Goal: Task Accomplishment & Management: Complete application form

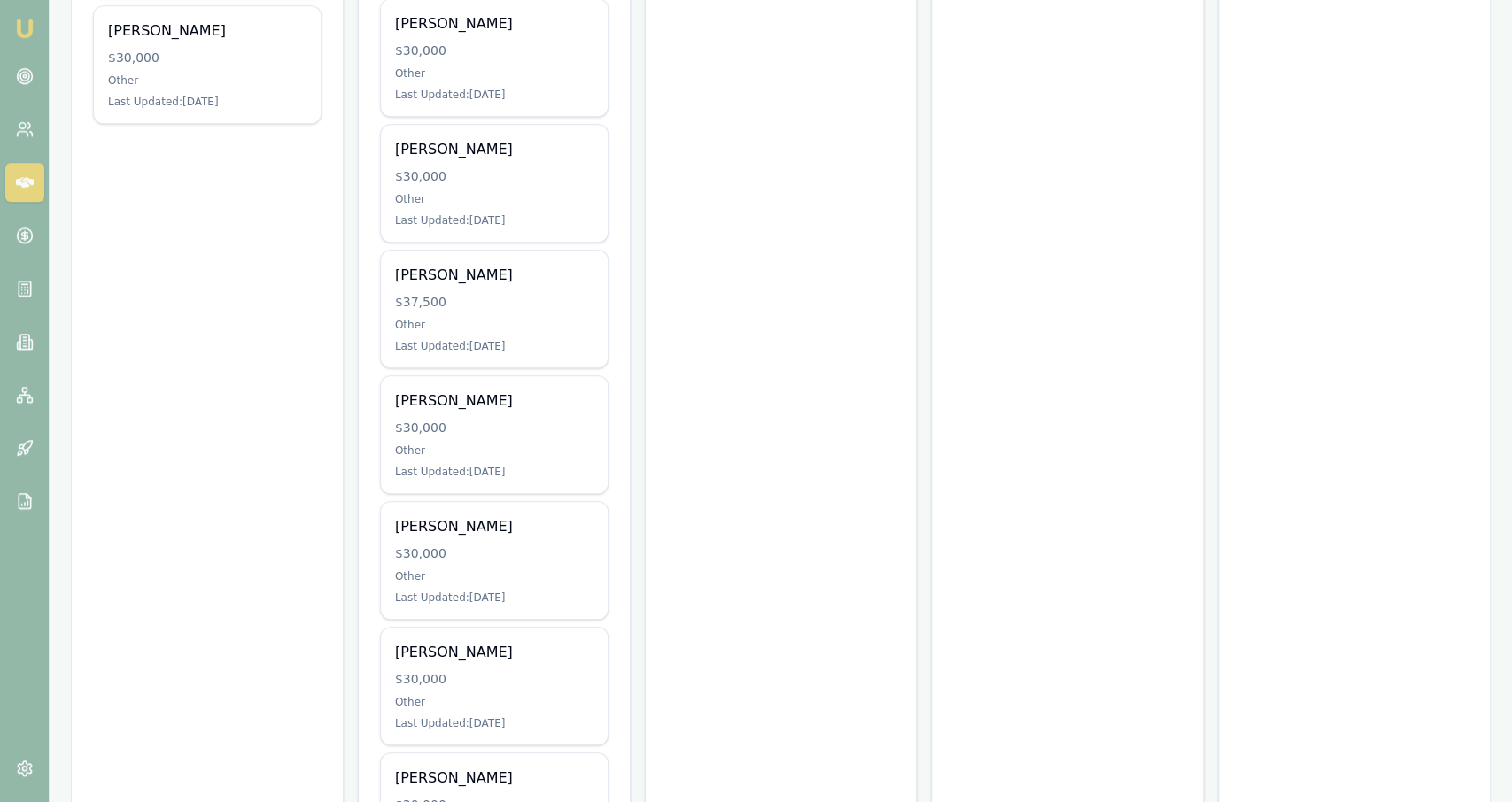
scroll to position [1144, 0]
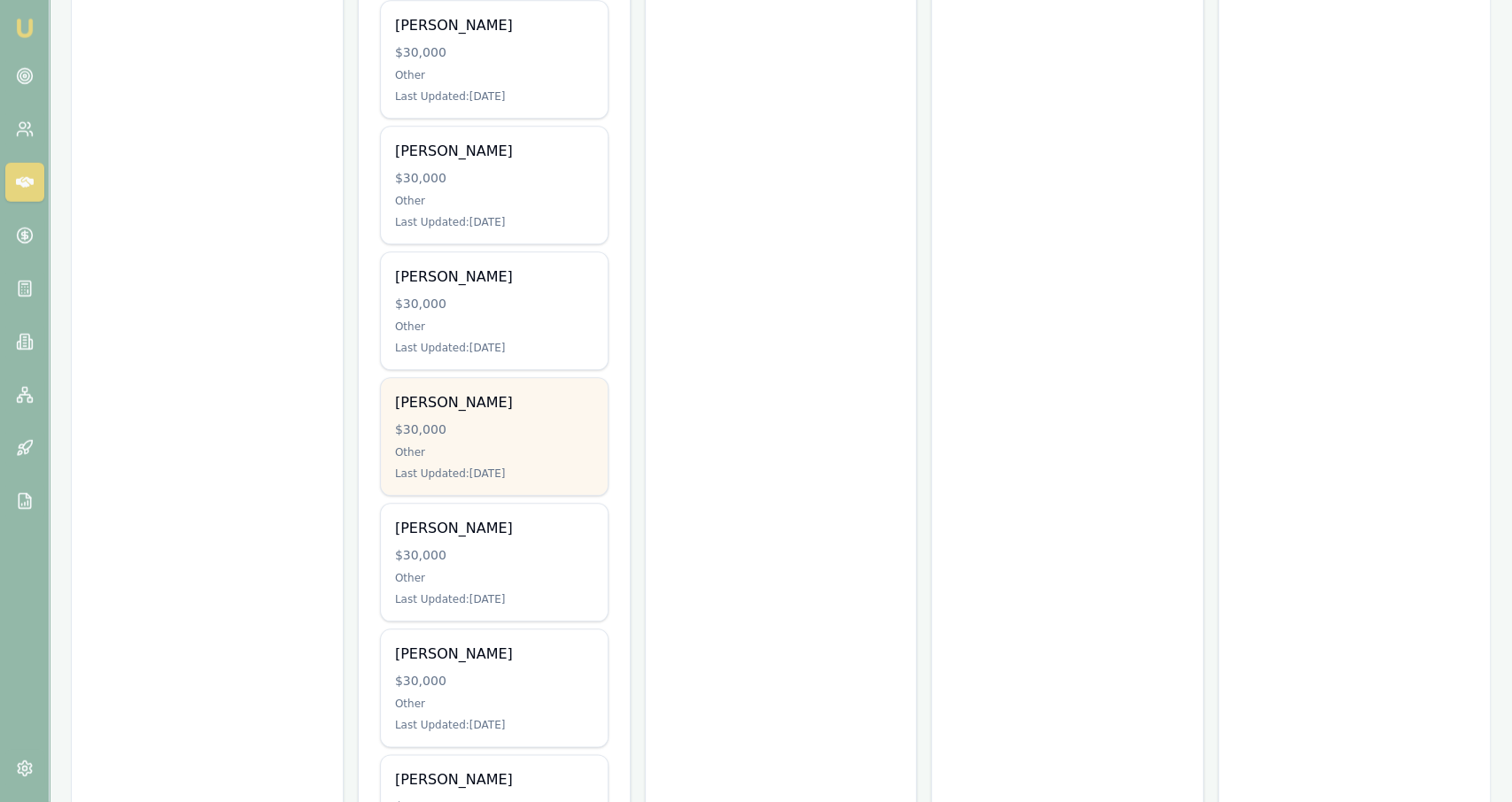
scroll to position [1044, 0]
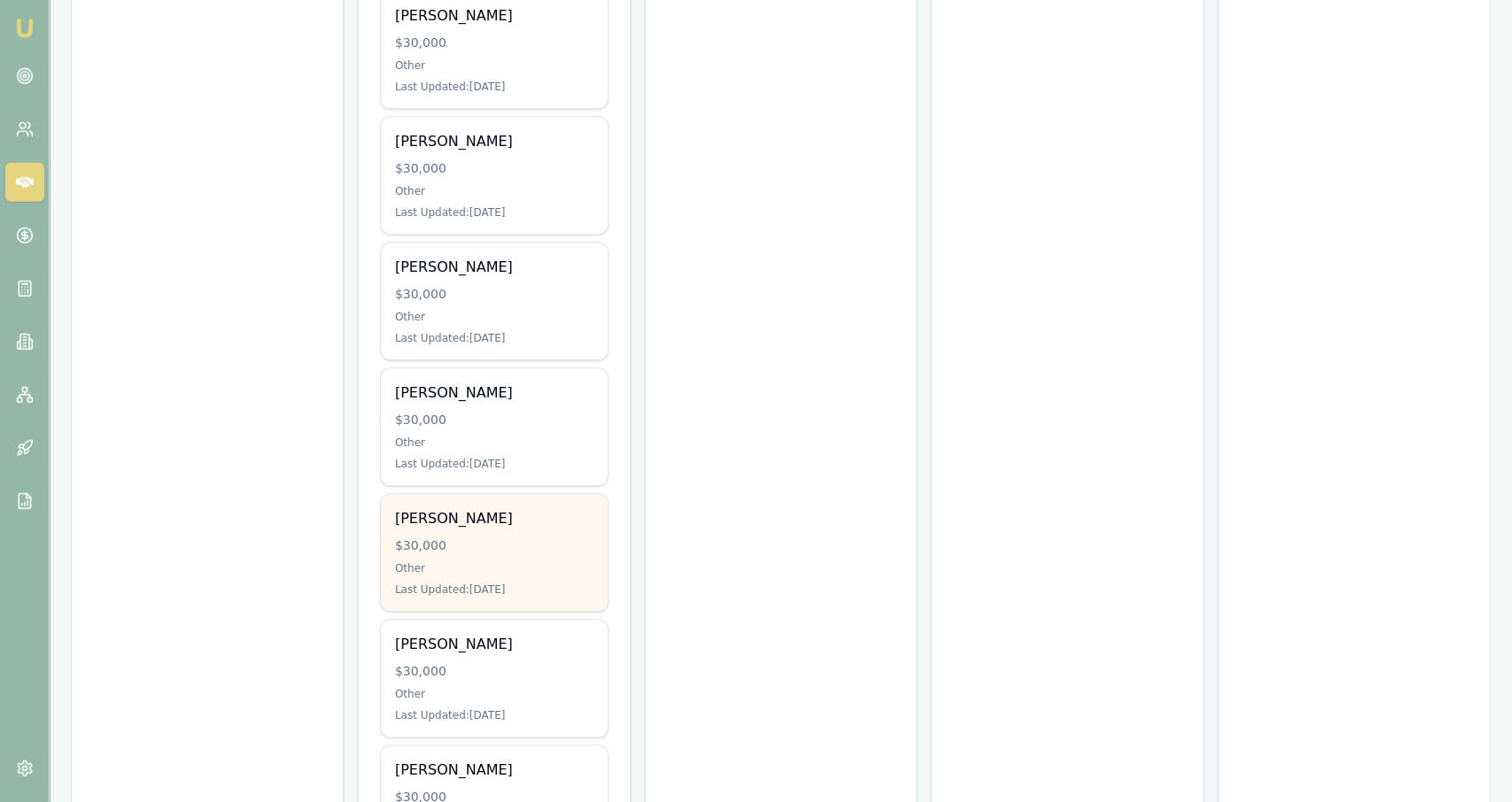
click at [562, 554] on div "[PERSON_NAME] $30,000 Other Last Updated: [DATE]" at bounding box center [494, 552] width 227 height 117
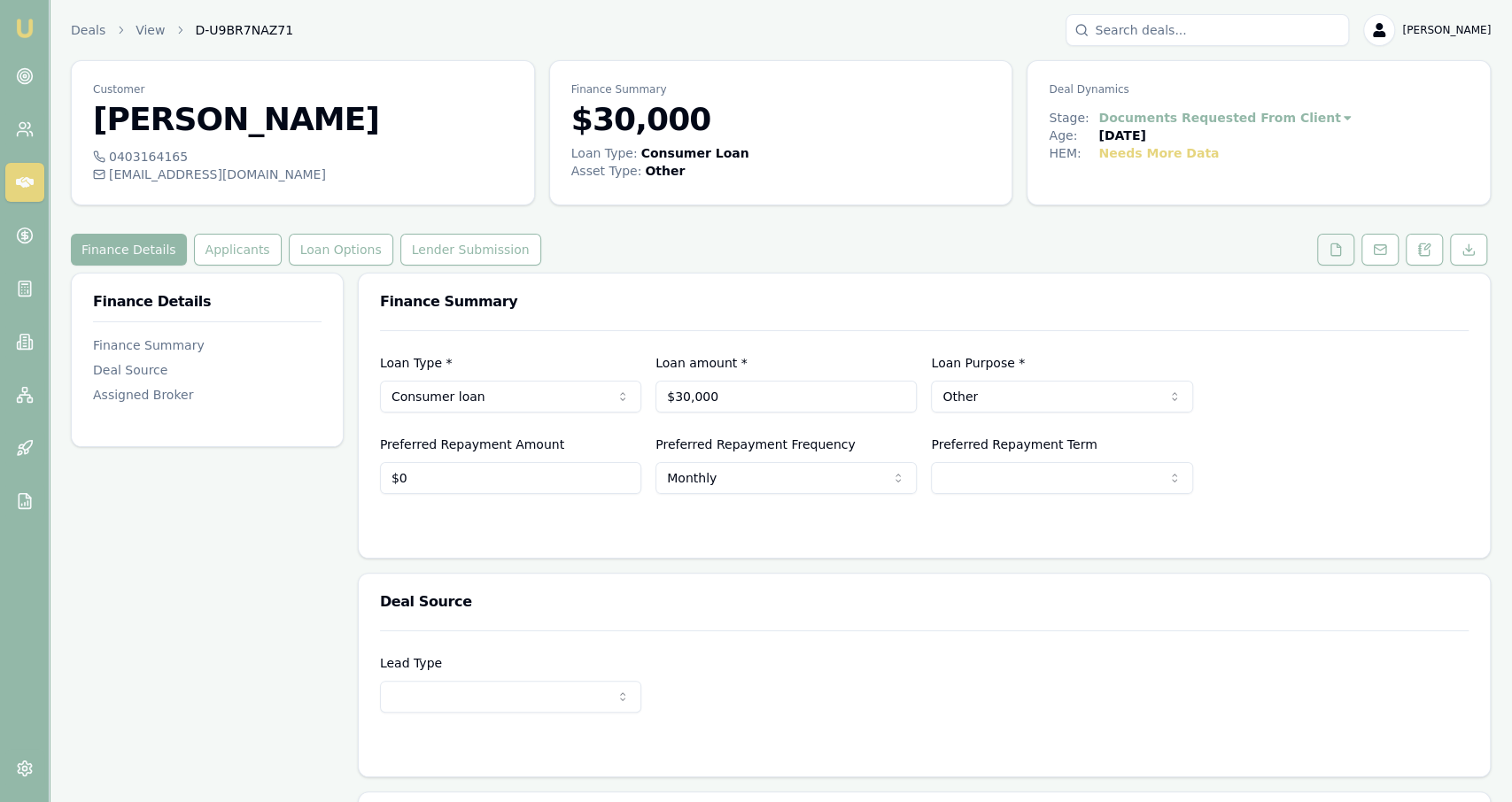
click at [1335, 253] on icon at bounding box center [1335, 250] width 15 height 15
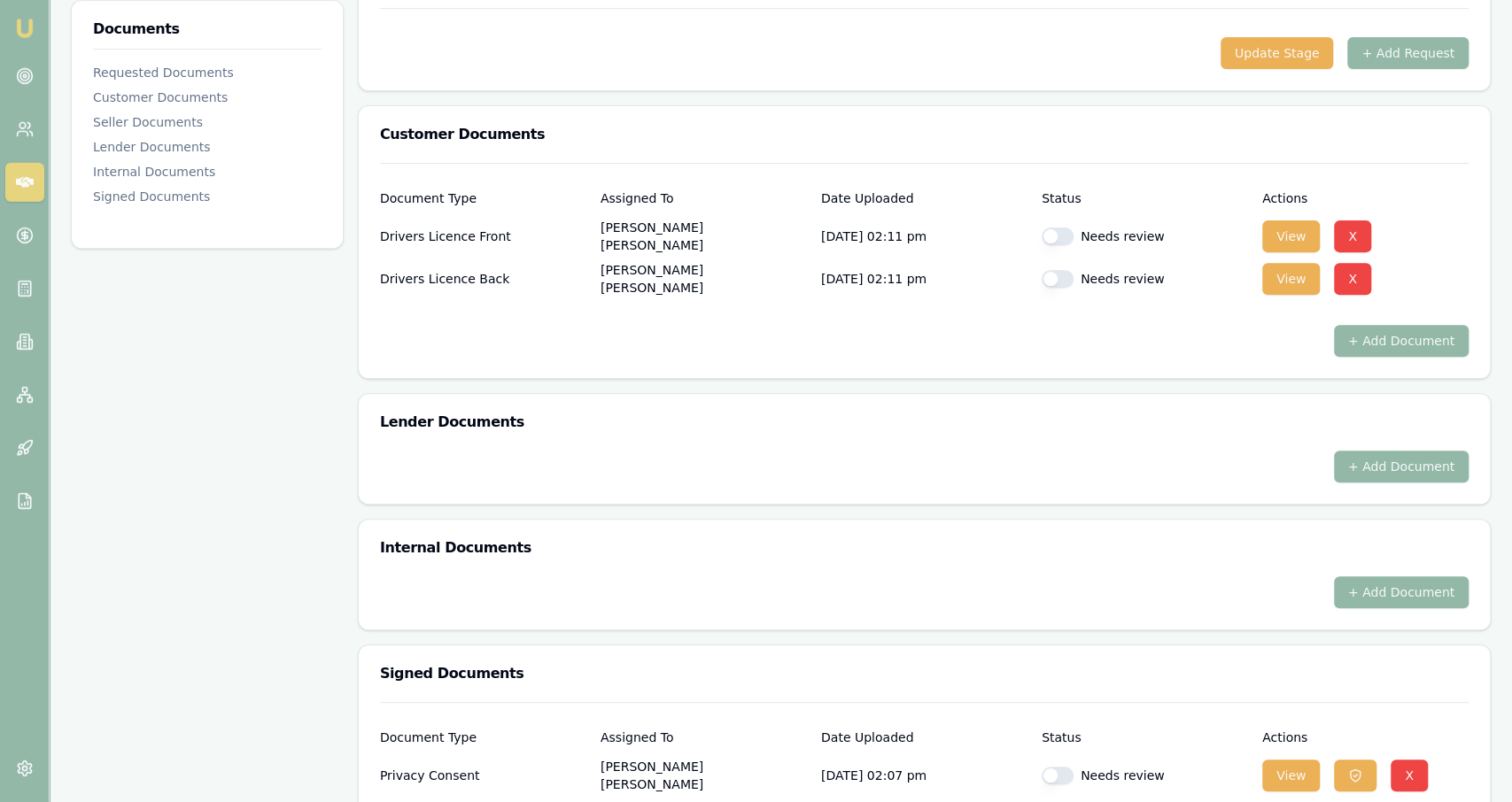
scroll to position [322, 0]
click at [1046, 232] on button "button" at bounding box center [1058, 236] width 32 height 17
checkbox input "true"
click at [1065, 265] on div "Needs review" at bounding box center [1145, 279] width 207 height 35
click at [1064, 275] on button "button" at bounding box center [1058, 279] width 32 height 17
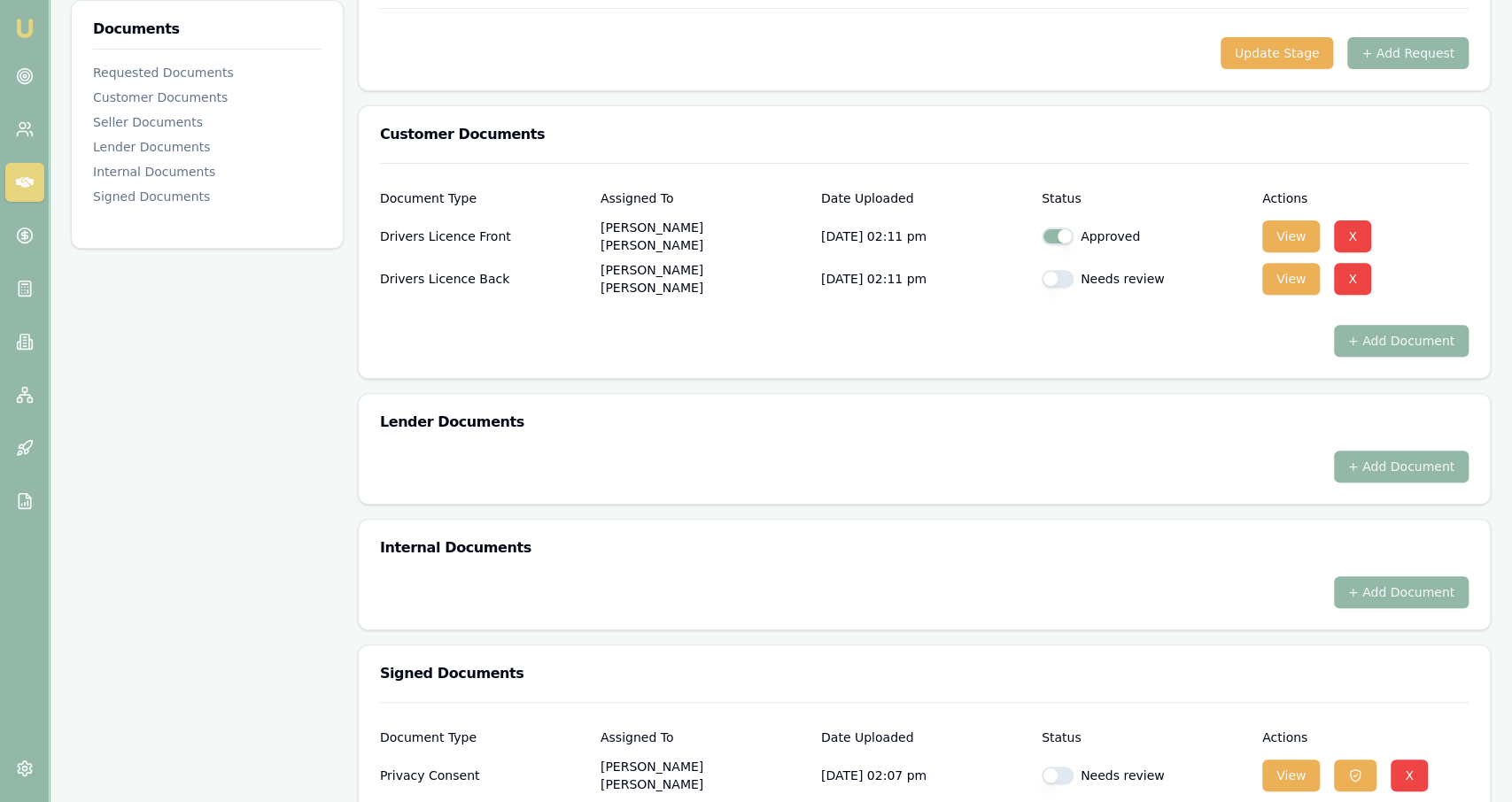
checkbox input "true"
click at [1291, 287] on button "View" at bounding box center [1291, 279] width 57 height 32
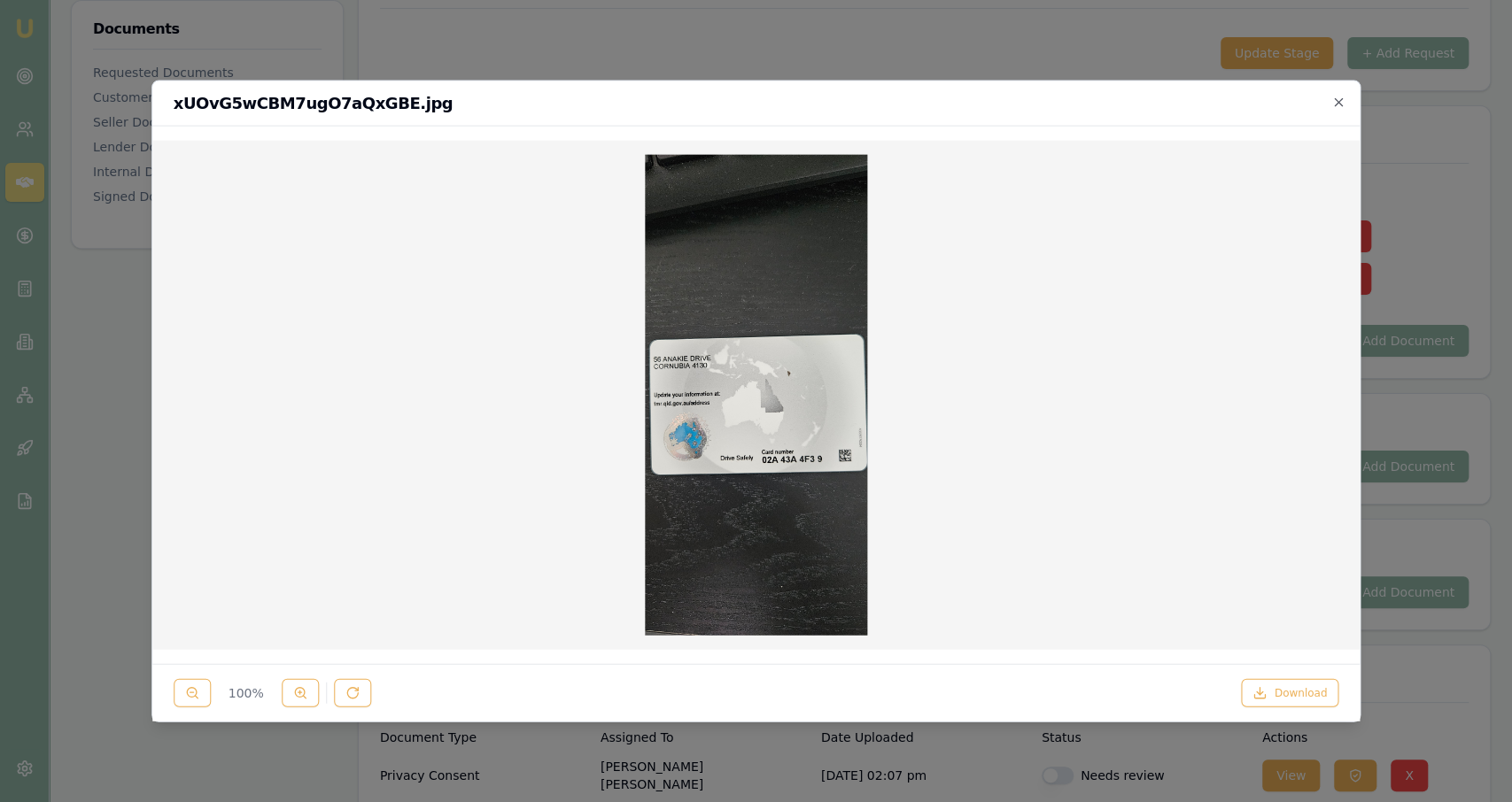
click at [1392, 288] on div at bounding box center [756, 401] width 1512 height 802
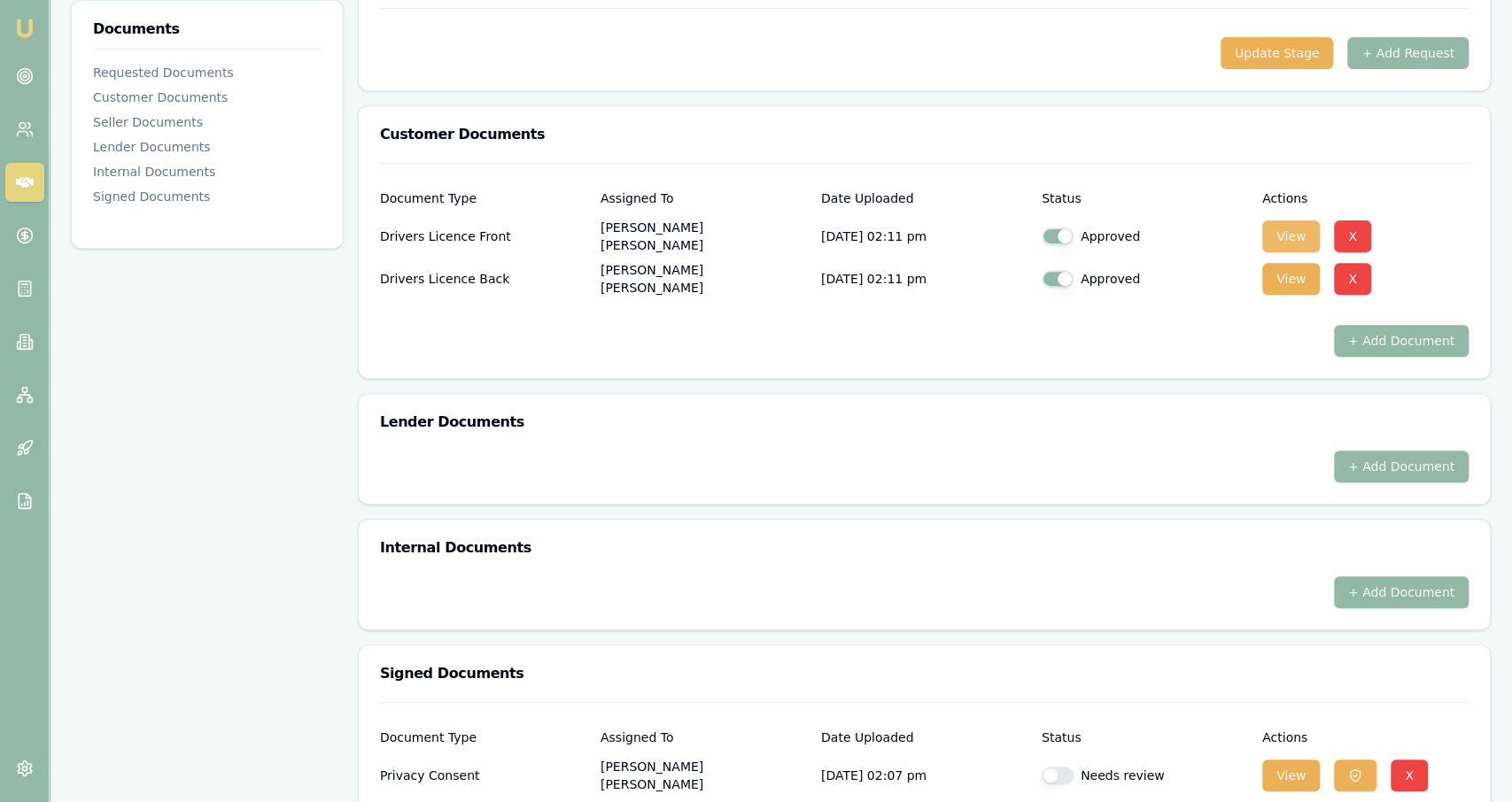
click at [1277, 239] on button "View" at bounding box center [1291, 236] width 57 height 32
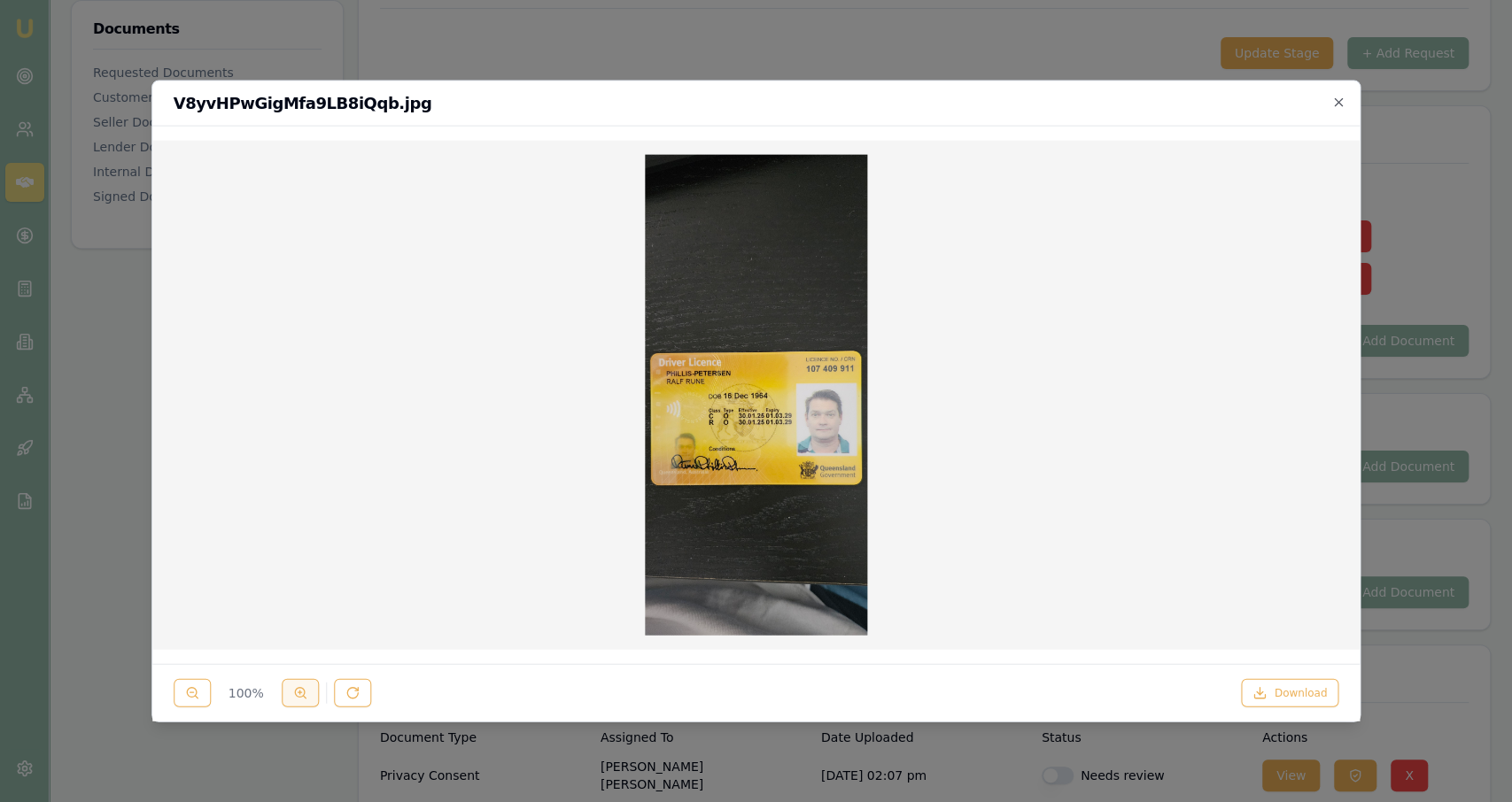
click at [307, 681] on button at bounding box center [300, 692] width 37 height 28
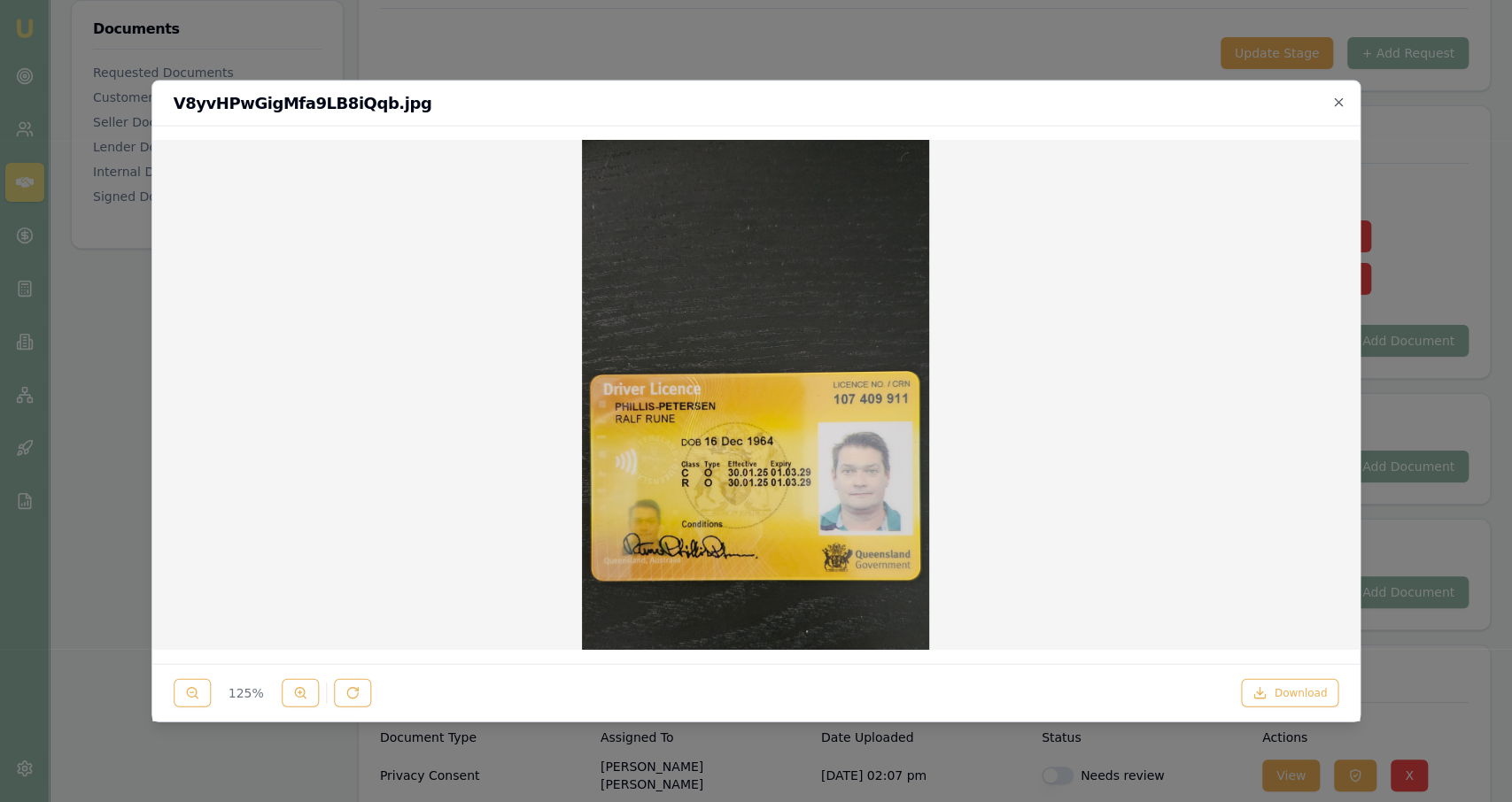
scroll to position [93, 0]
click at [1402, 389] on div at bounding box center [756, 401] width 1512 height 802
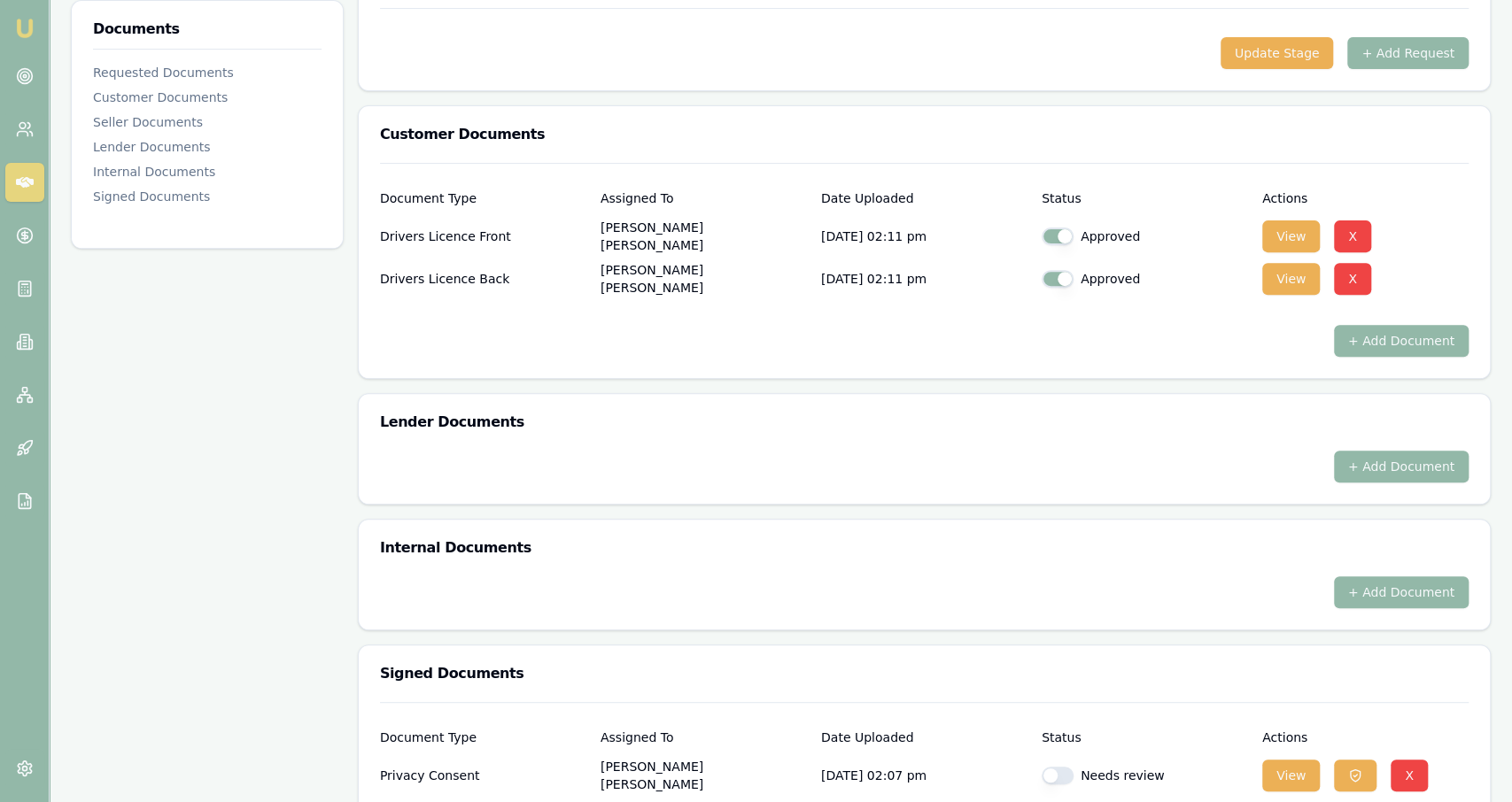
scroll to position [0, 0]
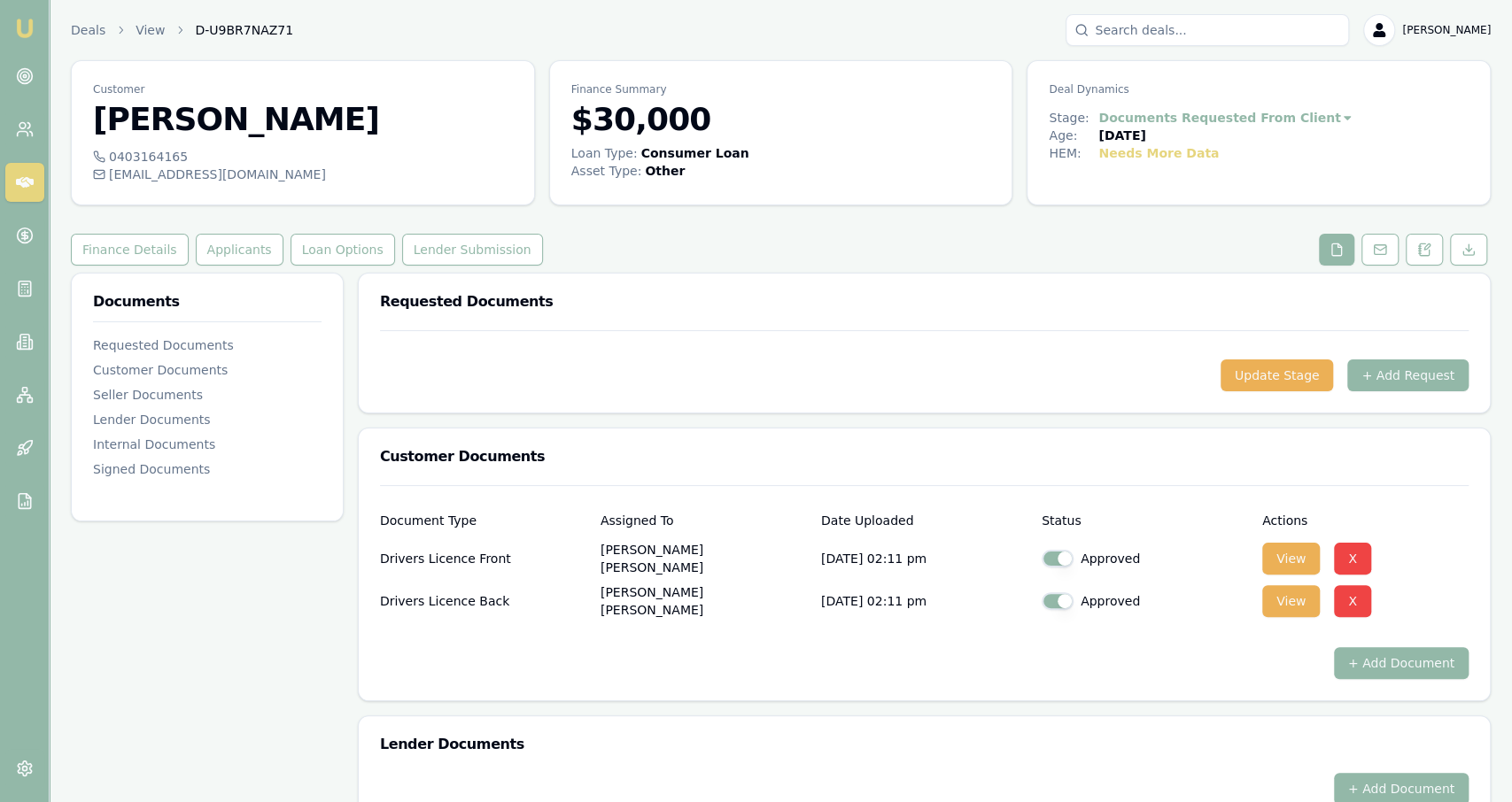
click at [81, 42] on div "Deals View D-U9BR7NAZ71 Jackson Fanfulla" at bounding box center [781, 30] width 1420 height 32
click at [89, 29] on link "Deals" at bounding box center [88, 30] width 35 height 17
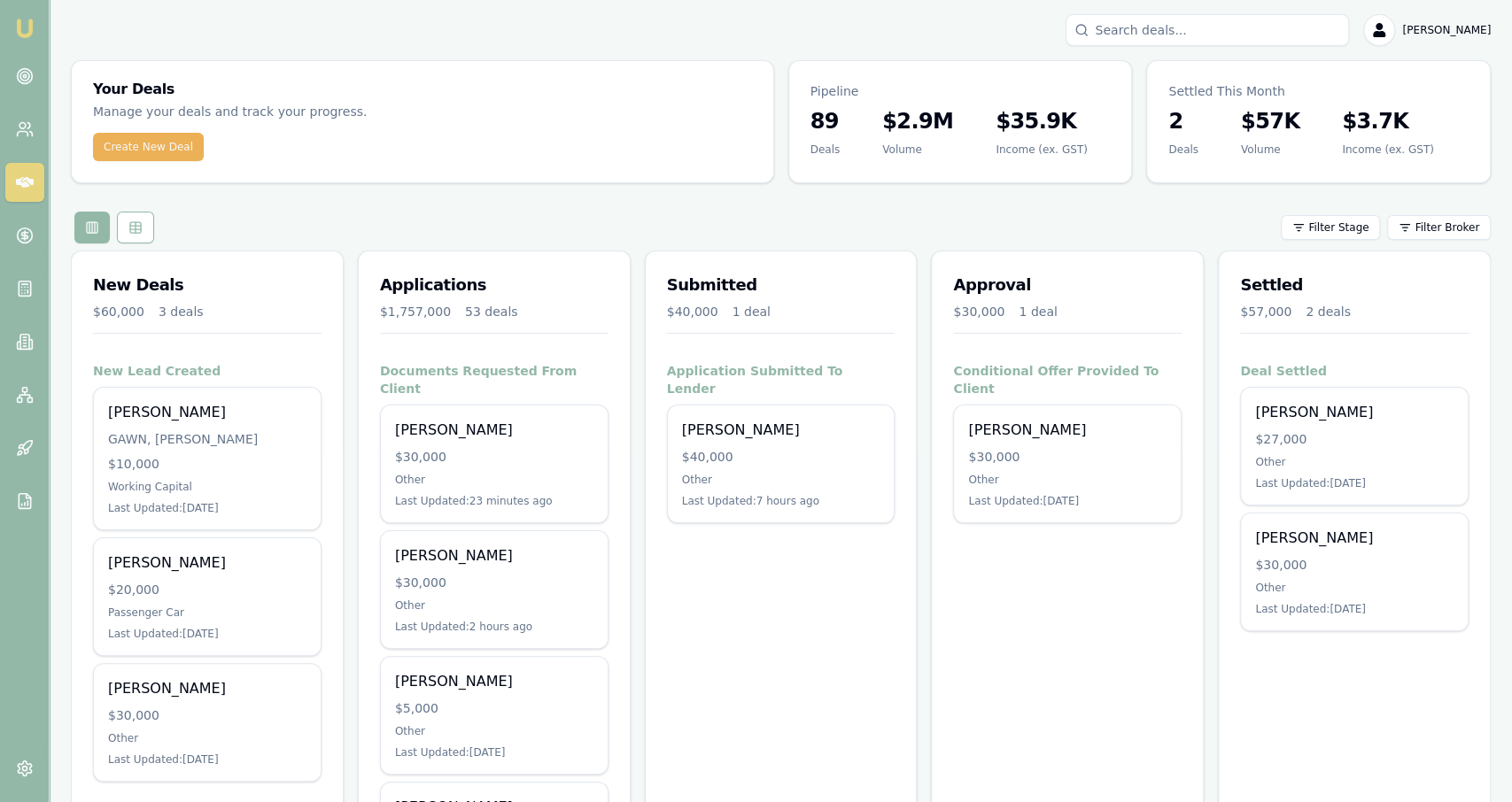
click at [1119, 43] on input "Search deals" at bounding box center [1207, 30] width 284 height 32
type input "dan"
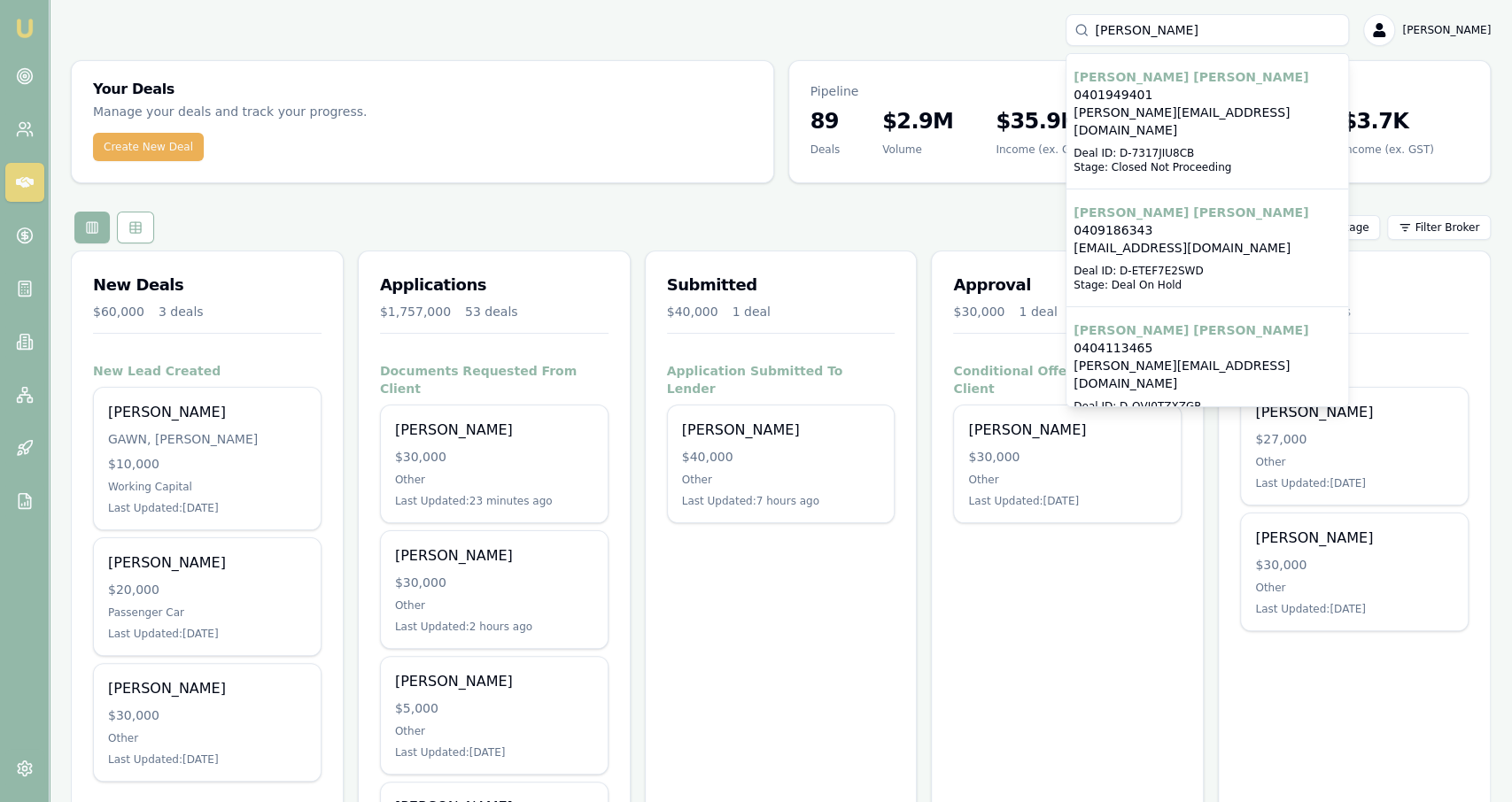
click at [1165, 357] on p "daniel@xlfitness.com.au" at bounding box center [1207, 375] width 267 height 35
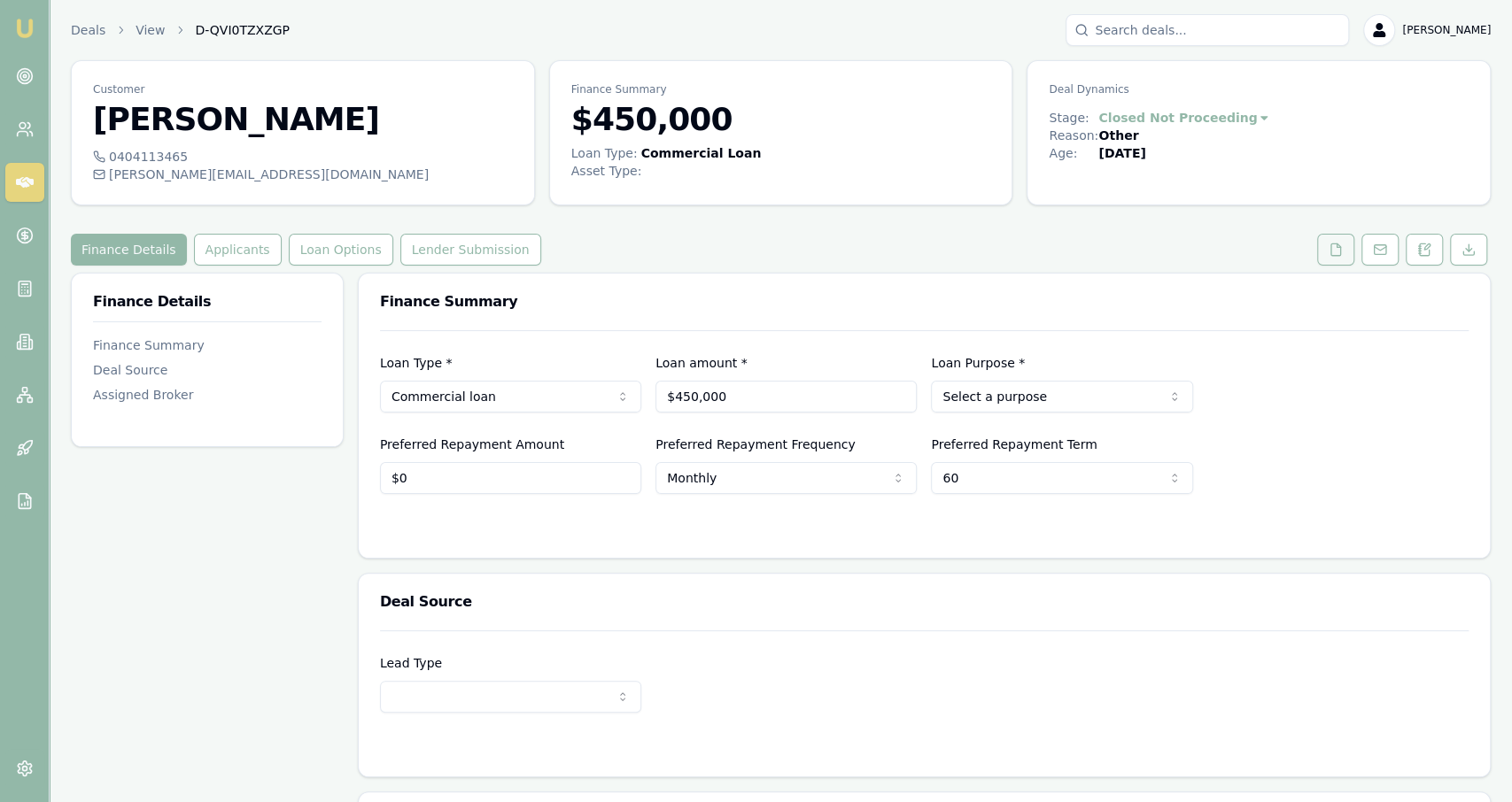
click at [1341, 258] on button at bounding box center [1335, 250] width 37 height 32
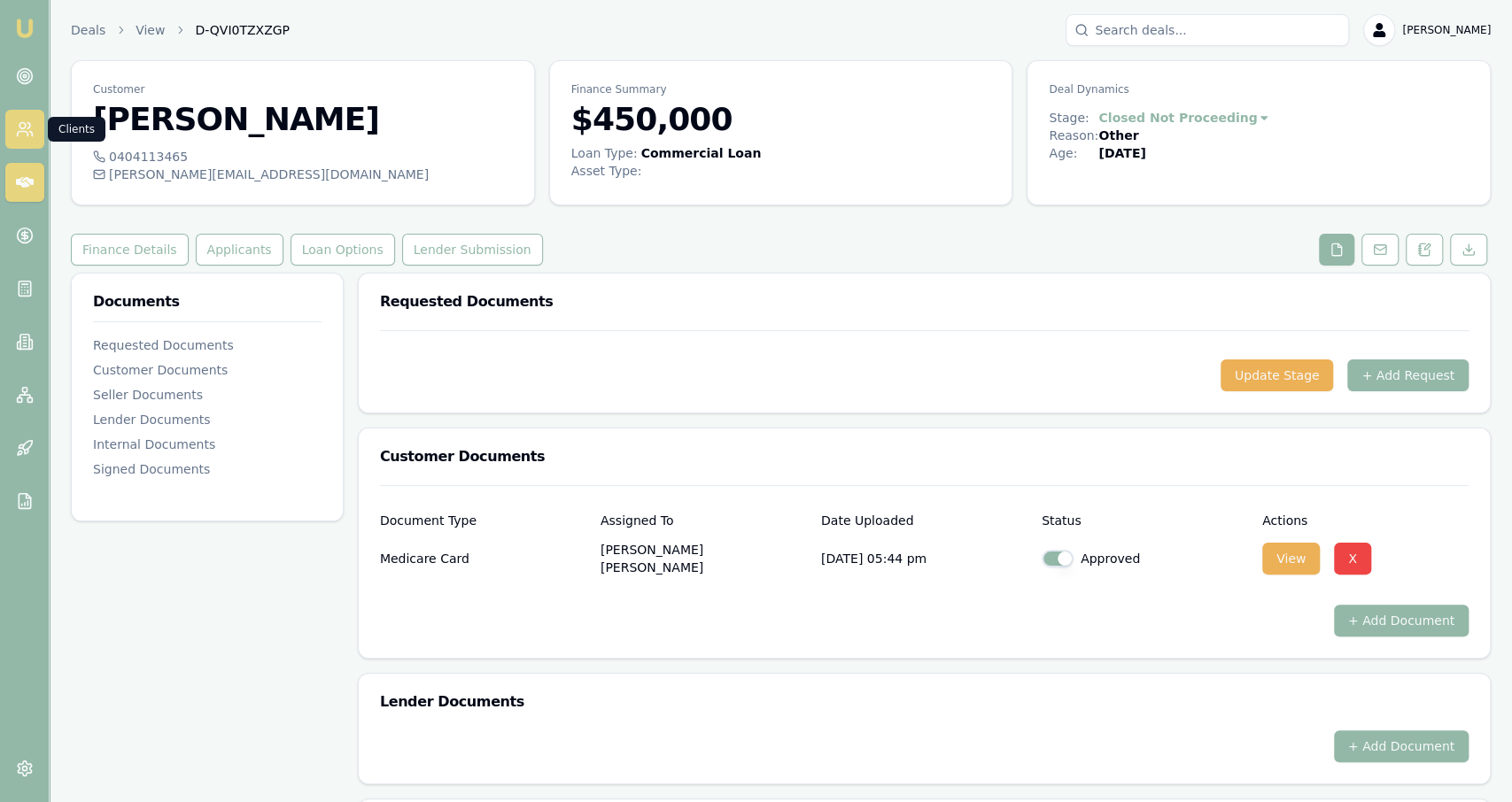
click at [18, 123] on icon at bounding box center [24, 129] width 17 height 17
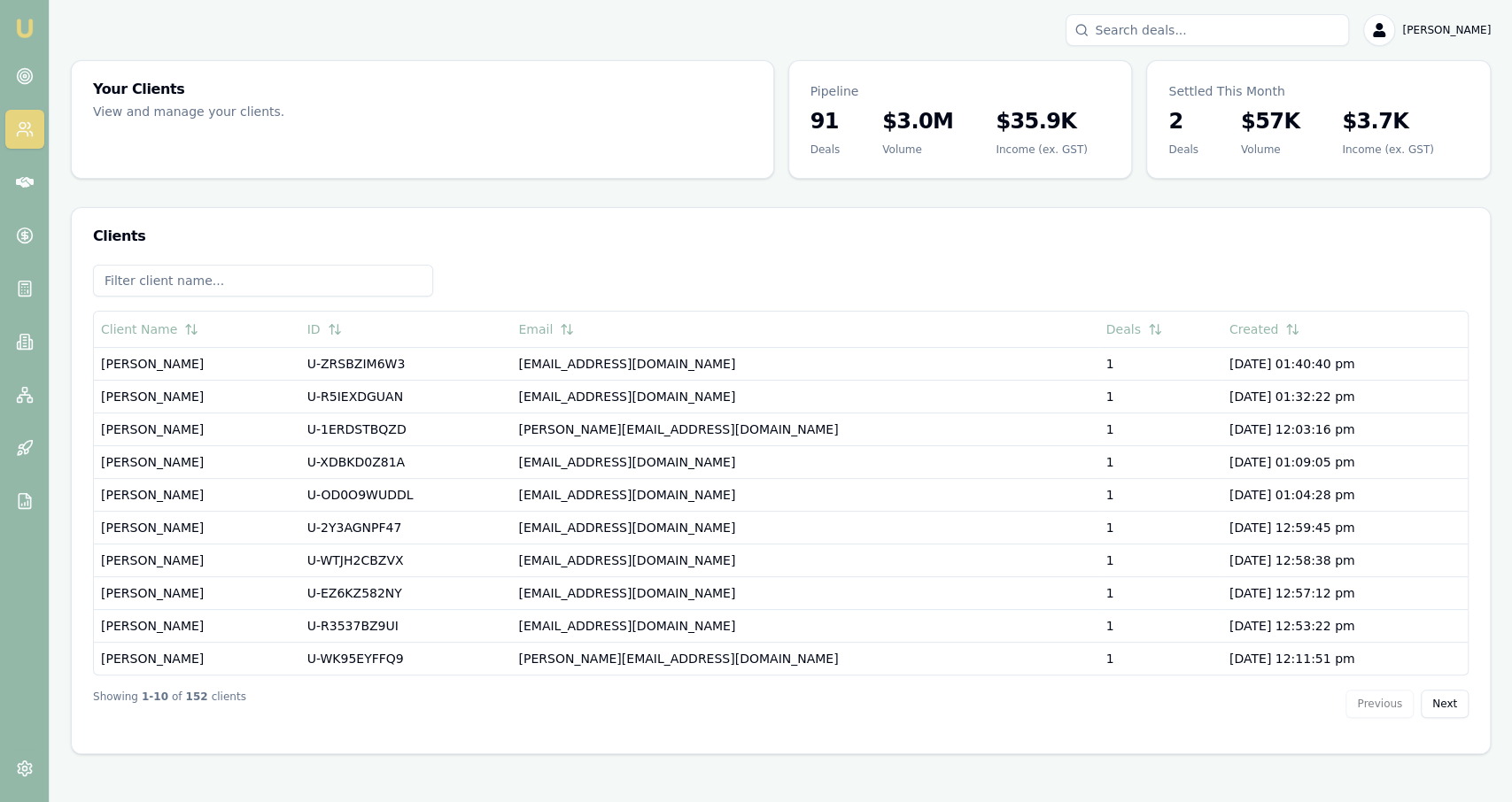
drag, startPoint x: 329, startPoint y: 303, endPoint x: 332, endPoint y: 288, distance: 15.3
click at [332, 288] on div at bounding box center [781, 287] width 1376 height 46
click at [334, 283] on input at bounding box center [263, 281] width 340 height 32
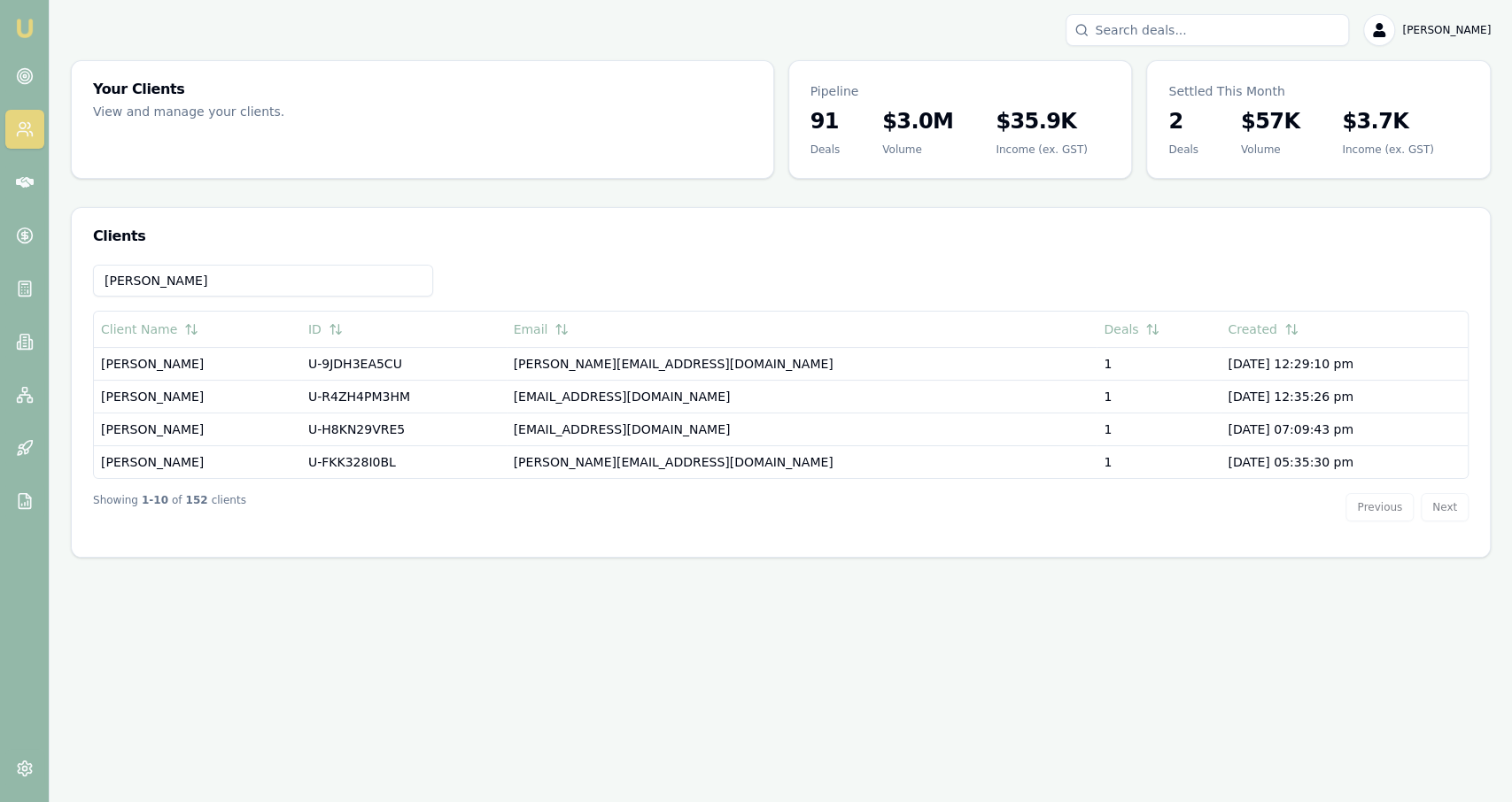
type input "daniel"
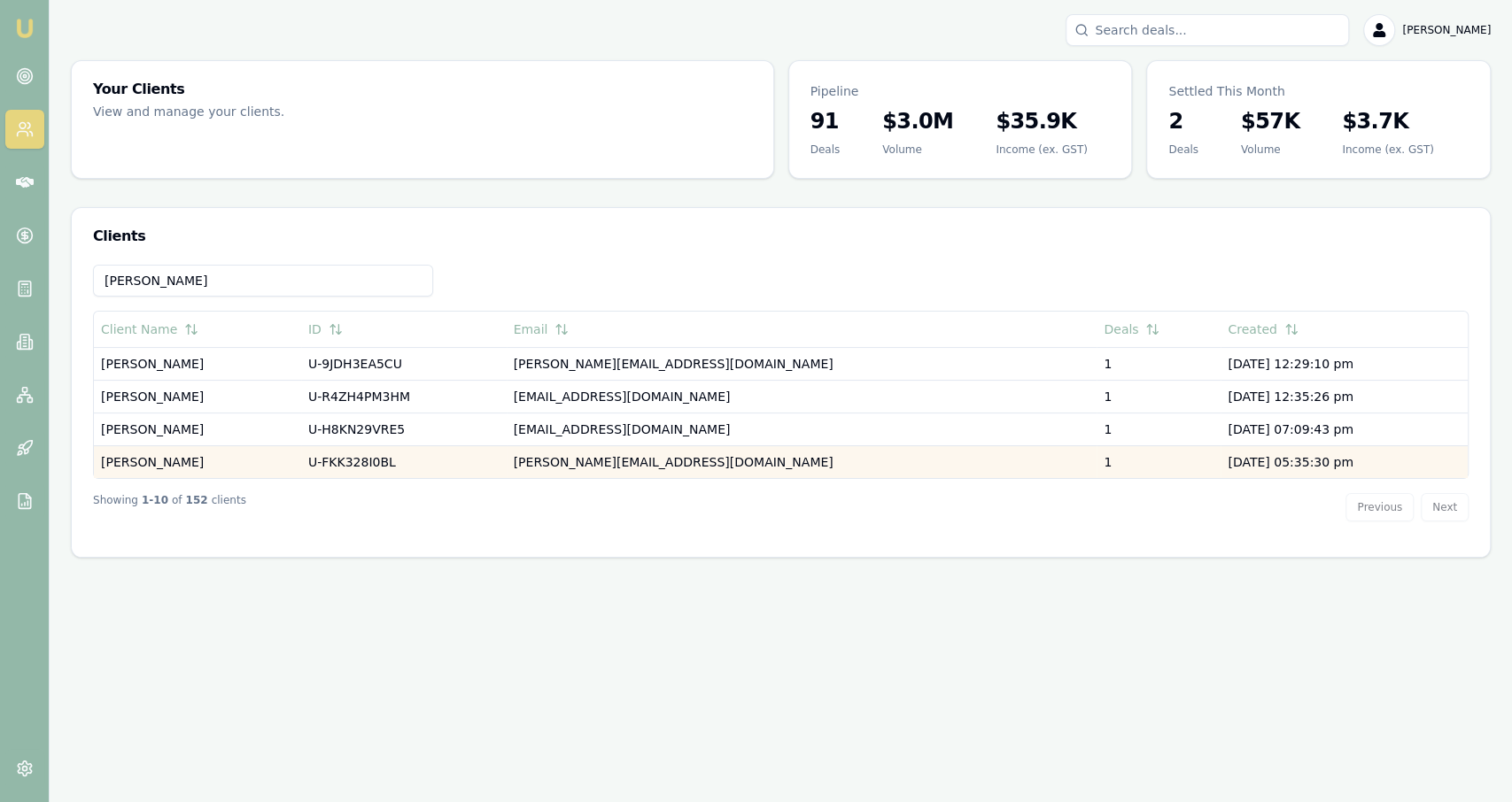
click at [256, 456] on td "Daniel Miller" at bounding box center [197, 462] width 207 height 33
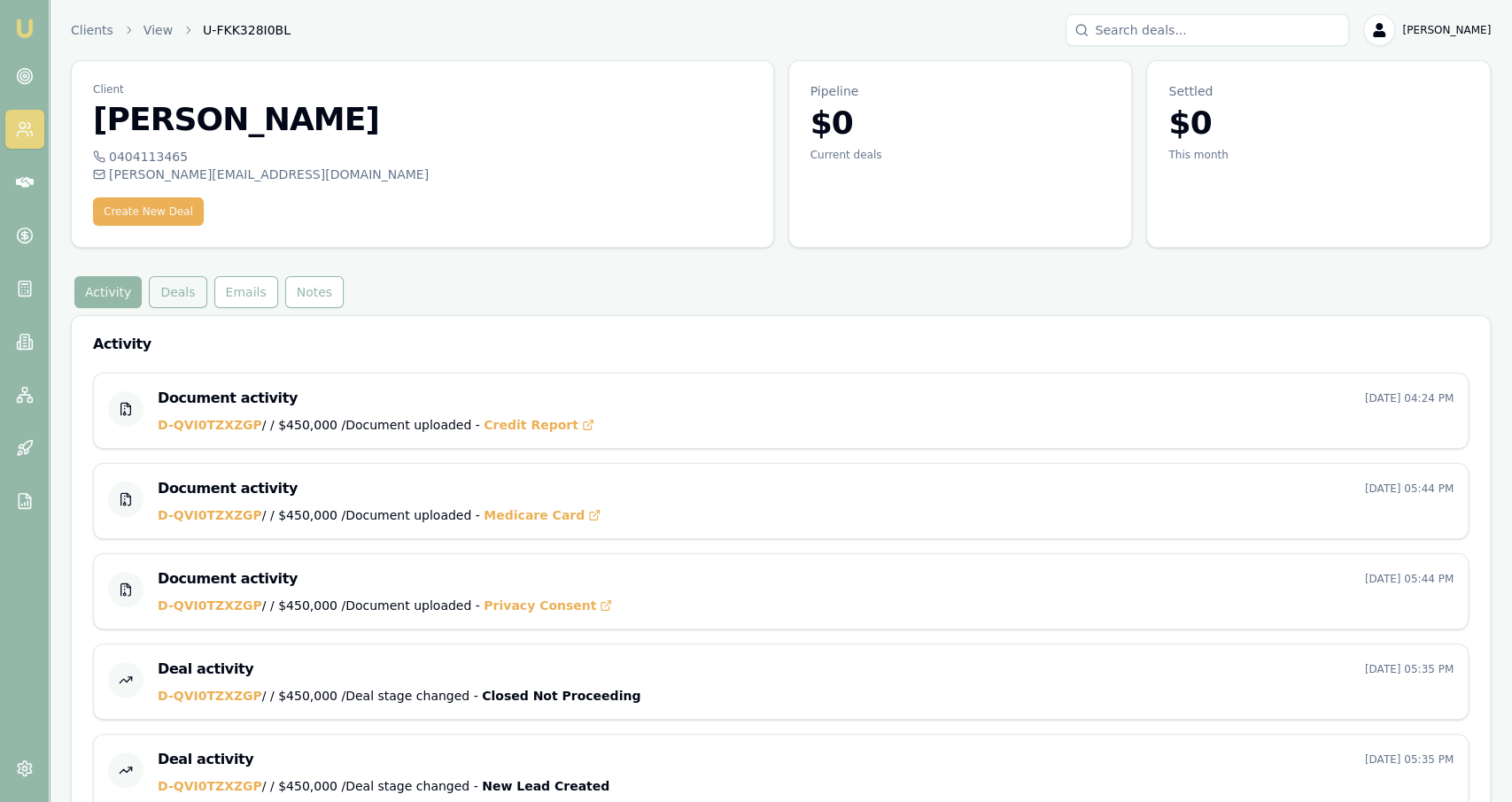
click at [166, 307] on button "Deals" at bounding box center [177, 292] width 57 height 32
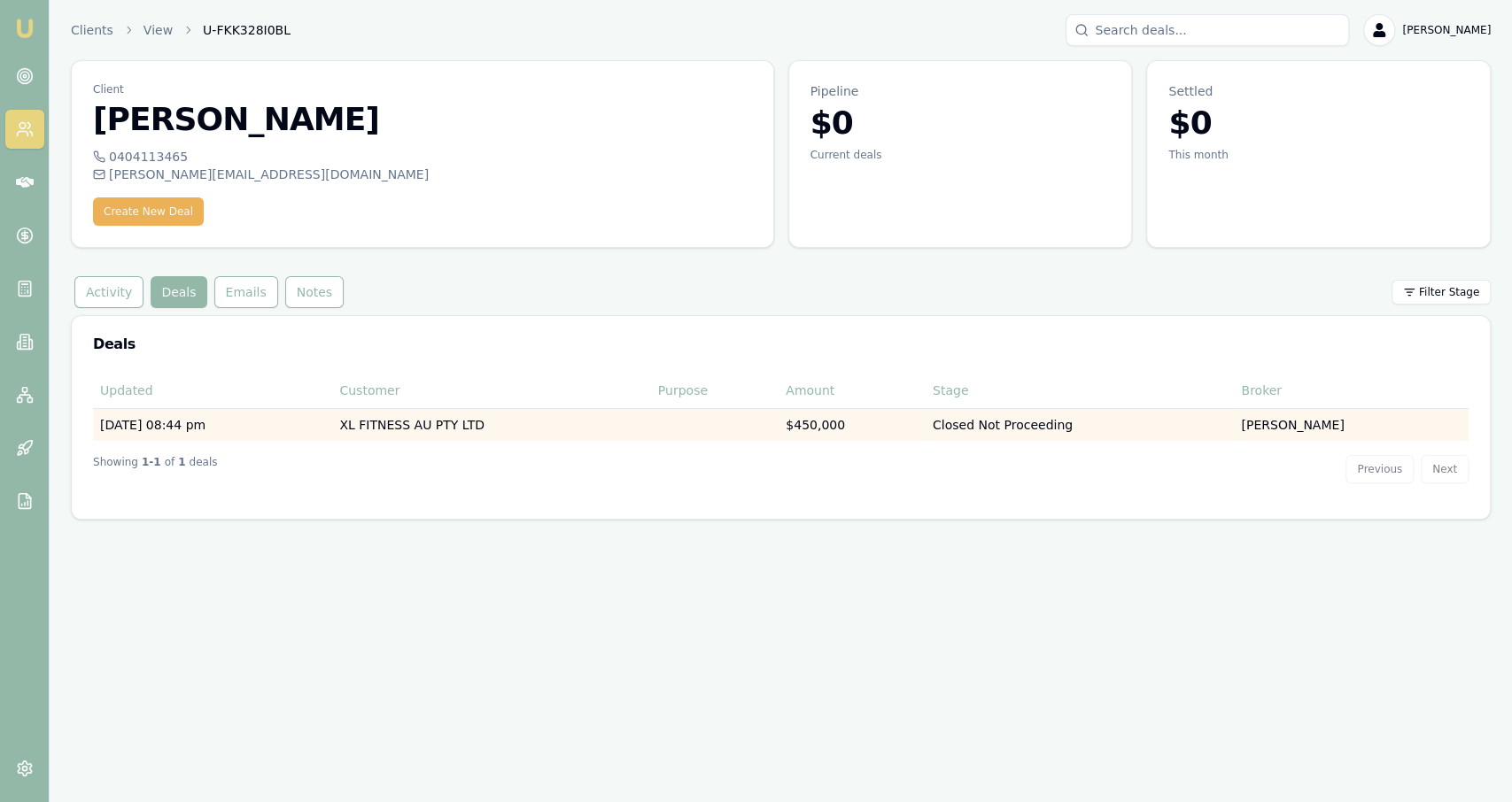
click at [229, 418] on td "29/07/25, 08:44 pm" at bounding box center [213, 425] width 239 height 33
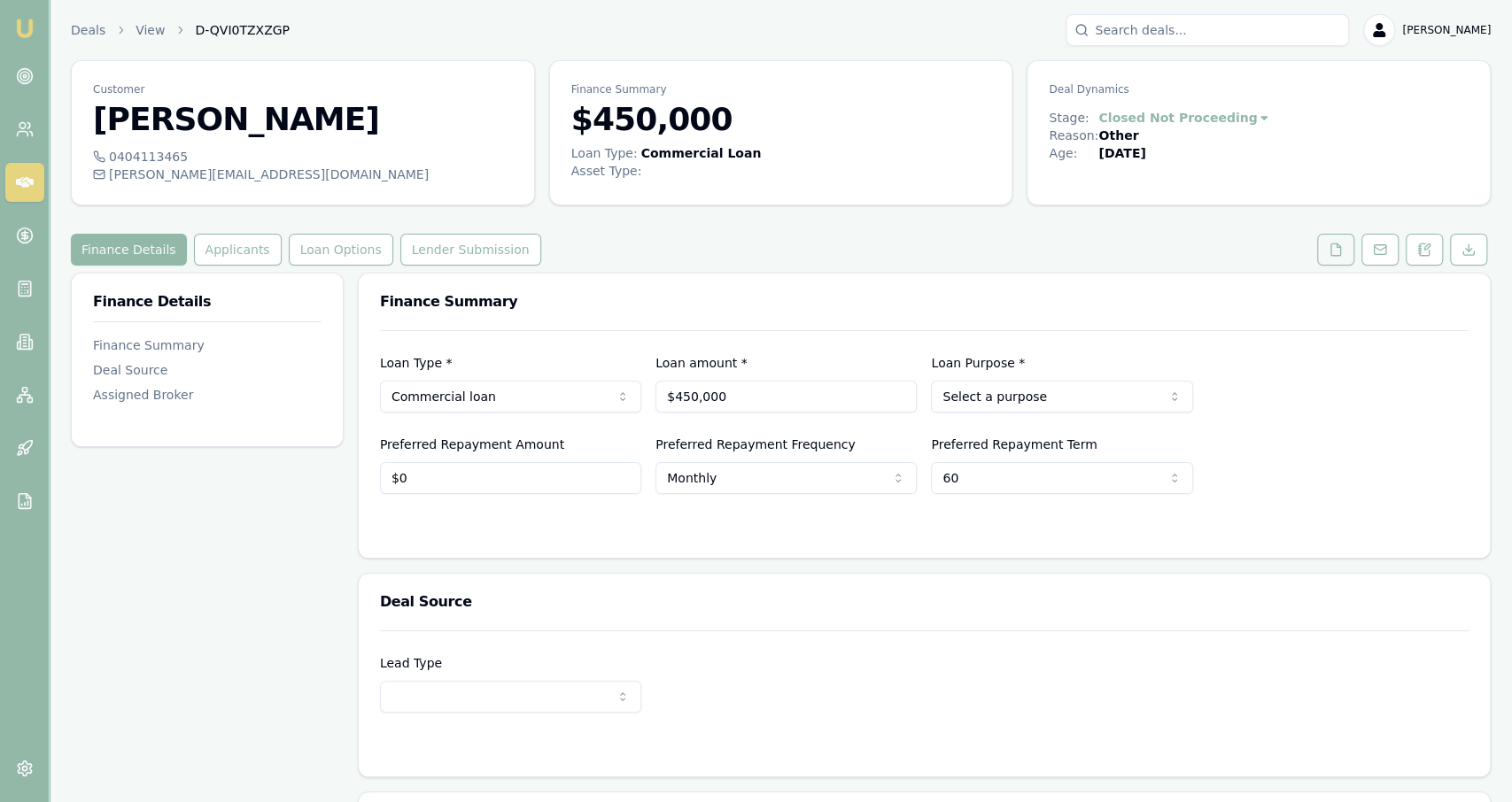
click at [1326, 246] on button at bounding box center [1335, 250] width 37 height 32
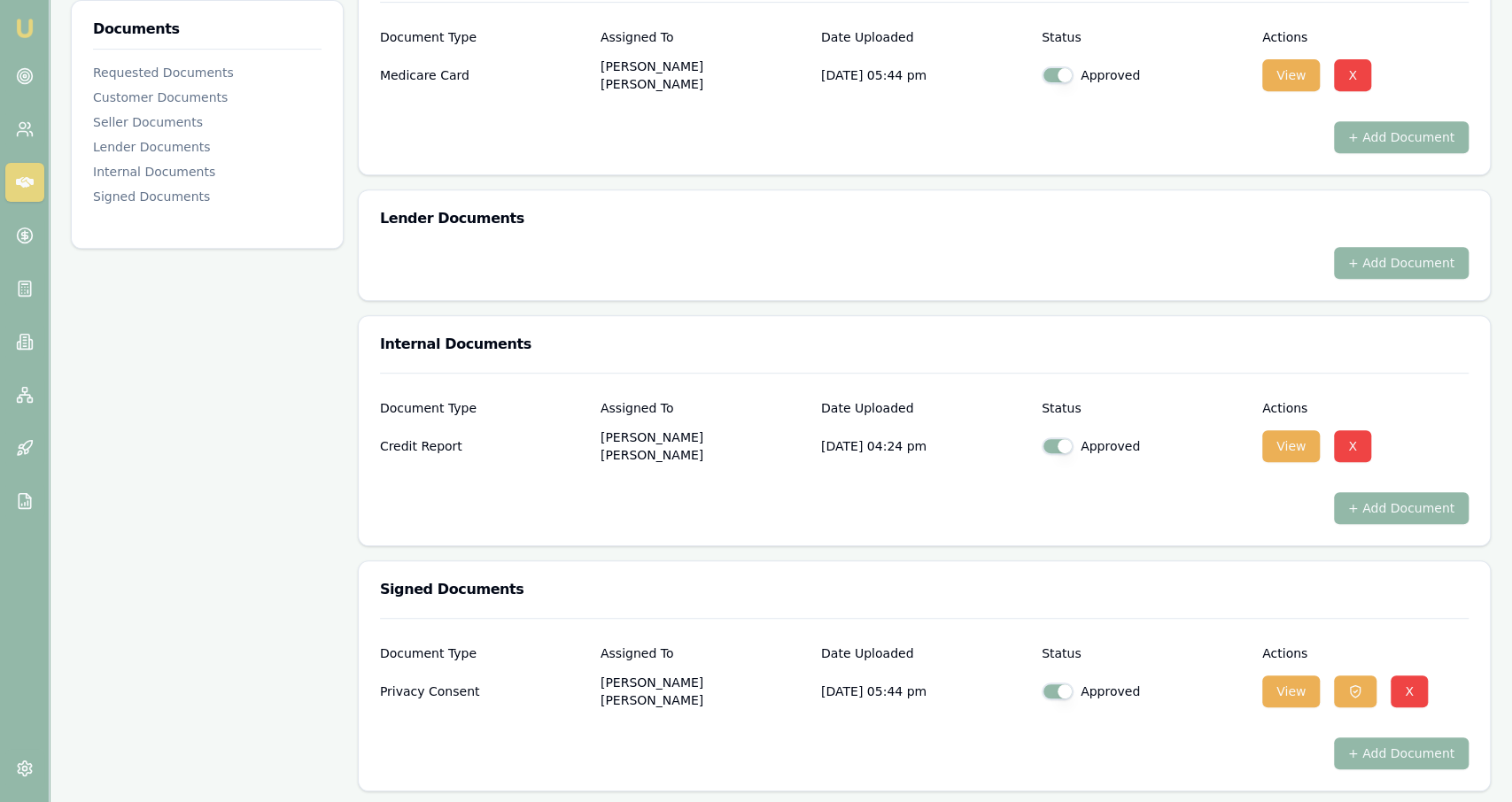
scroll to position [86, 0]
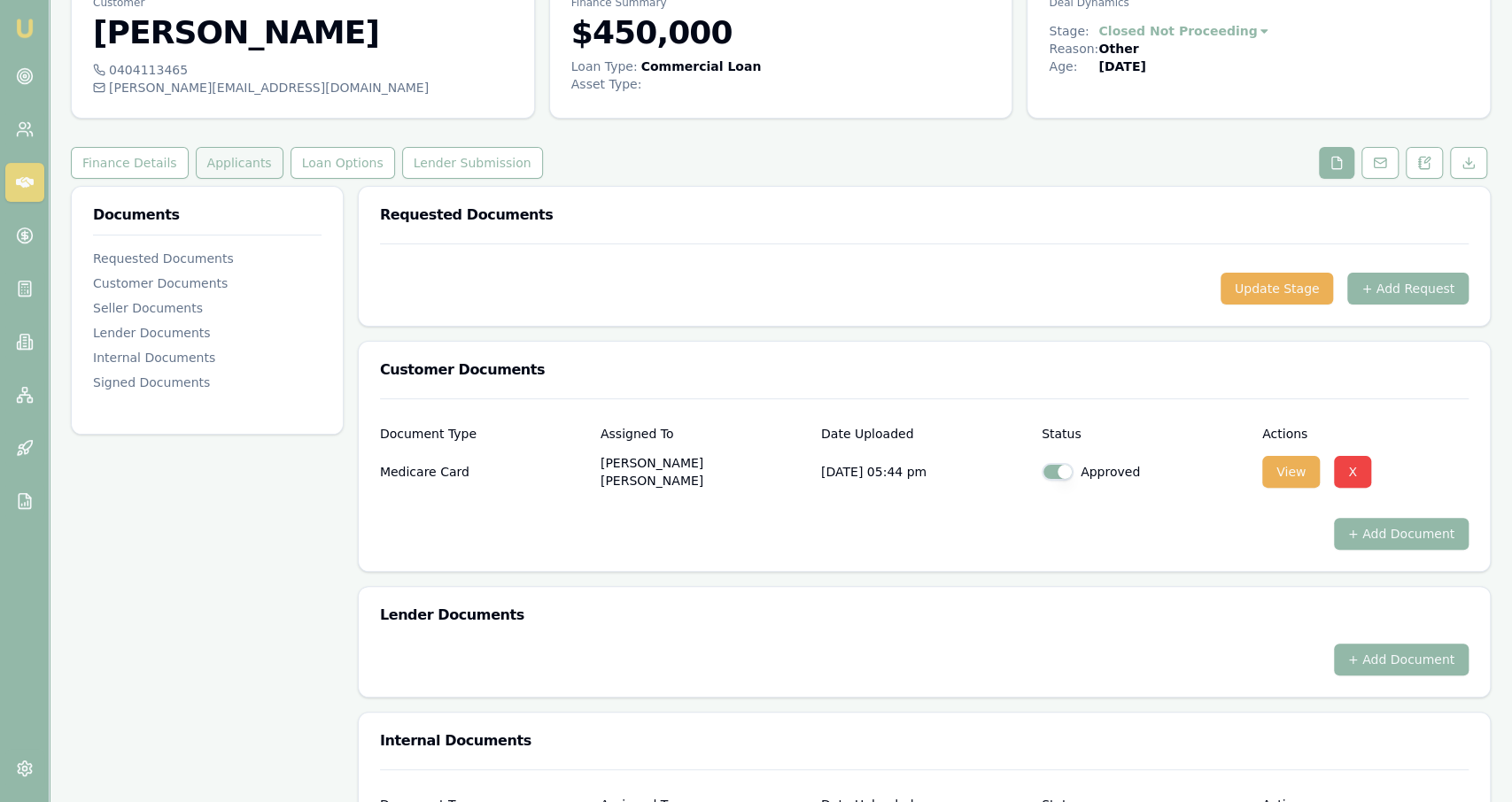
click at [224, 169] on button "Applicants" at bounding box center [240, 162] width 87 height 32
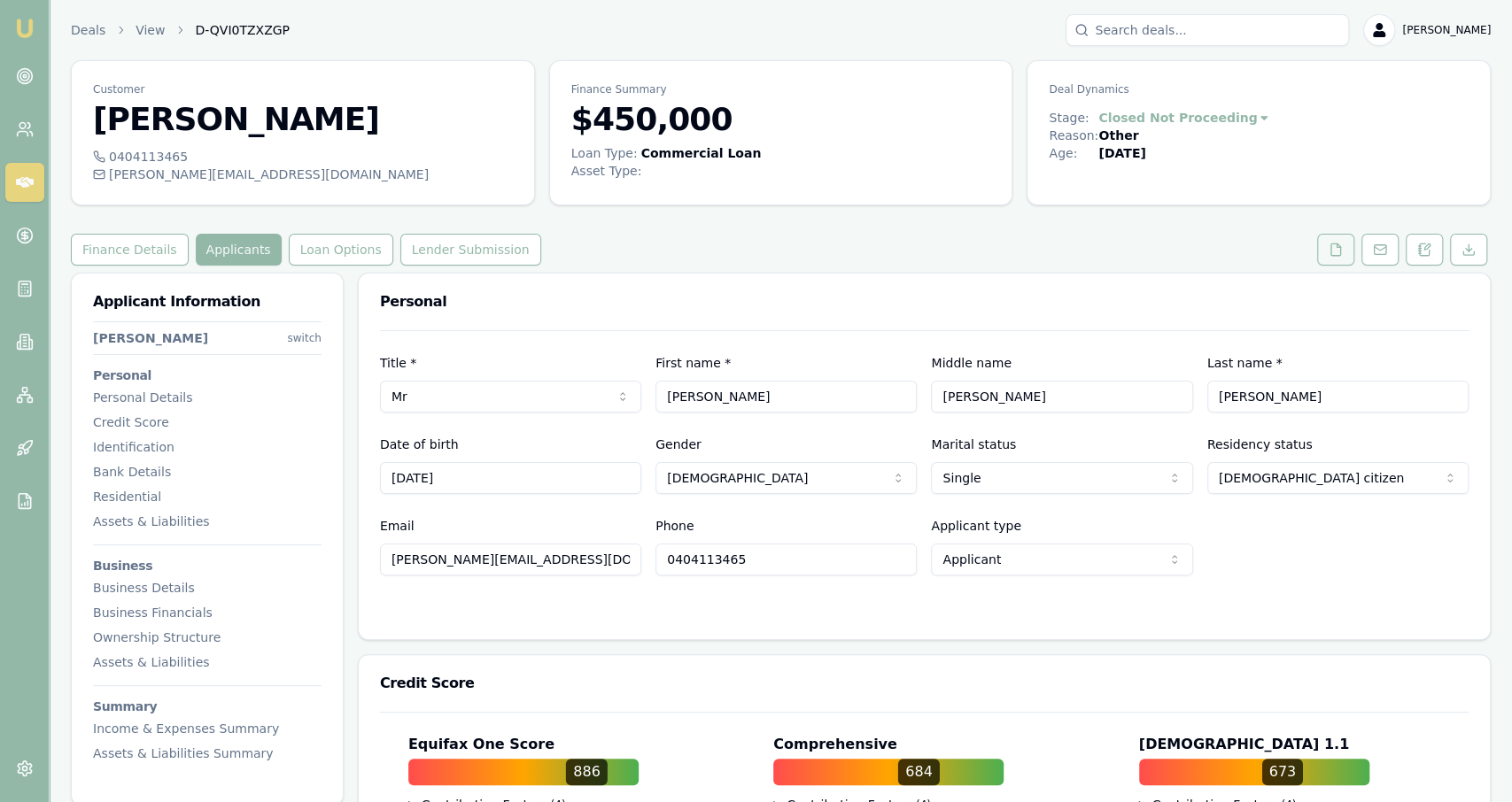
click at [1327, 257] on button at bounding box center [1335, 250] width 37 height 32
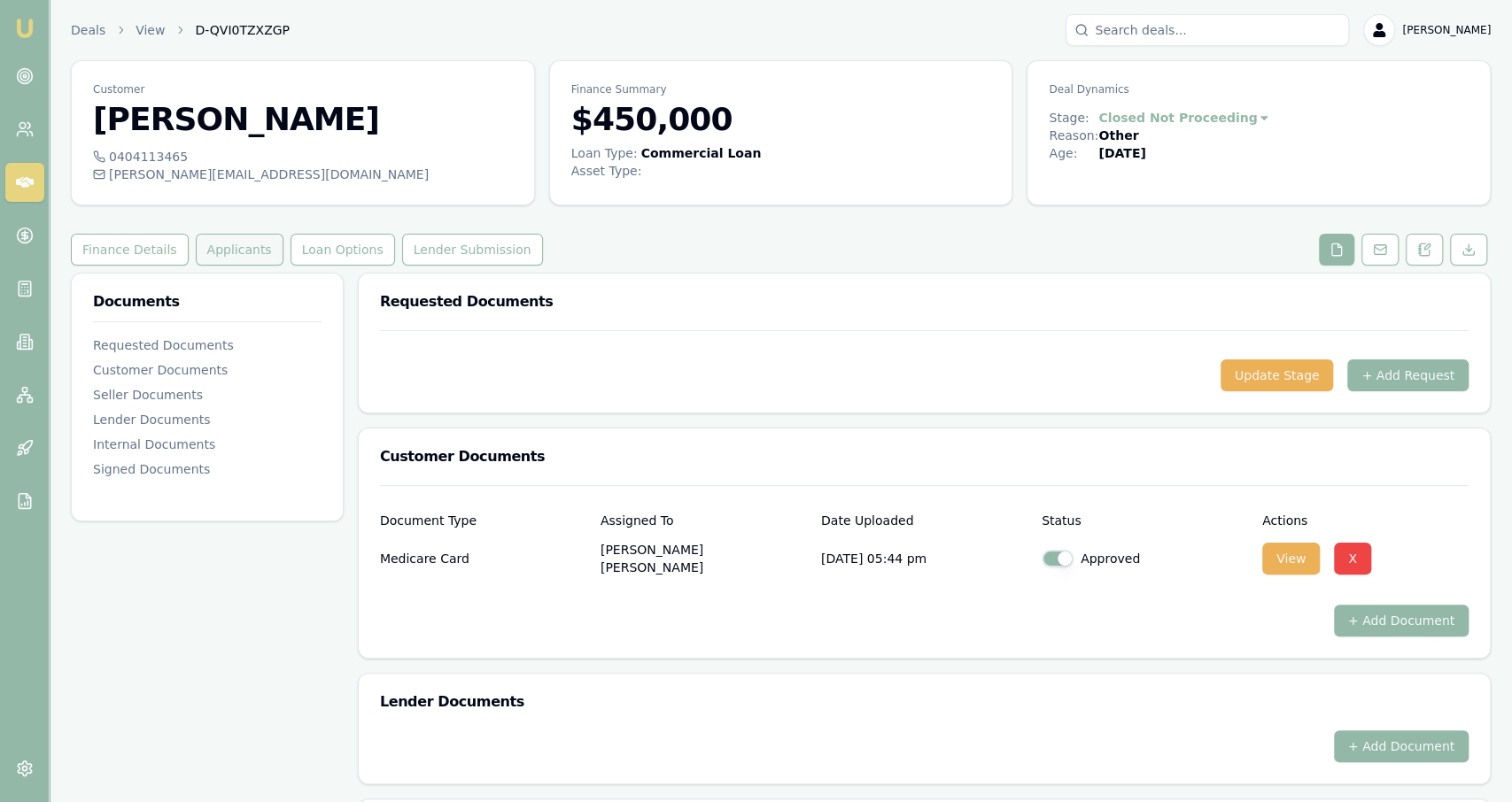
click at [245, 264] on button "Applicants" at bounding box center [240, 250] width 87 height 32
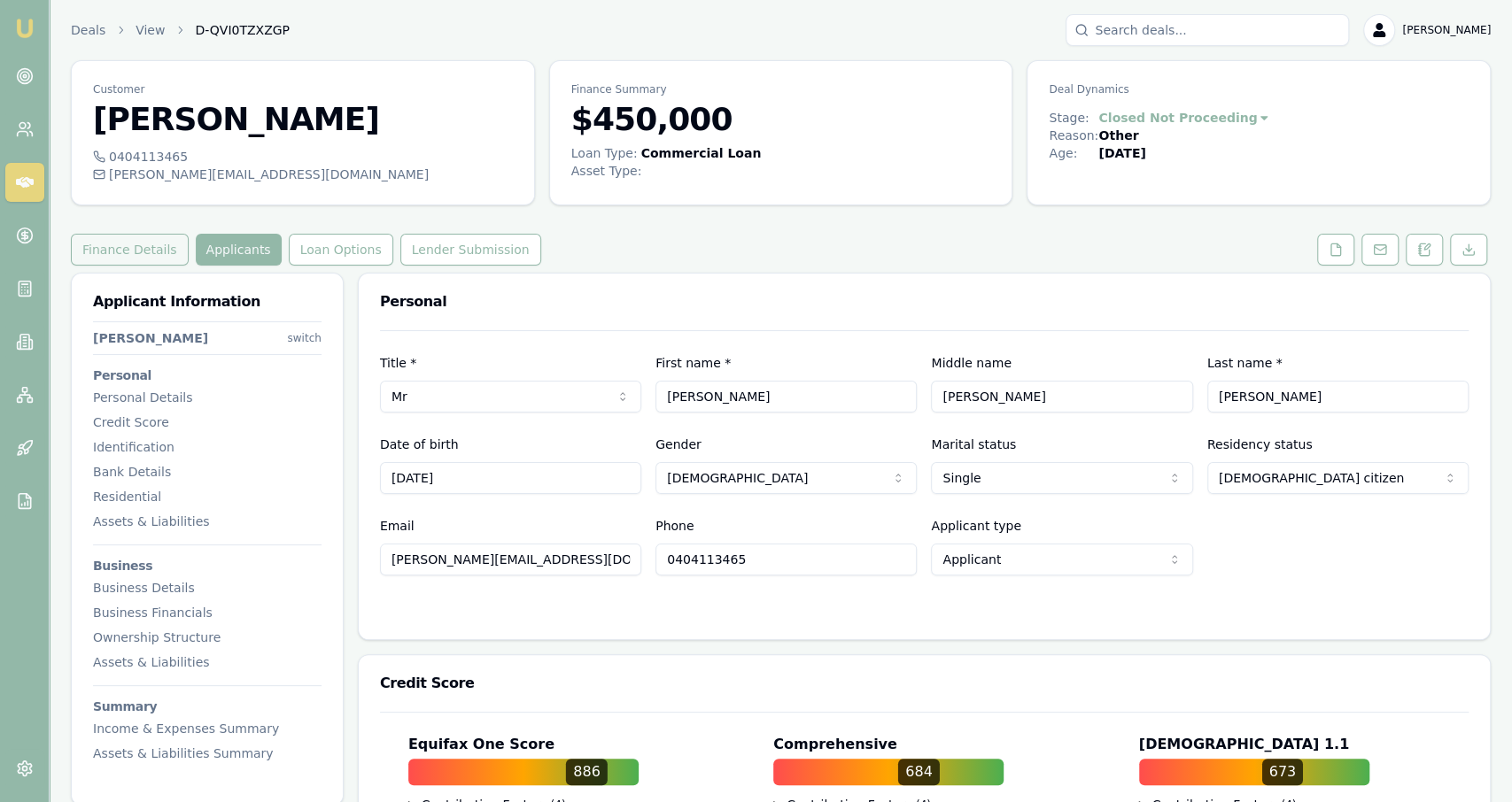
click at [134, 255] on button "Finance Details" at bounding box center [129, 250] width 118 height 32
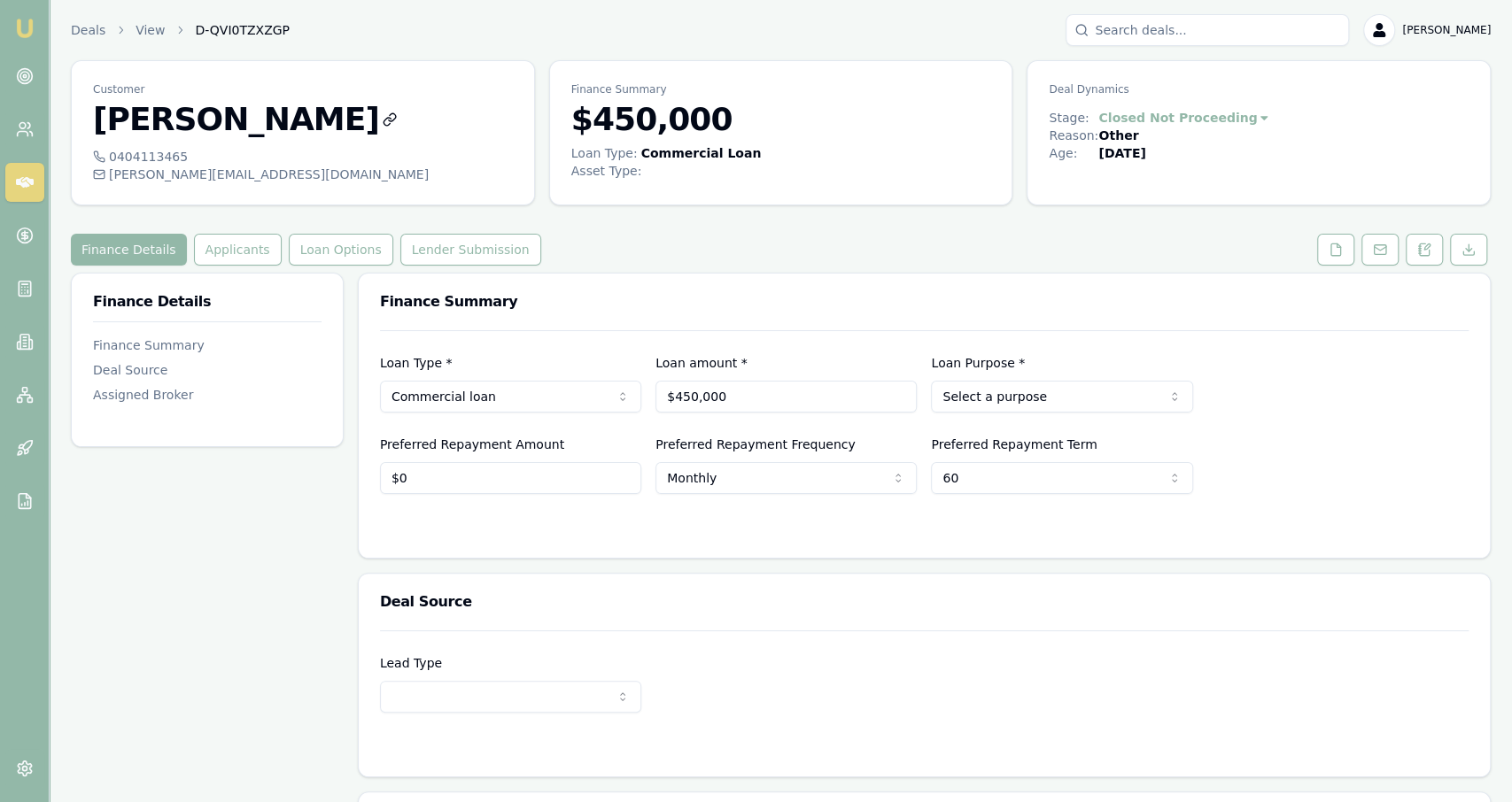
click at [179, 108] on h3 "Daniel Miller" at bounding box center [303, 119] width 420 height 35
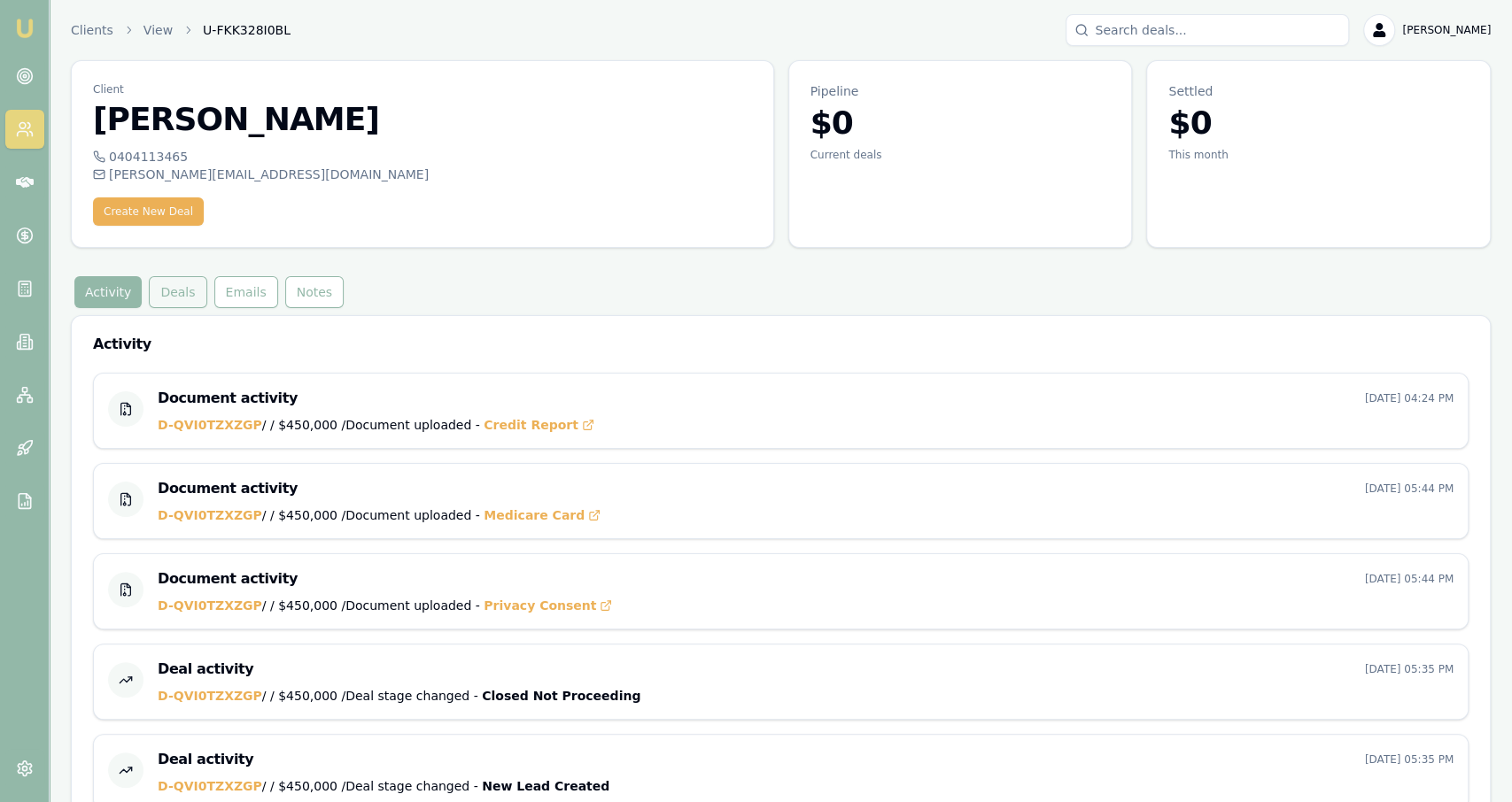
click at [180, 299] on button "Deals" at bounding box center [177, 292] width 57 height 32
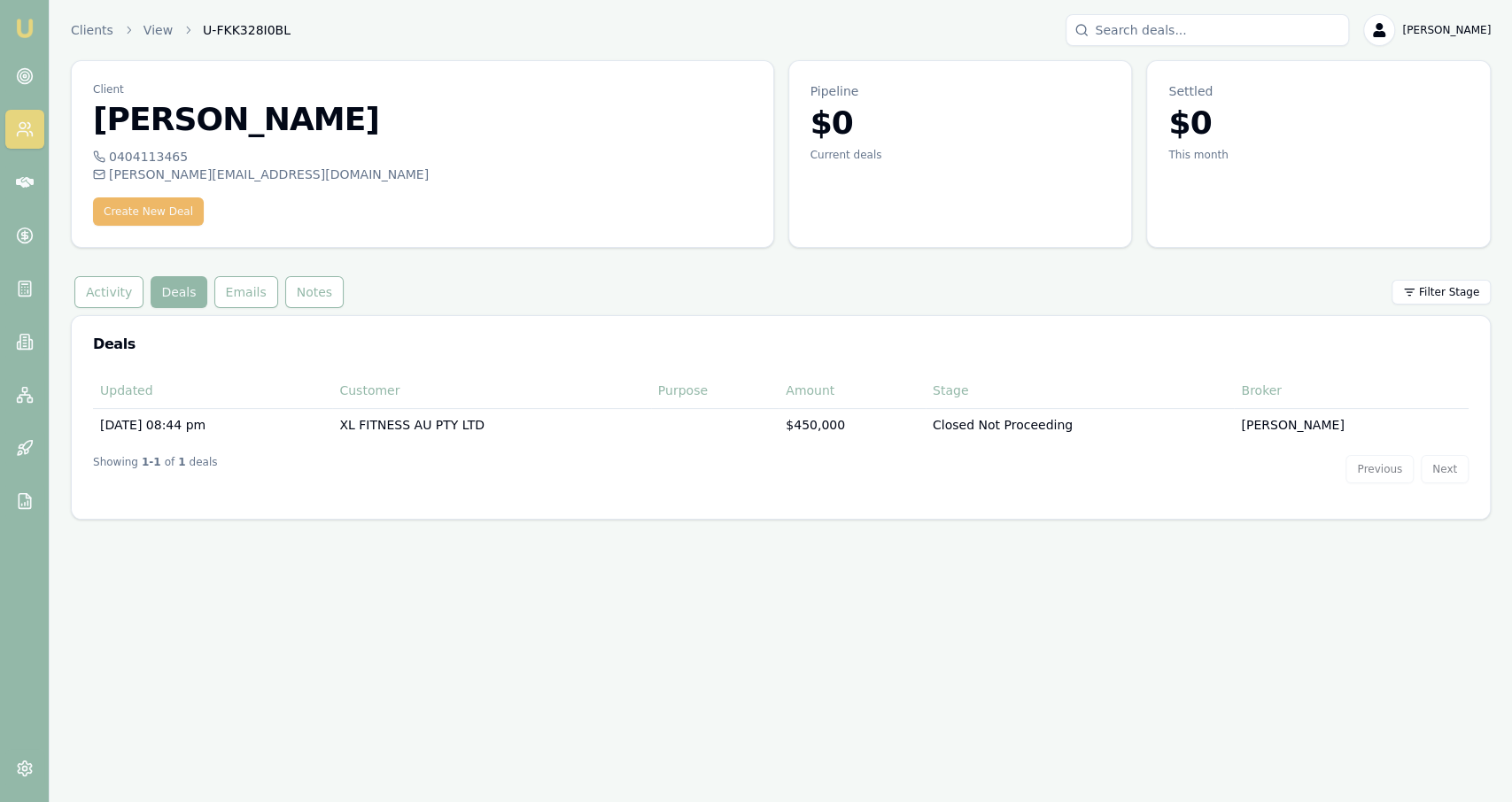
click at [167, 208] on button "Create New Deal" at bounding box center [149, 211] width 111 height 28
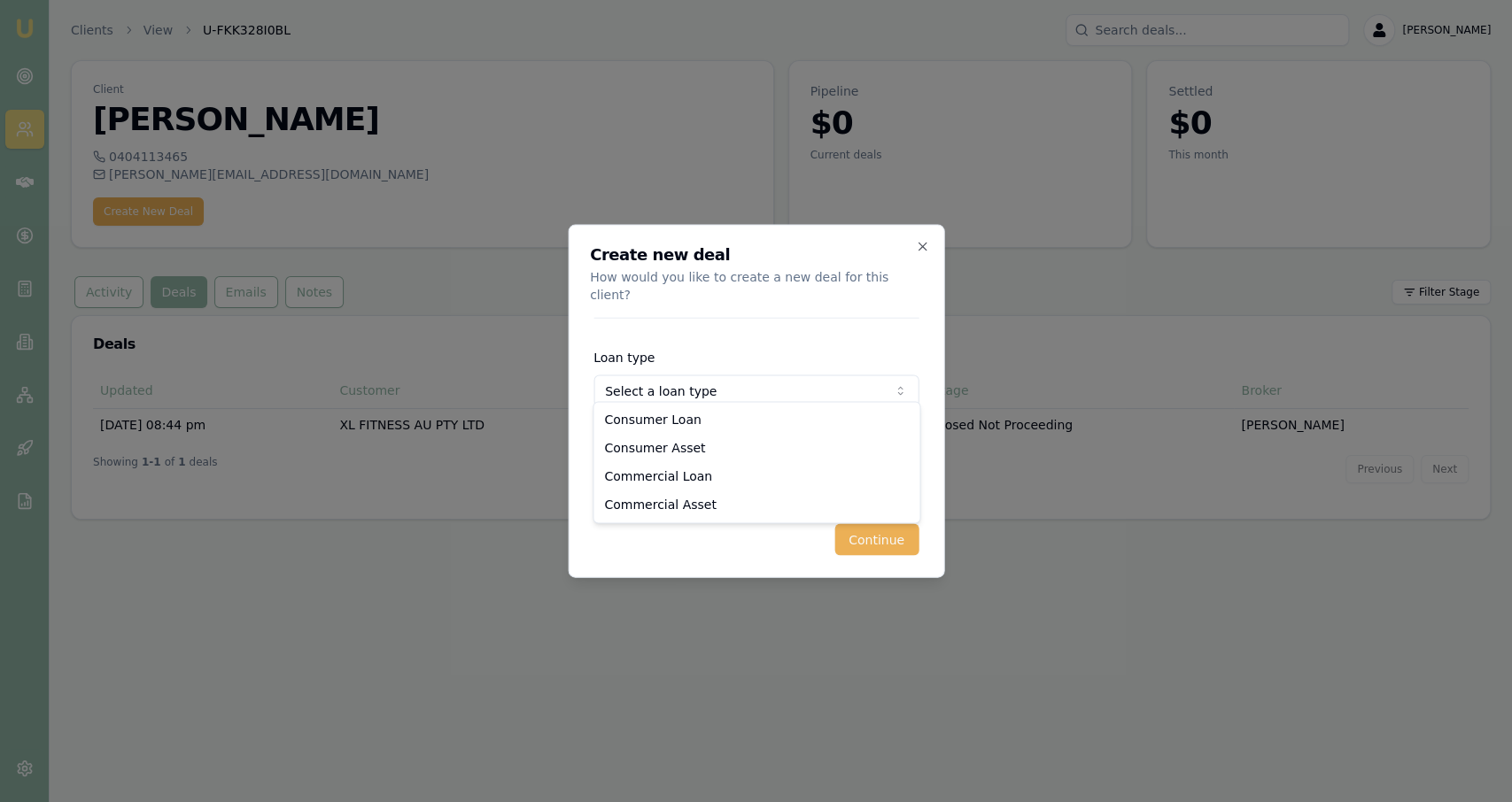
click at [628, 381] on body "Emu Broker Clients View U-FKK328I0BL Jackson Fanfulla Toggle Menu Client Daniel…" at bounding box center [756, 401] width 1512 height 802
select select "COMMERCIAL_LOAN"
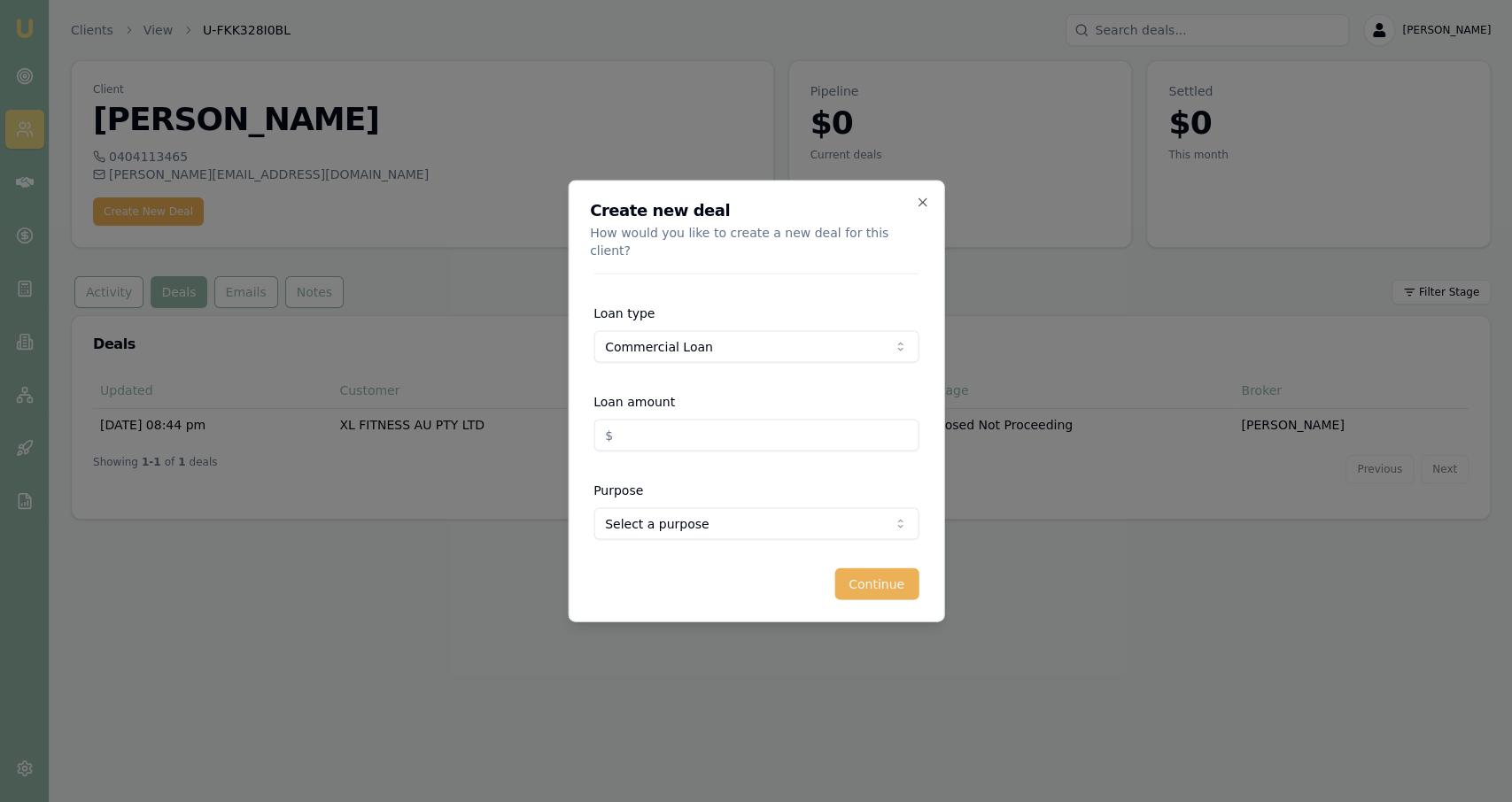
click at [695, 428] on input "Loan amount" at bounding box center [756, 435] width 325 height 32
type input "$97,092.00"
click at [724, 521] on body "Emu Broker Clients View U-FKK328I0BL Jackson Fanfulla Toggle Menu Client Daniel…" at bounding box center [756, 401] width 1512 height 802
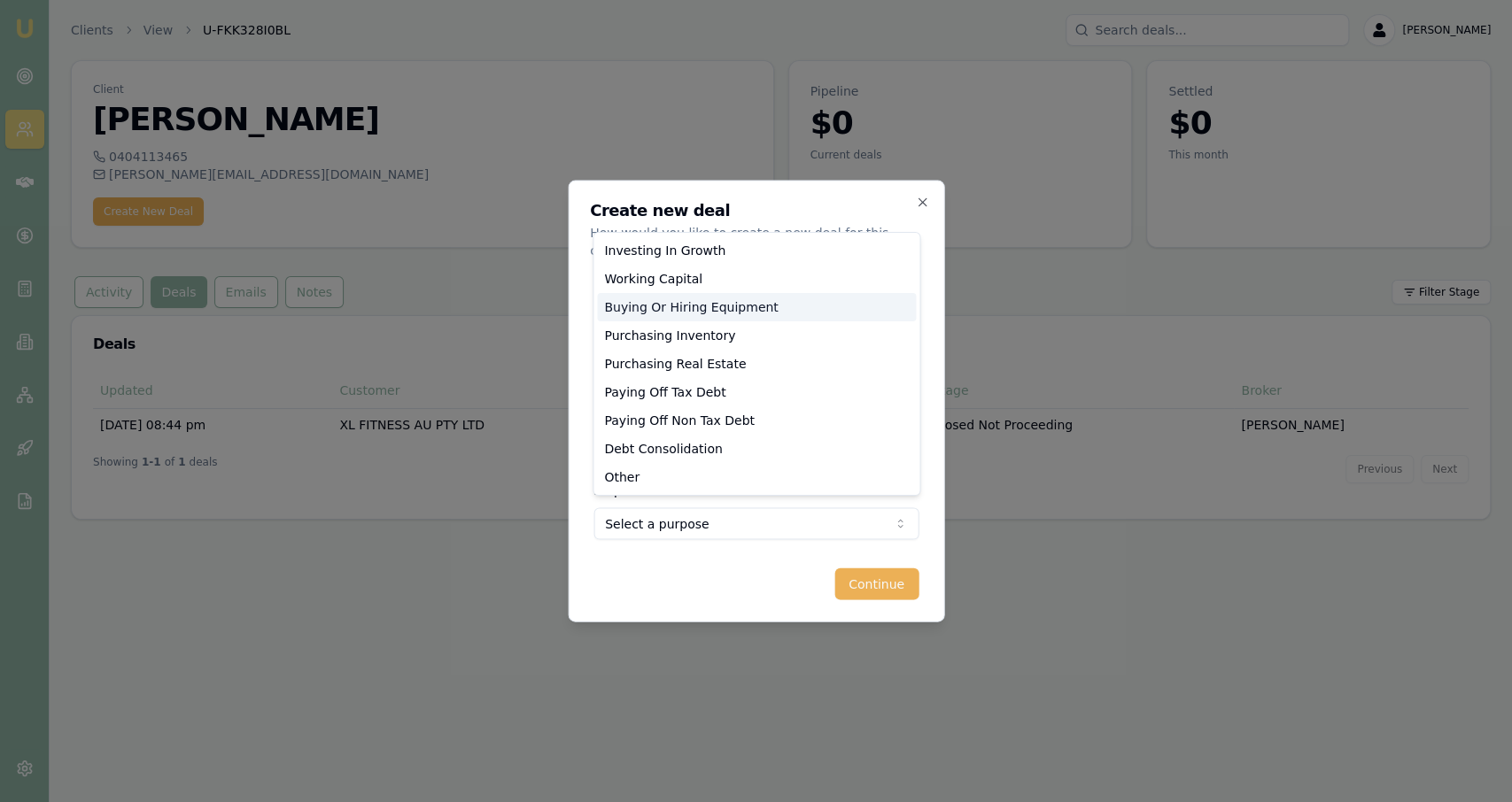
select select "BUYING_OR_HIRING_EQUIPMENT"
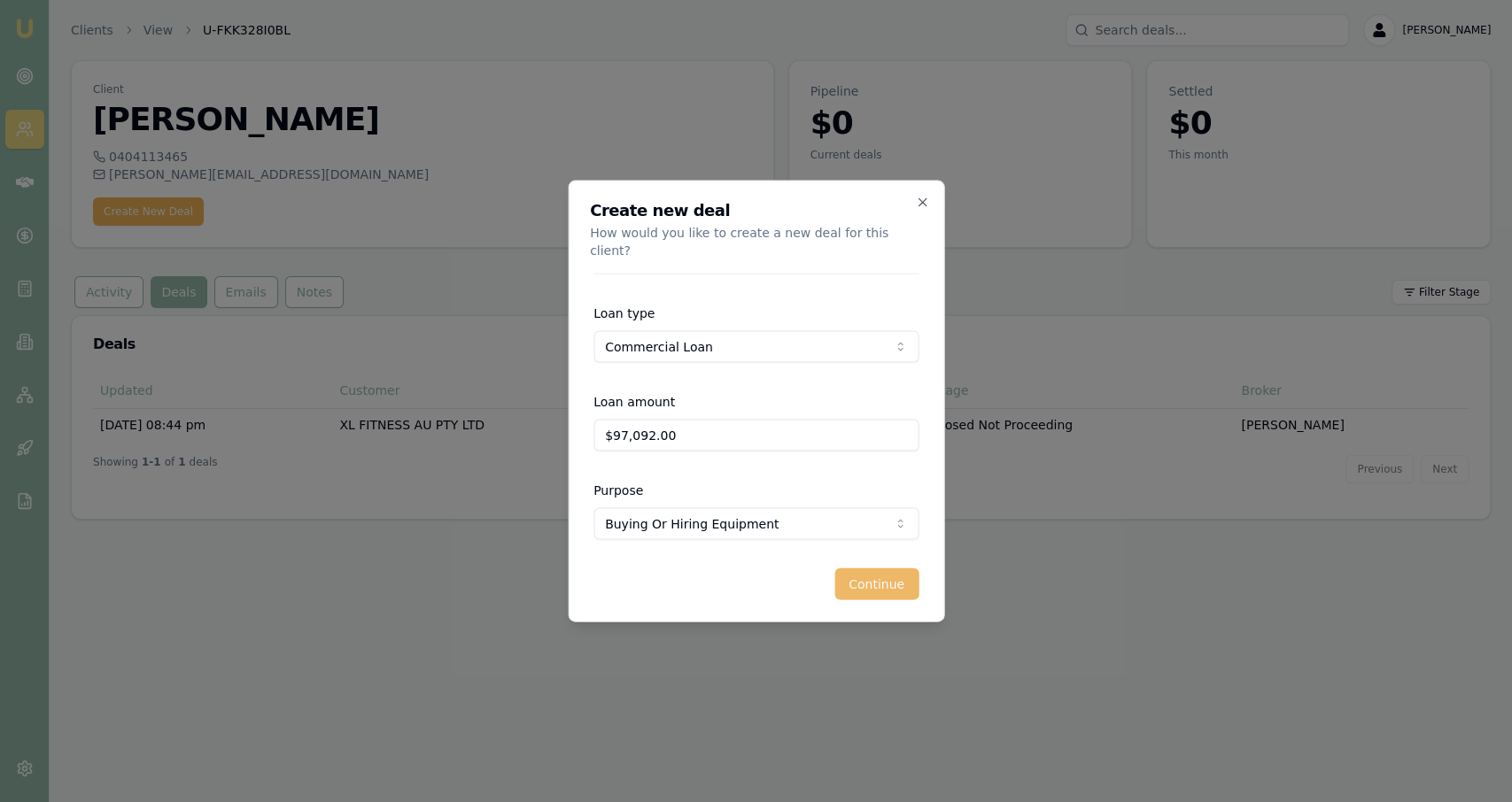
click at [862, 584] on button "Continue" at bounding box center [876, 585] width 84 height 32
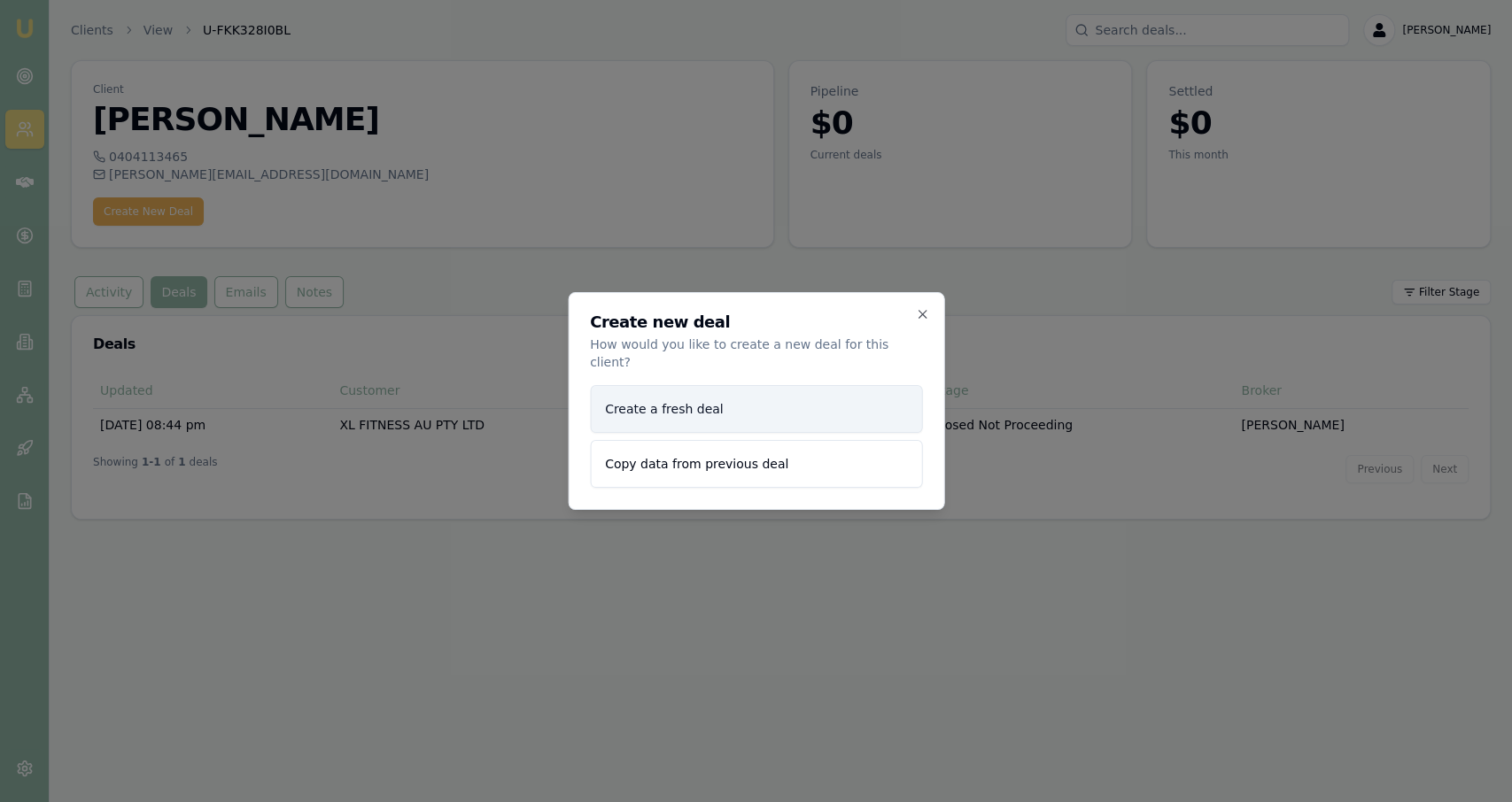
click at [738, 392] on button "Create a fresh deal" at bounding box center [756, 409] width 332 height 48
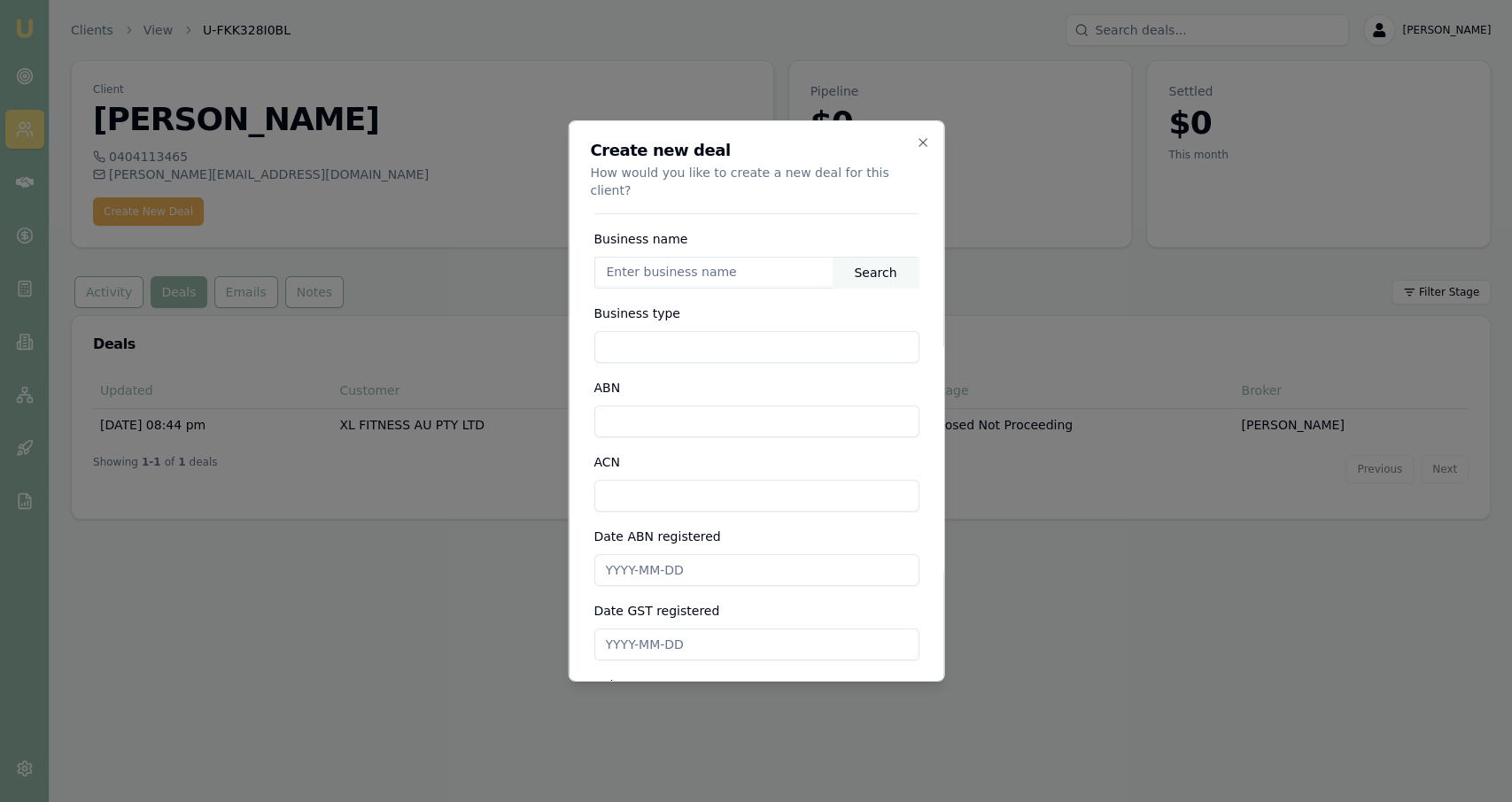
click at [736, 257] on input "text" at bounding box center [713, 271] width 238 height 28
click at [890, 257] on div "Search" at bounding box center [875, 272] width 85 height 30
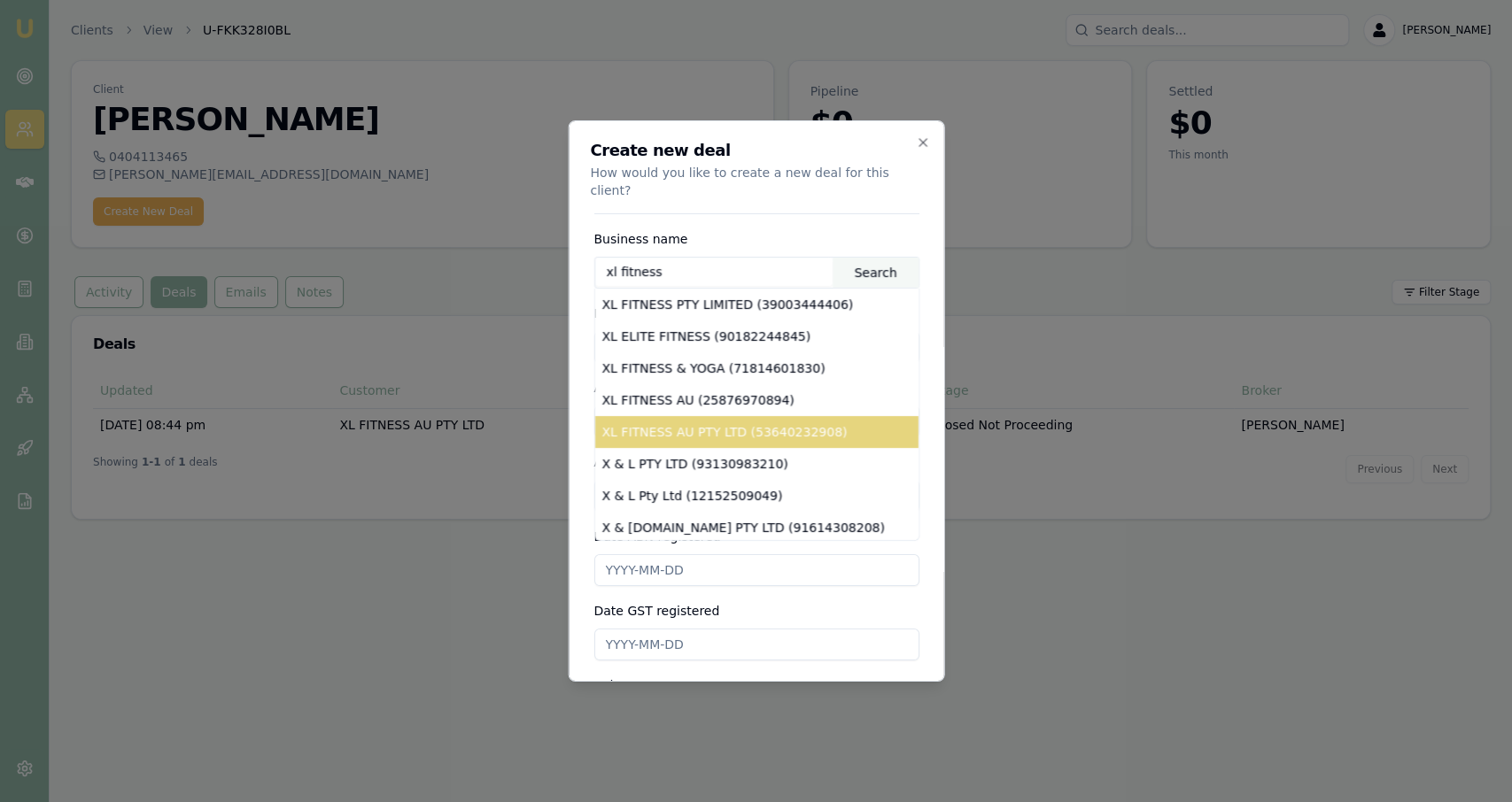
click at [844, 417] on div "XL FITNESS AU PTY LTD (53640232908)" at bounding box center [756, 432] width 323 height 32
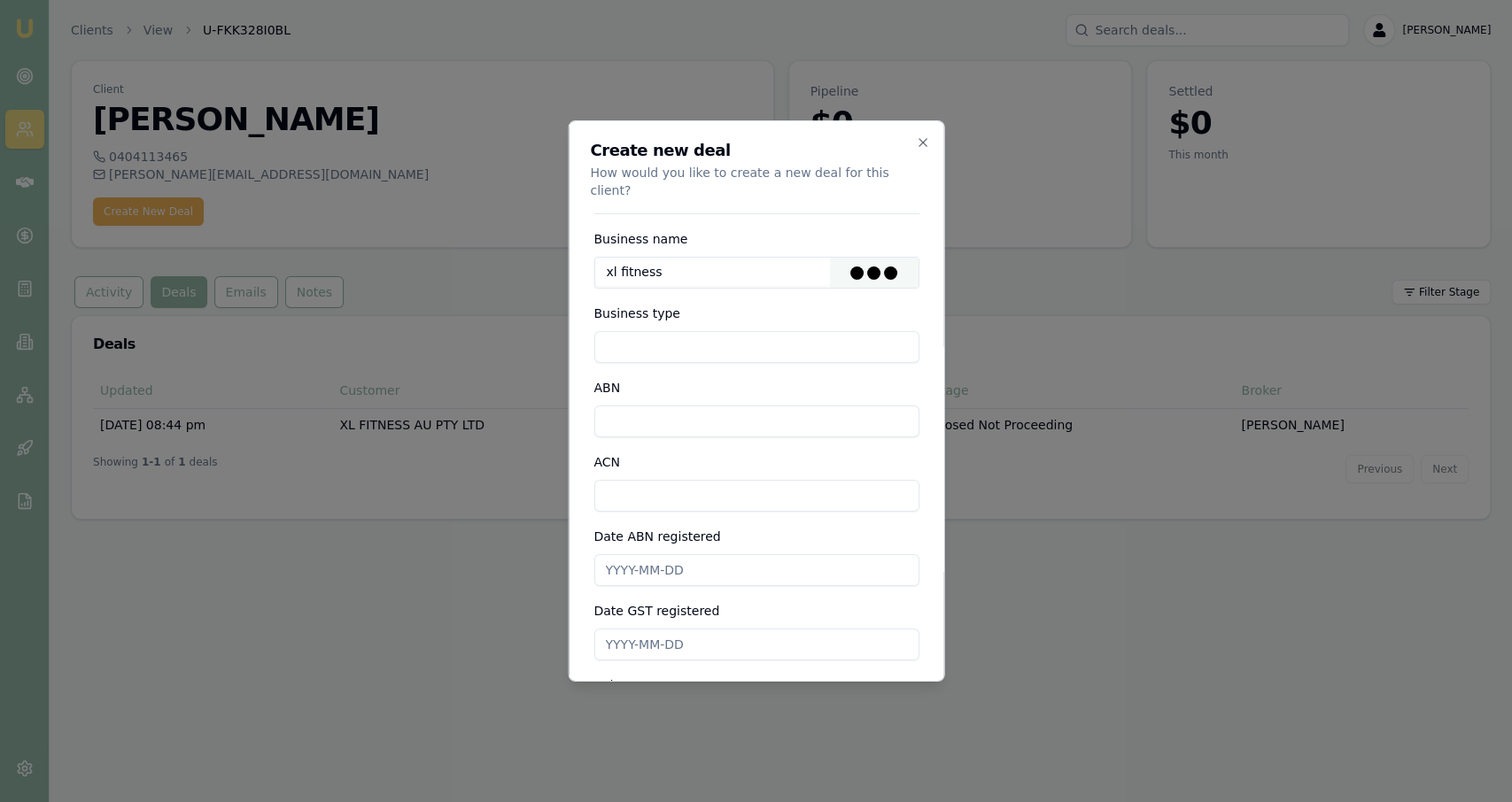
type input "XL FITNESS AU PTY LTD"
type input "Australian Private Company"
type input "53640232908"
type input "640232908"
type input "2020-04-09"
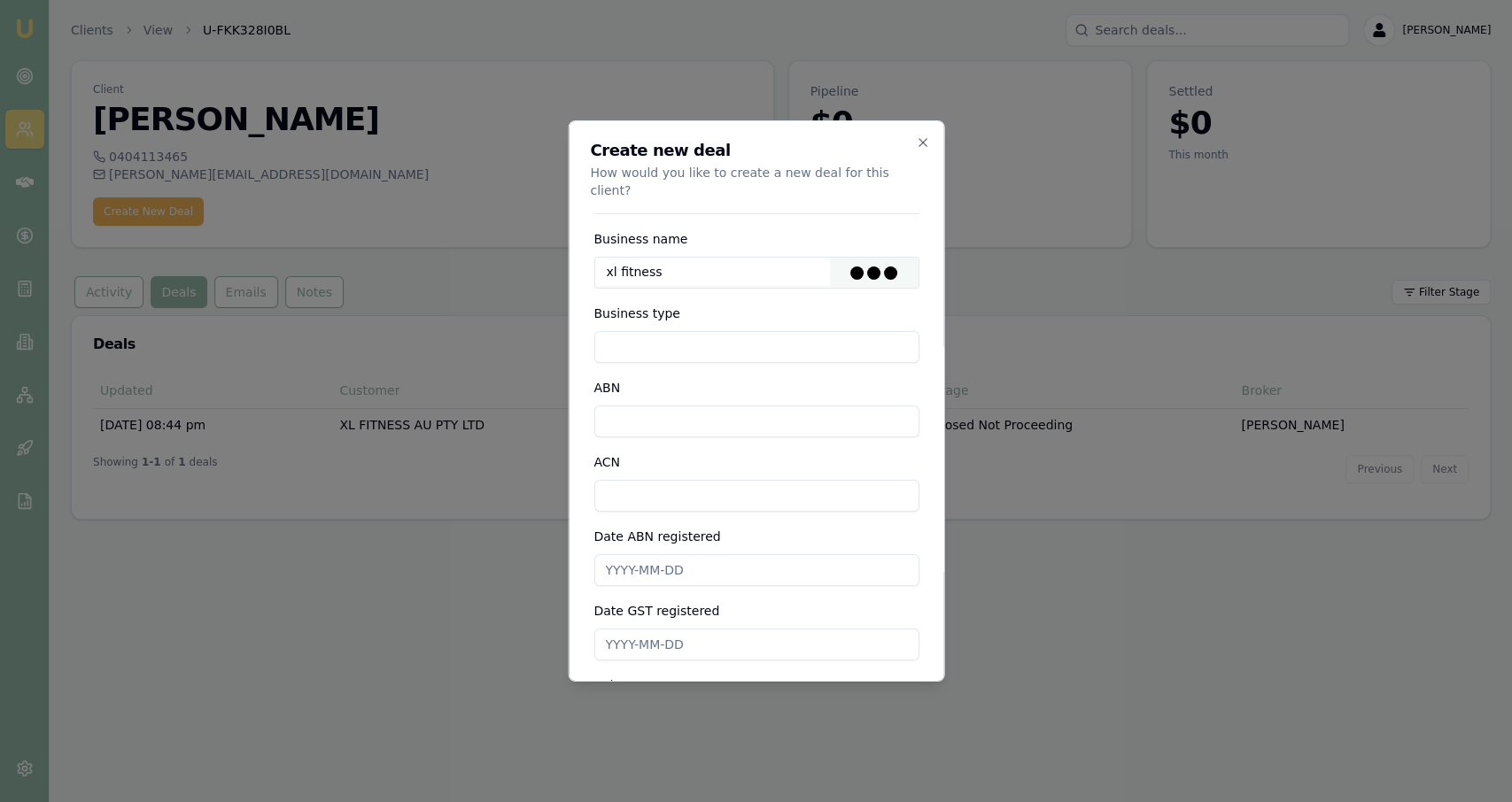
type input "2020-04-09"
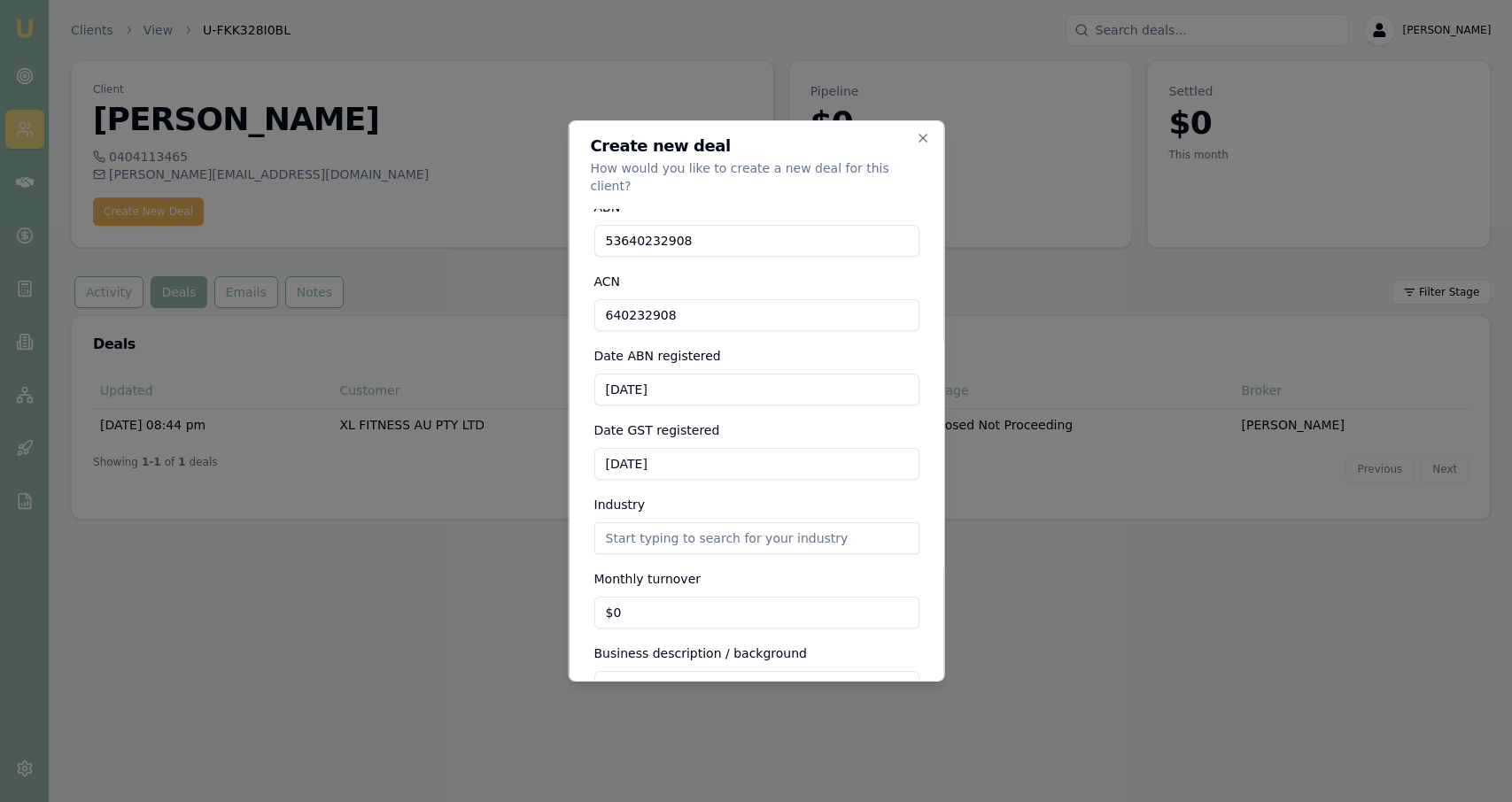
scroll to position [96, 0]
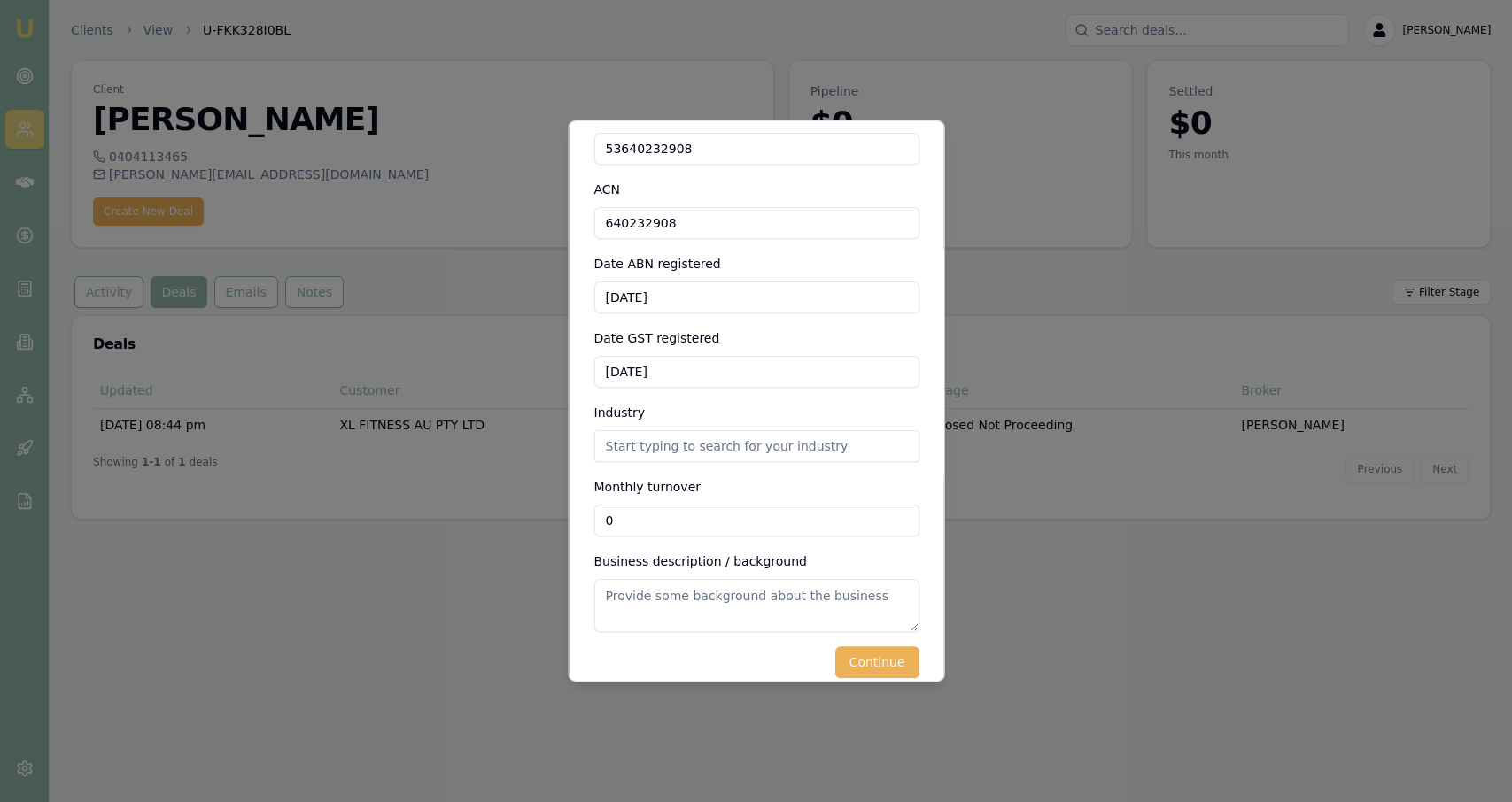
click at [740, 505] on input "0" at bounding box center [756, 520] width 325 height 32
type input "$100,000"
click at [738, 580] on textarea at bounding box center [756, 606] width 325 height 53
click at [850, 647] on button "Continue" at bounding box center [876, 662] width 84 height 32
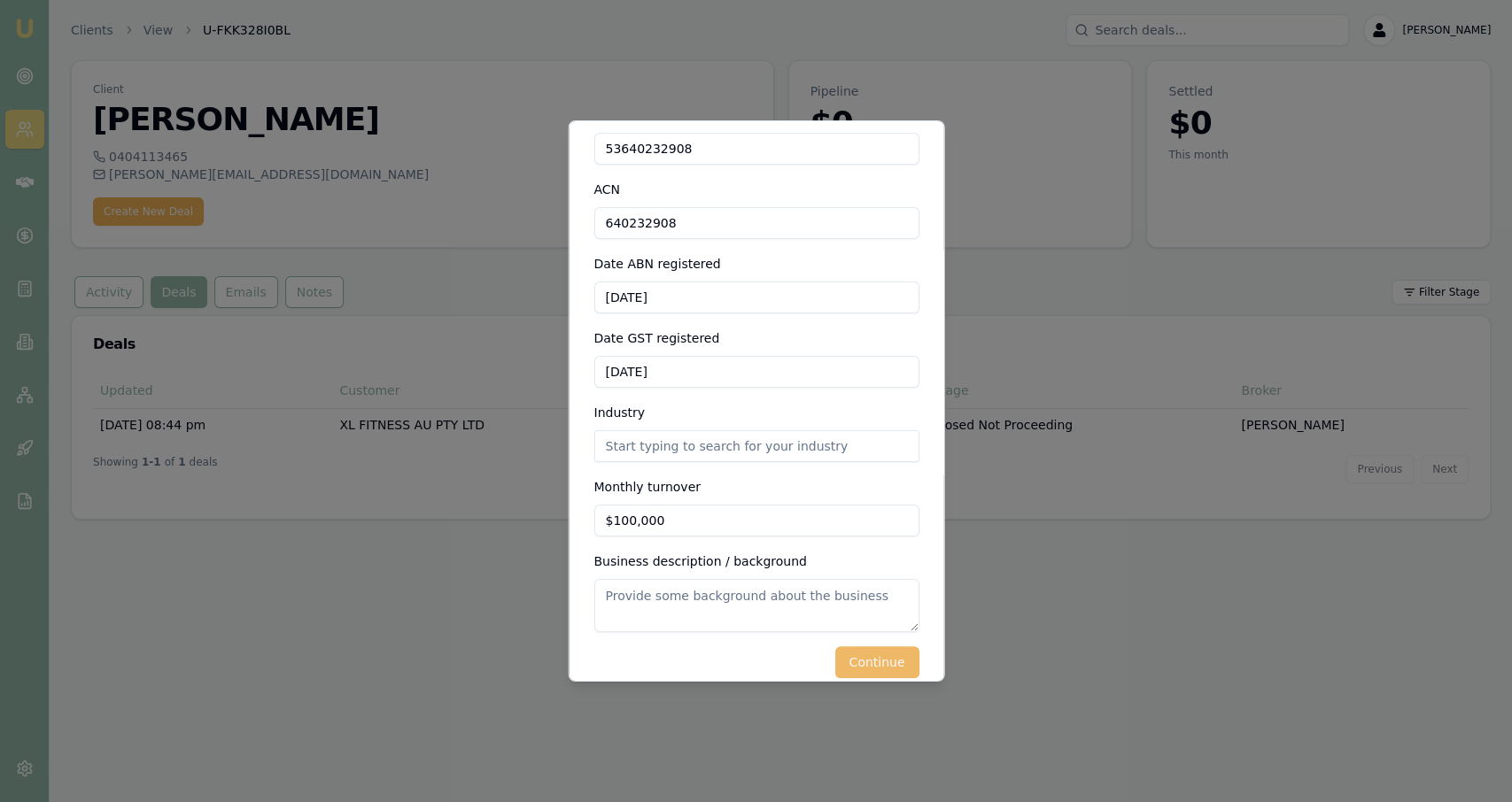
scroll to position [0, 0]
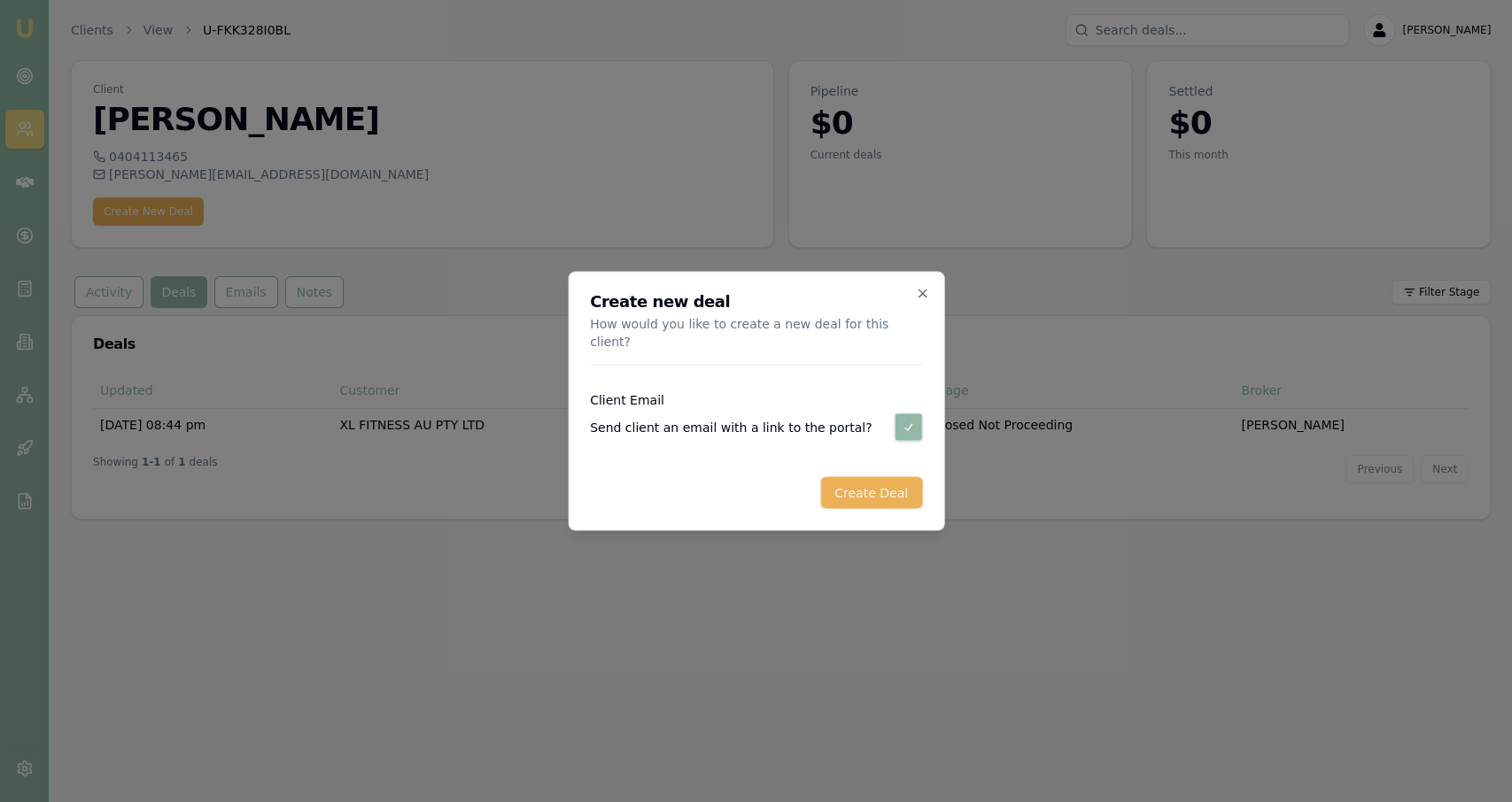
click at [908, 424] on button "button" at bounding box center [907, 427] width 28 height 28
checkbox input "false"
click at [889, 478] on button "Create Deal" at bounding box center [871, 493] width 102 height 32
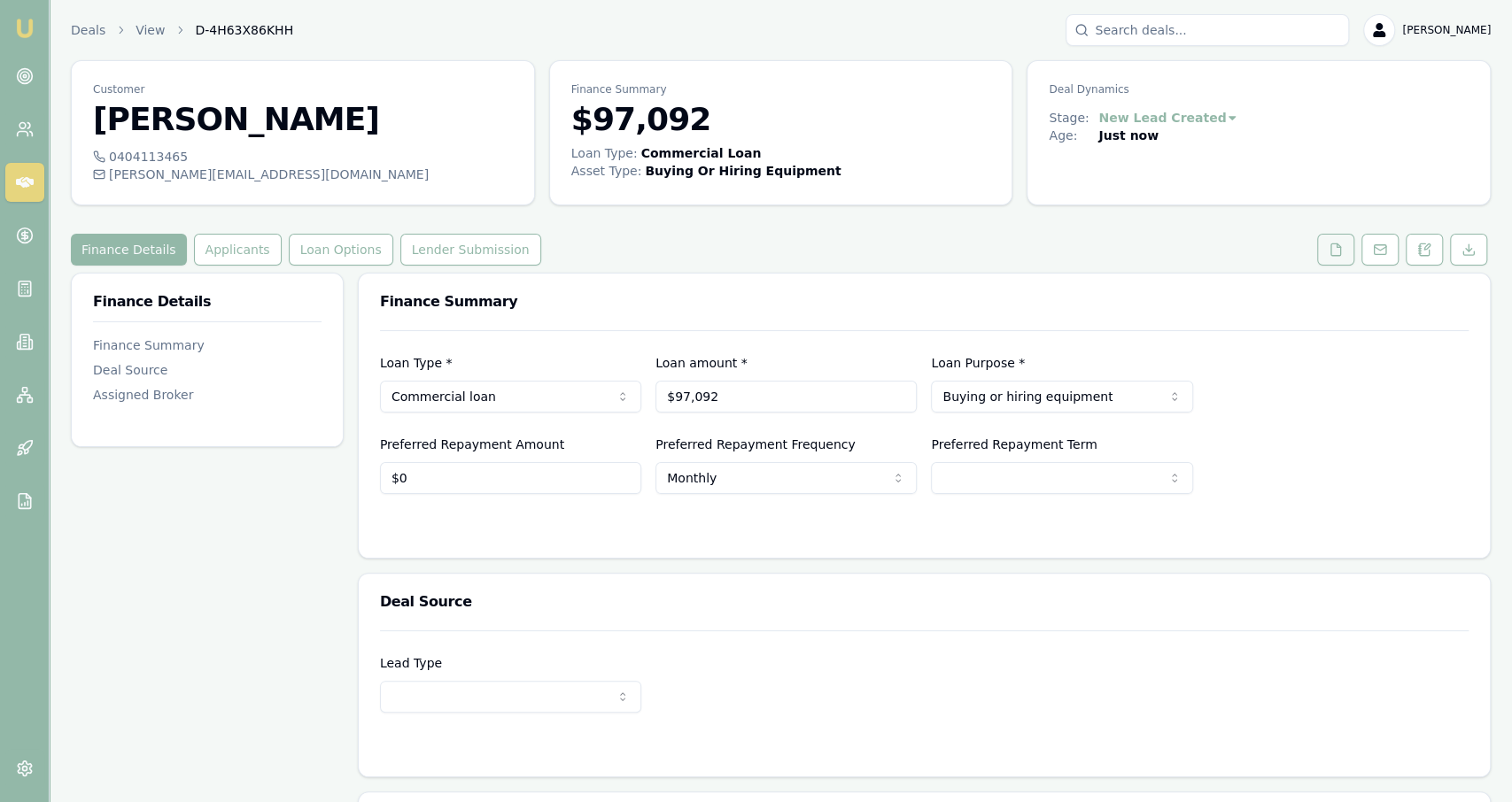
click at [1348, 248] on button at bounding box center [1335, 250] width 37 height 32
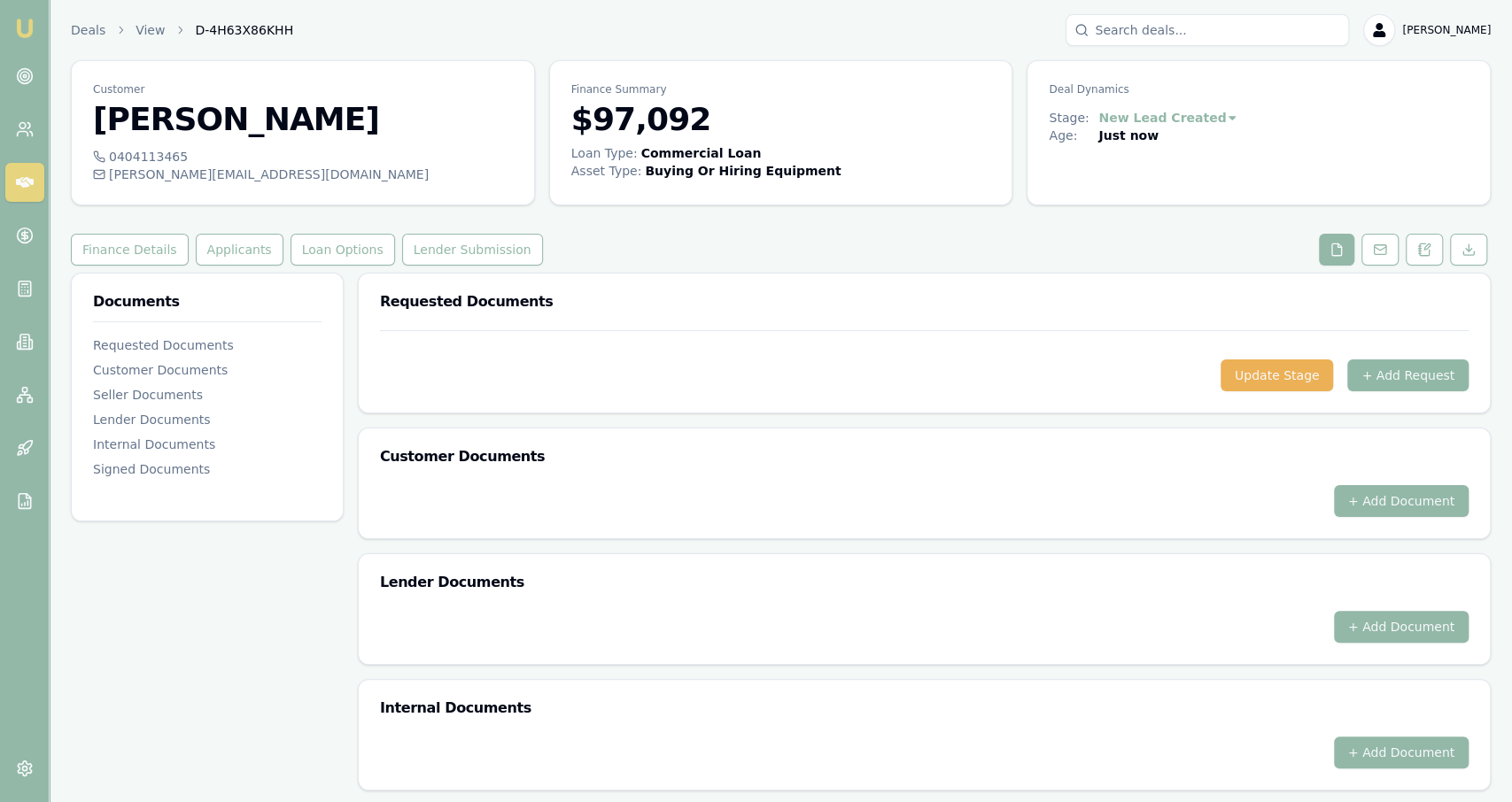
click at [1380, 378] on button "+ Add Request" at bounding box center [1407, 375] width 121 height 32
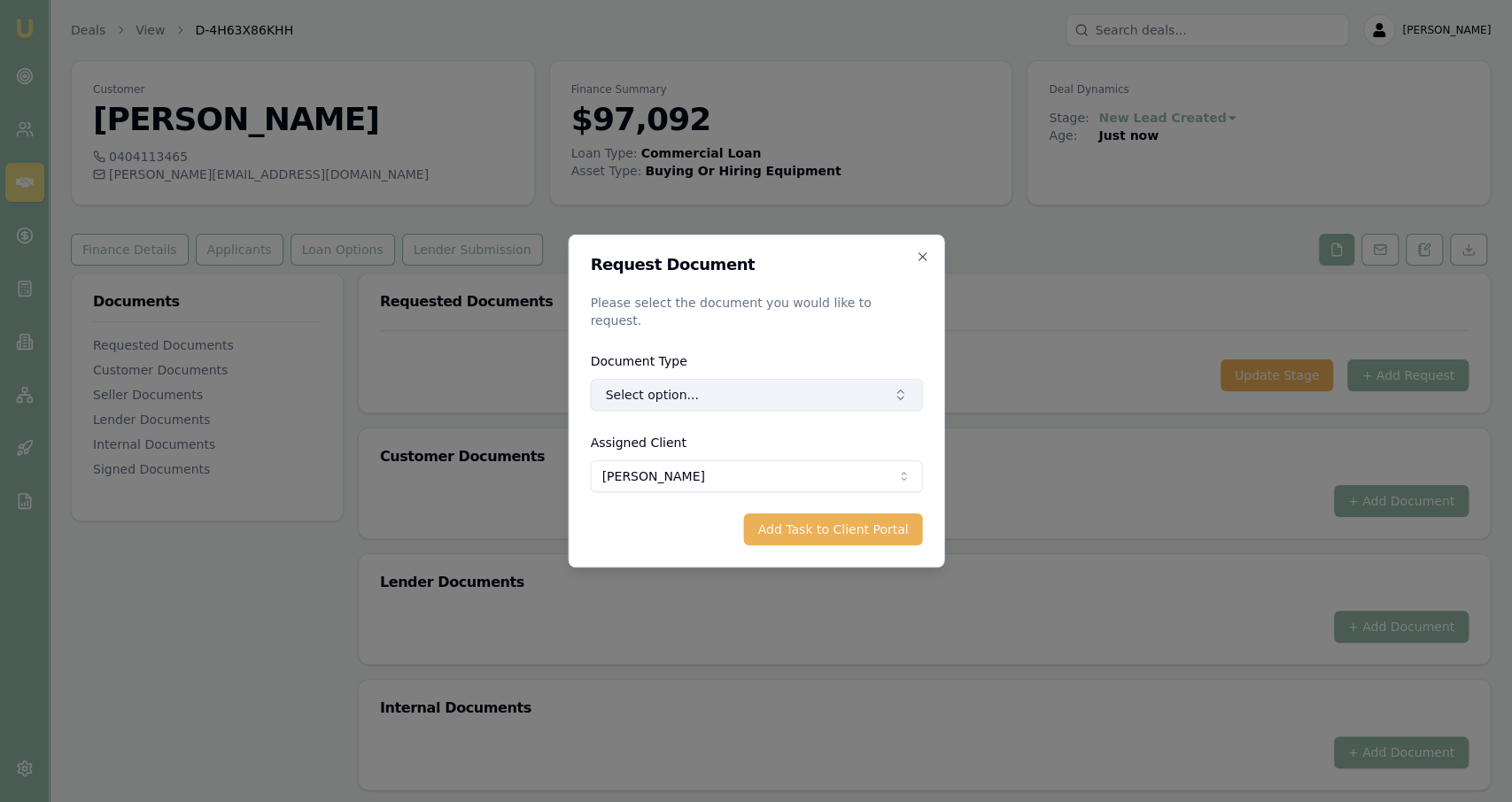
click at [698, 388] on button "Select option..." at bounding box center [756, 394] width 332 height 32
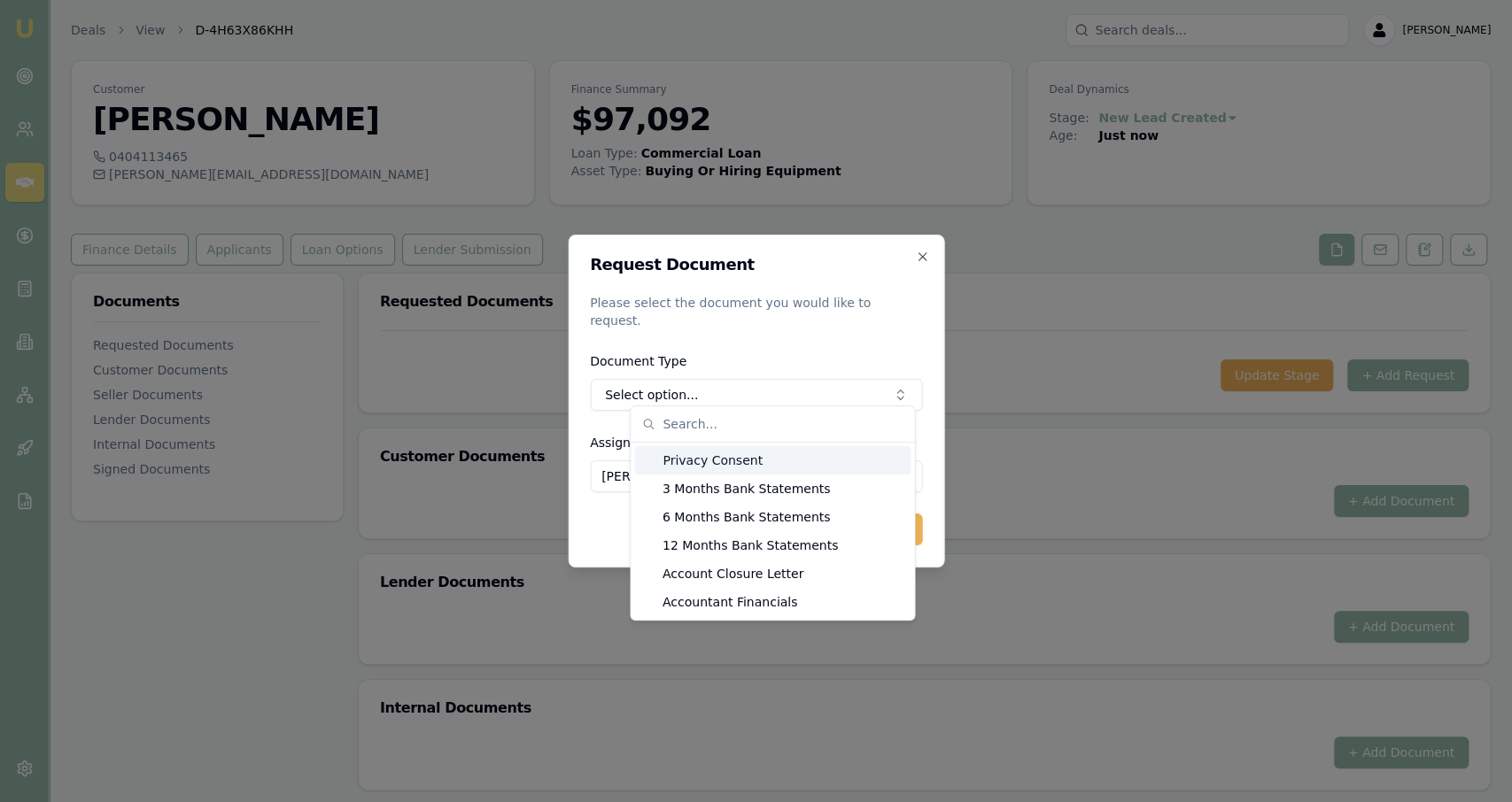
click at [699, 455] on div "Privacy Consent" at bounding box center [772, 460] width 277 height 28
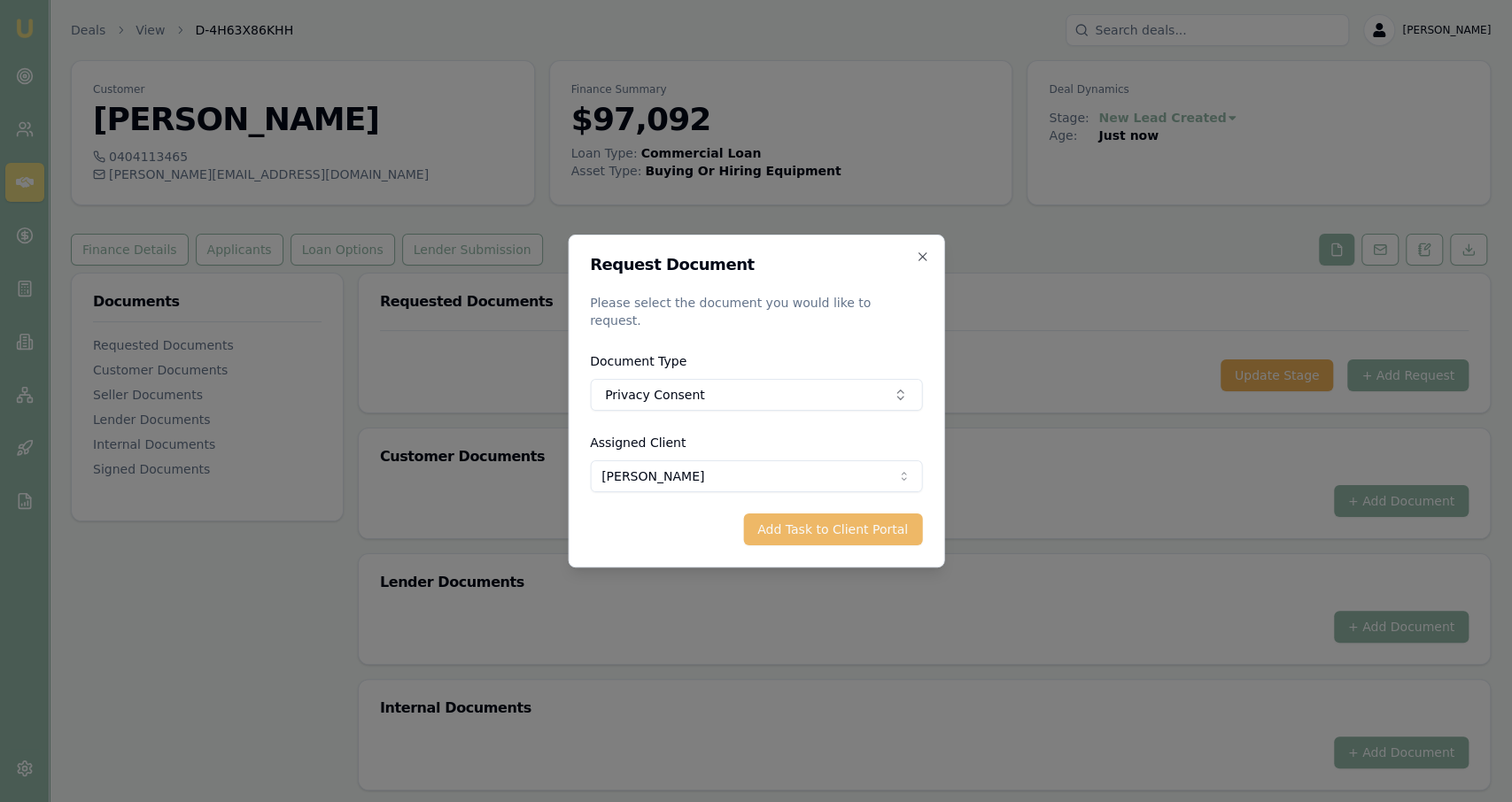
click at [855, 514] on button "Add Task to Client Portal" at bounding box center [832, 529] width 179 height 32
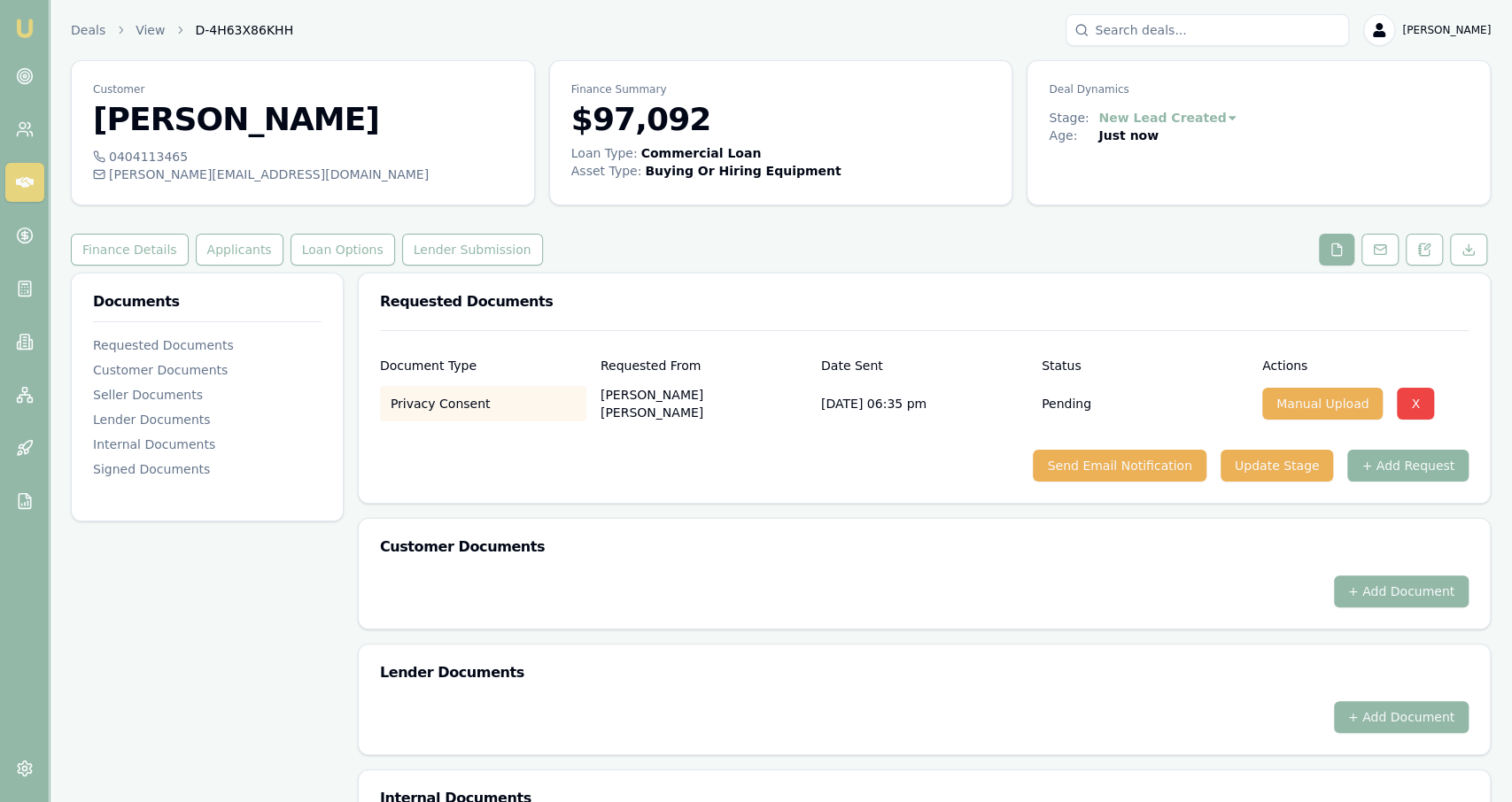
click at [1397, 466] on button "+ Add Request" at bounding box center [1407, 465] width 121 height 32
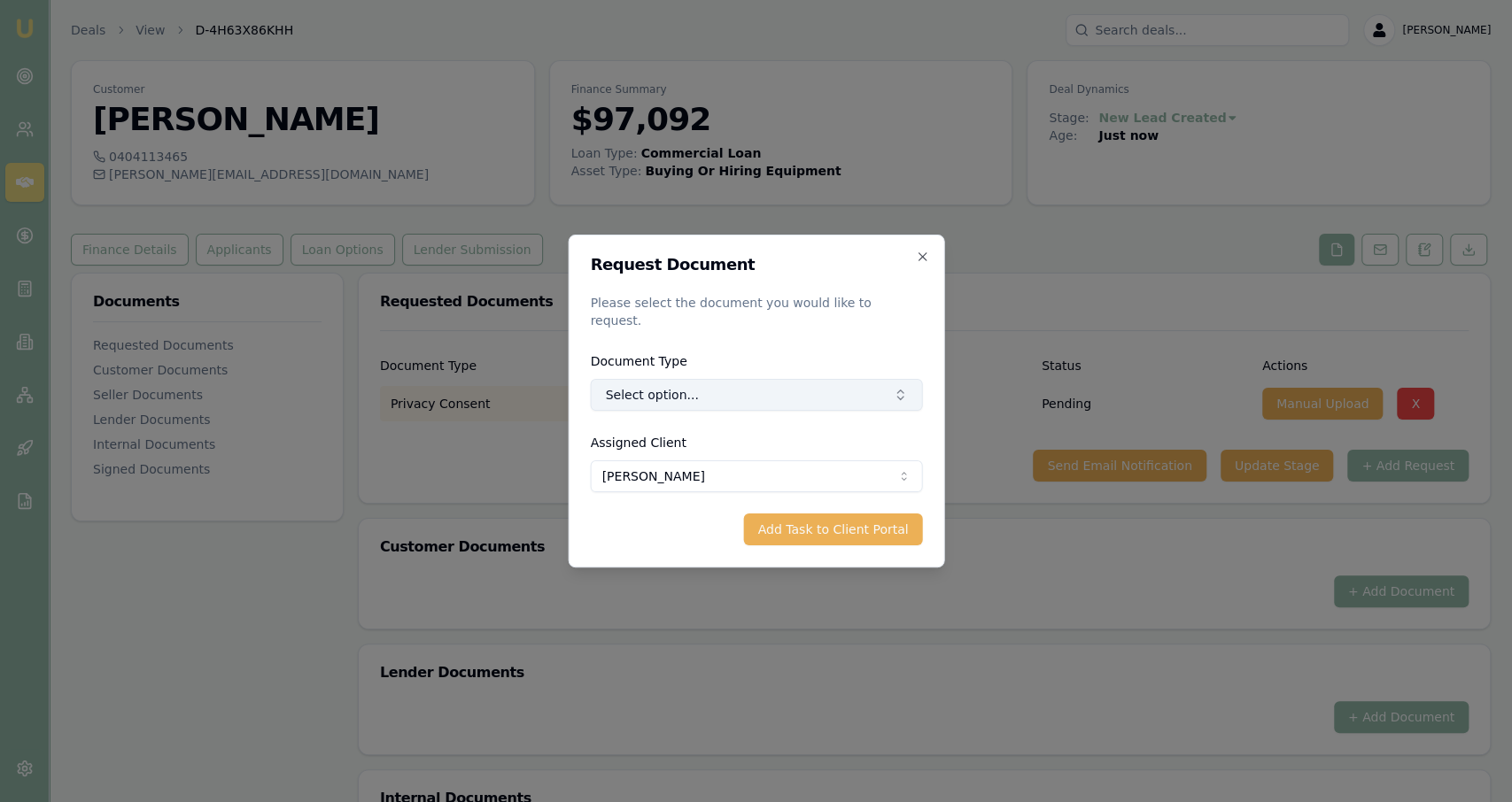
click at [681, 387] on button "Select option..." at bounding box center [756, 394] width 332 height 32
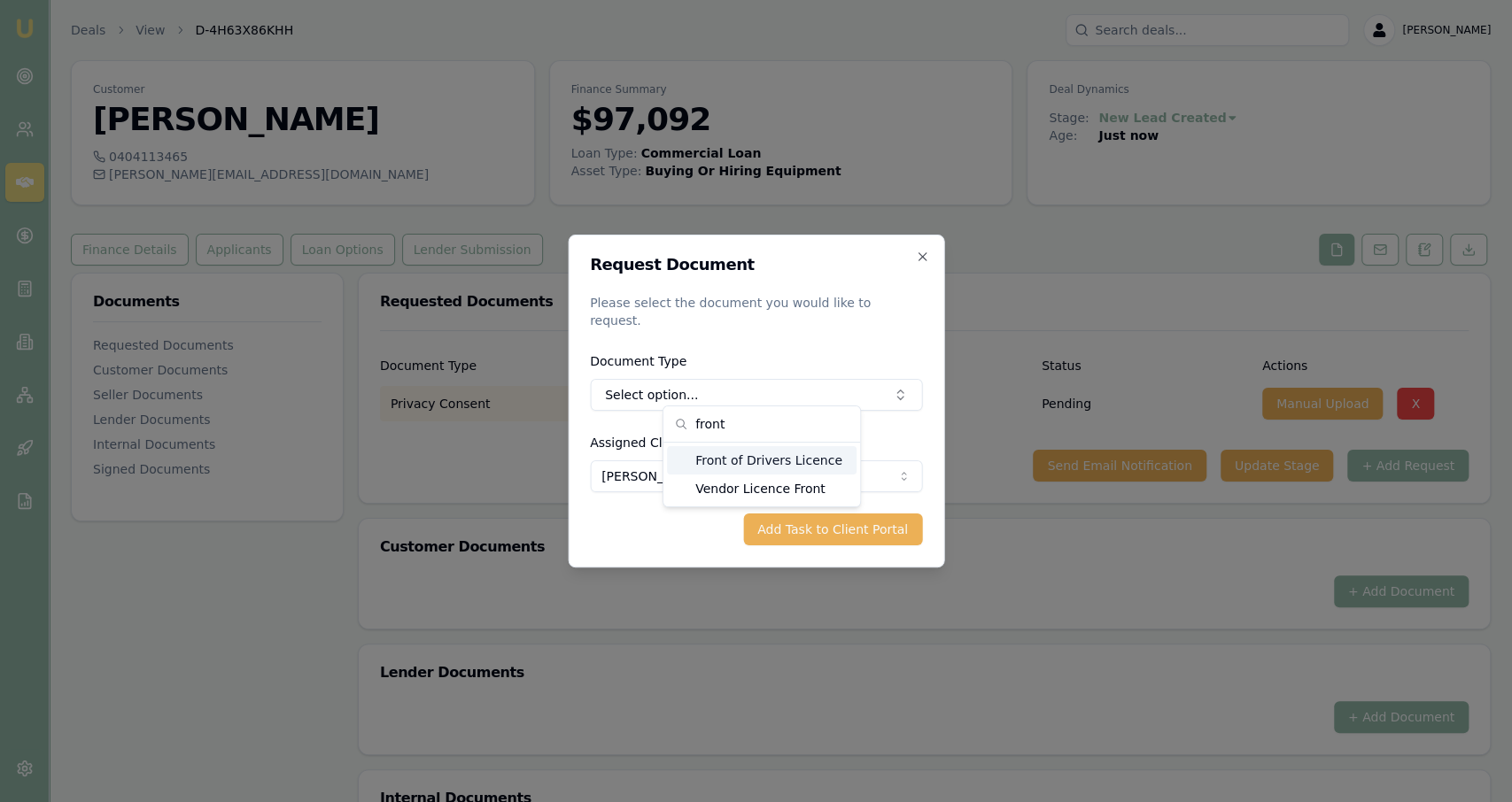
type input "front"
click at [758, 451] on div "Front of Drivers Licence" at bounding box center [761, 460] width 189 height 28
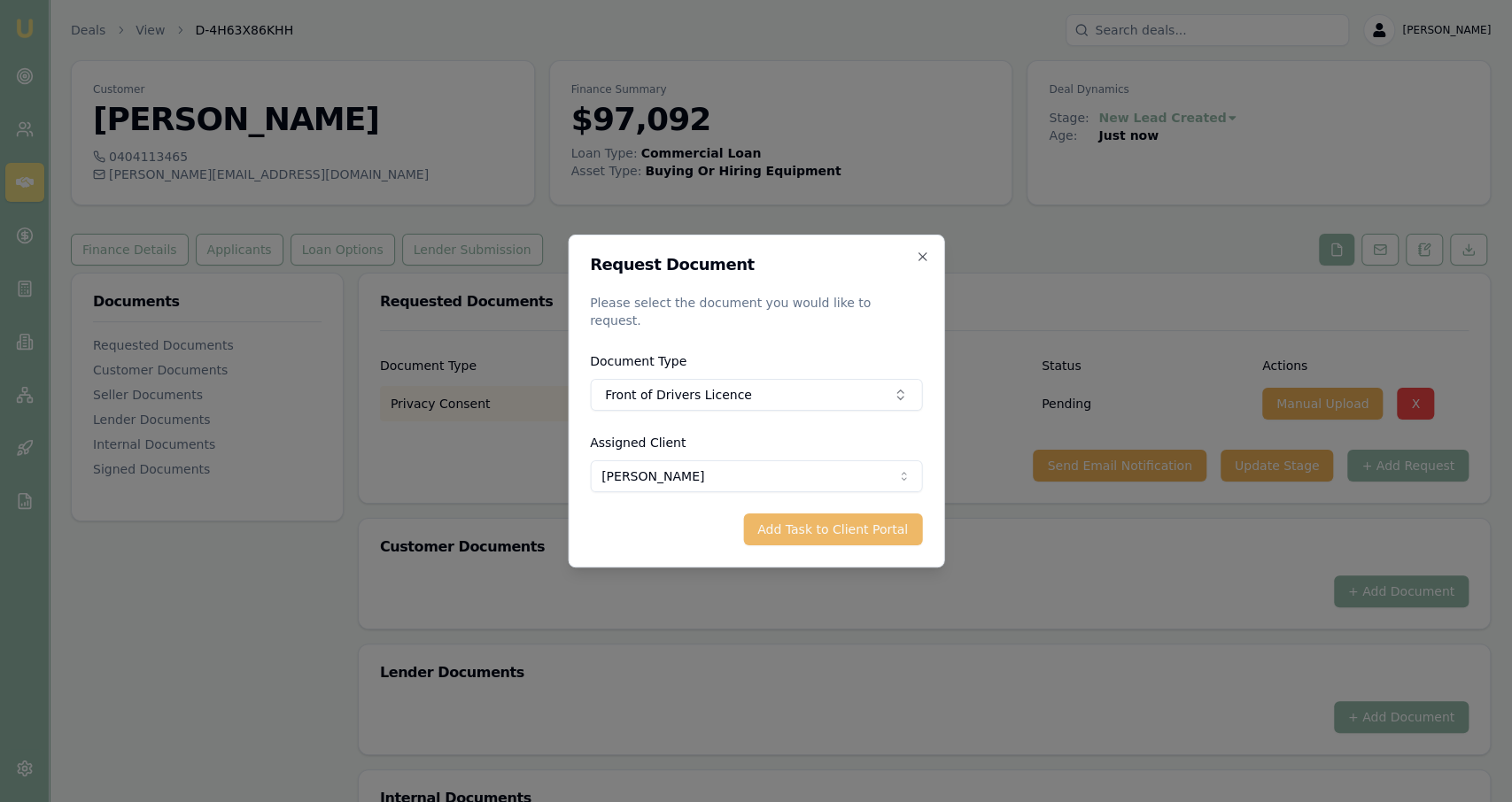
click at [794, 536] on button "Add Task to Client Portal" at bounding box center [832, 529] width 179 height 32
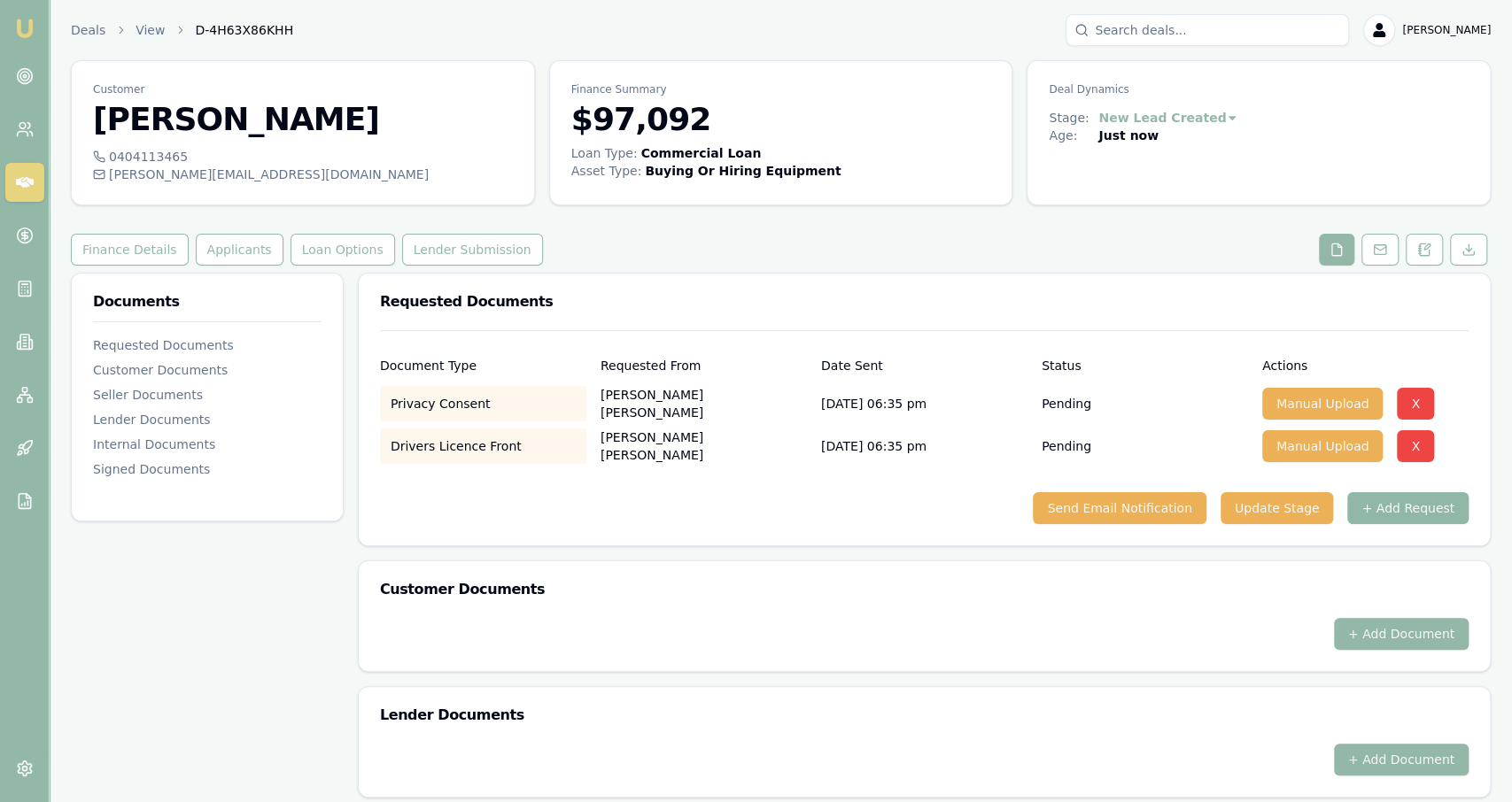
click at [1403, 497] on button "+ Add Request" at bounding box center [1407, 508] width 121 height 32
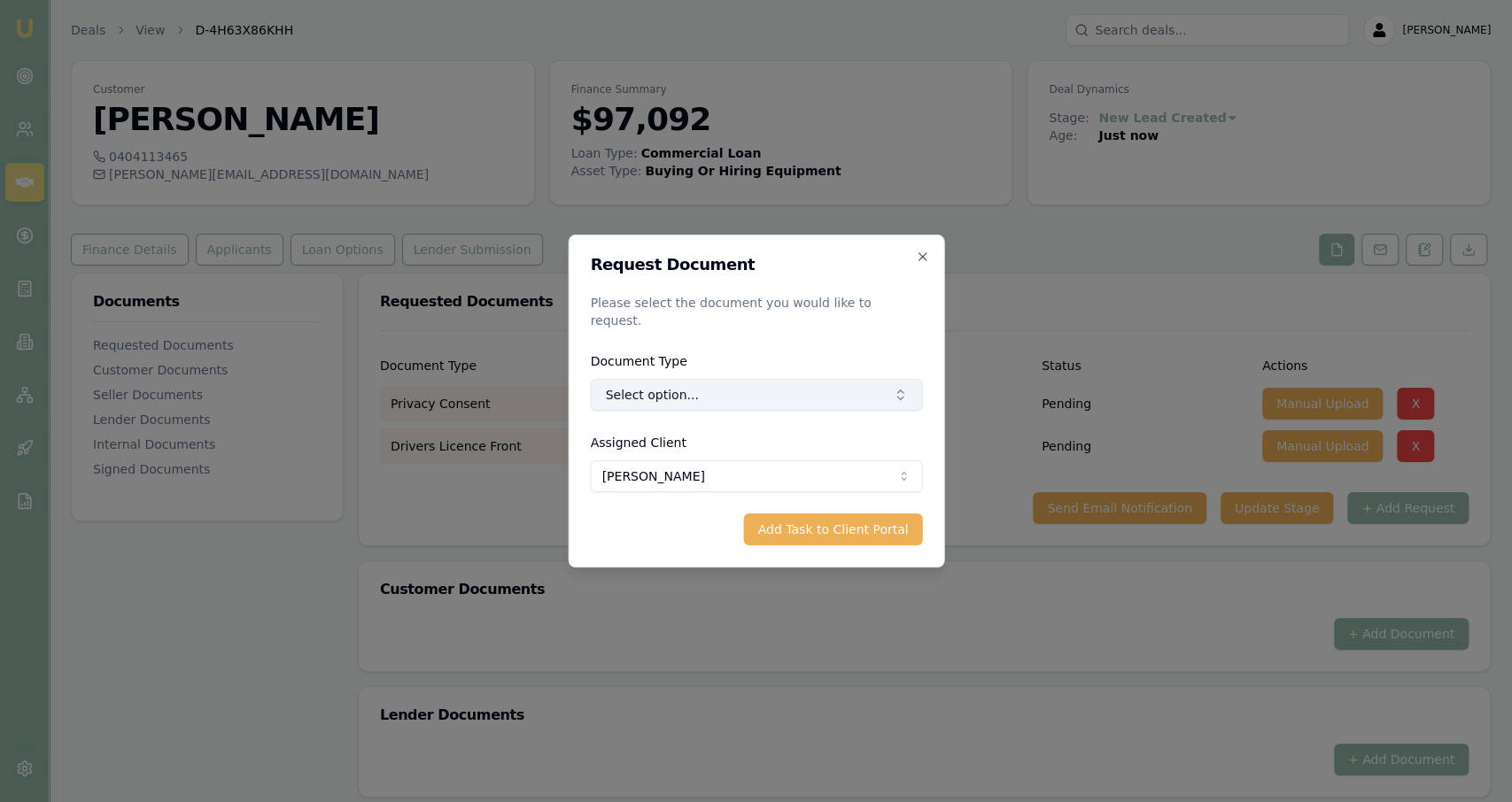
click at [730, 401] on button "Select option..." at bounding box center [756, 394] width 332 height 32
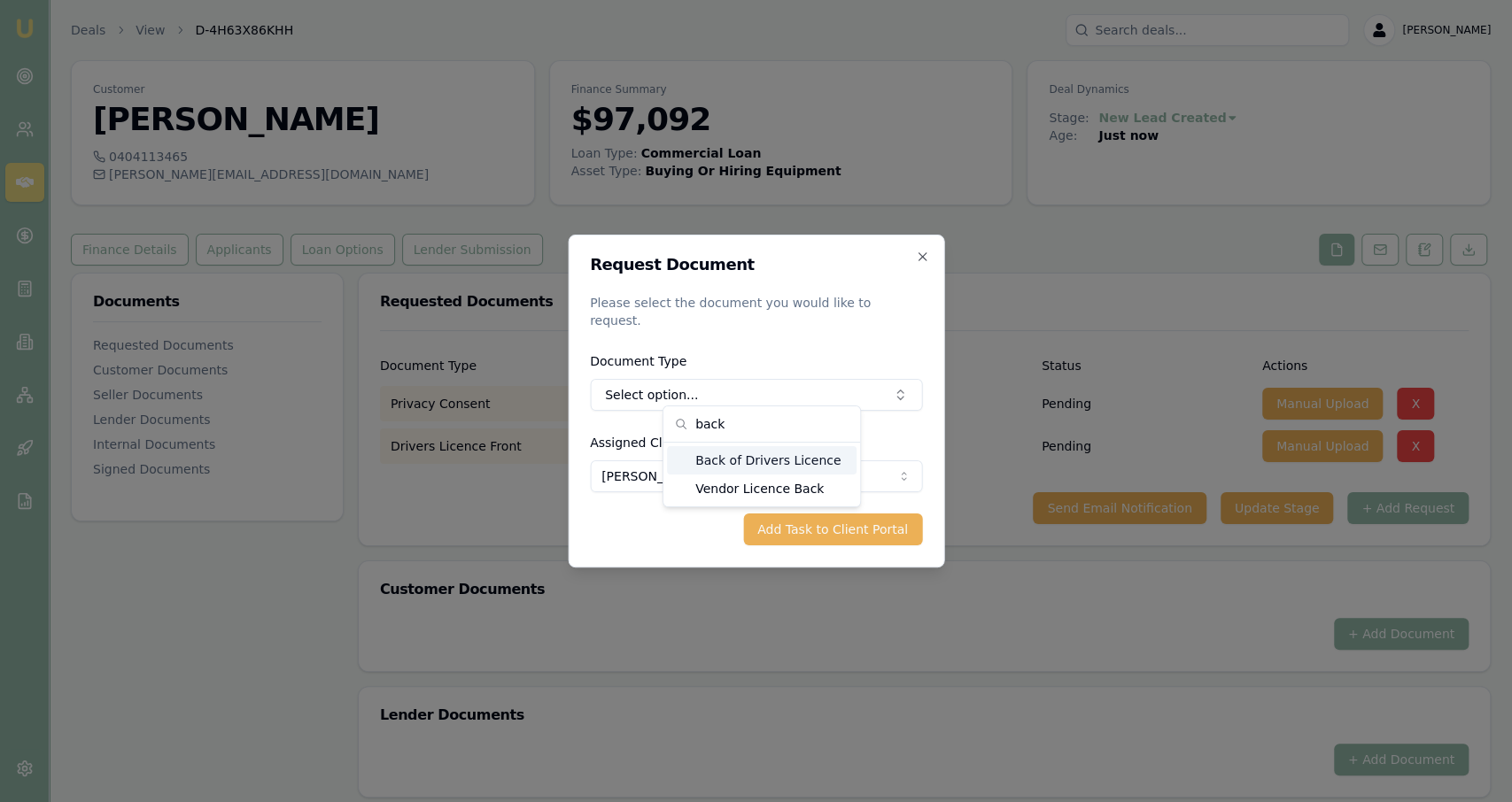
type input "back"
click at [731, 458] on div "Back of Drivers Licence" at bounding box center [761, 460] width 189 height 28
click at [807, 504] on form "Request Document Please select the document you would like to request. Document…" at bounding box center [756, 401] width 332 height 288
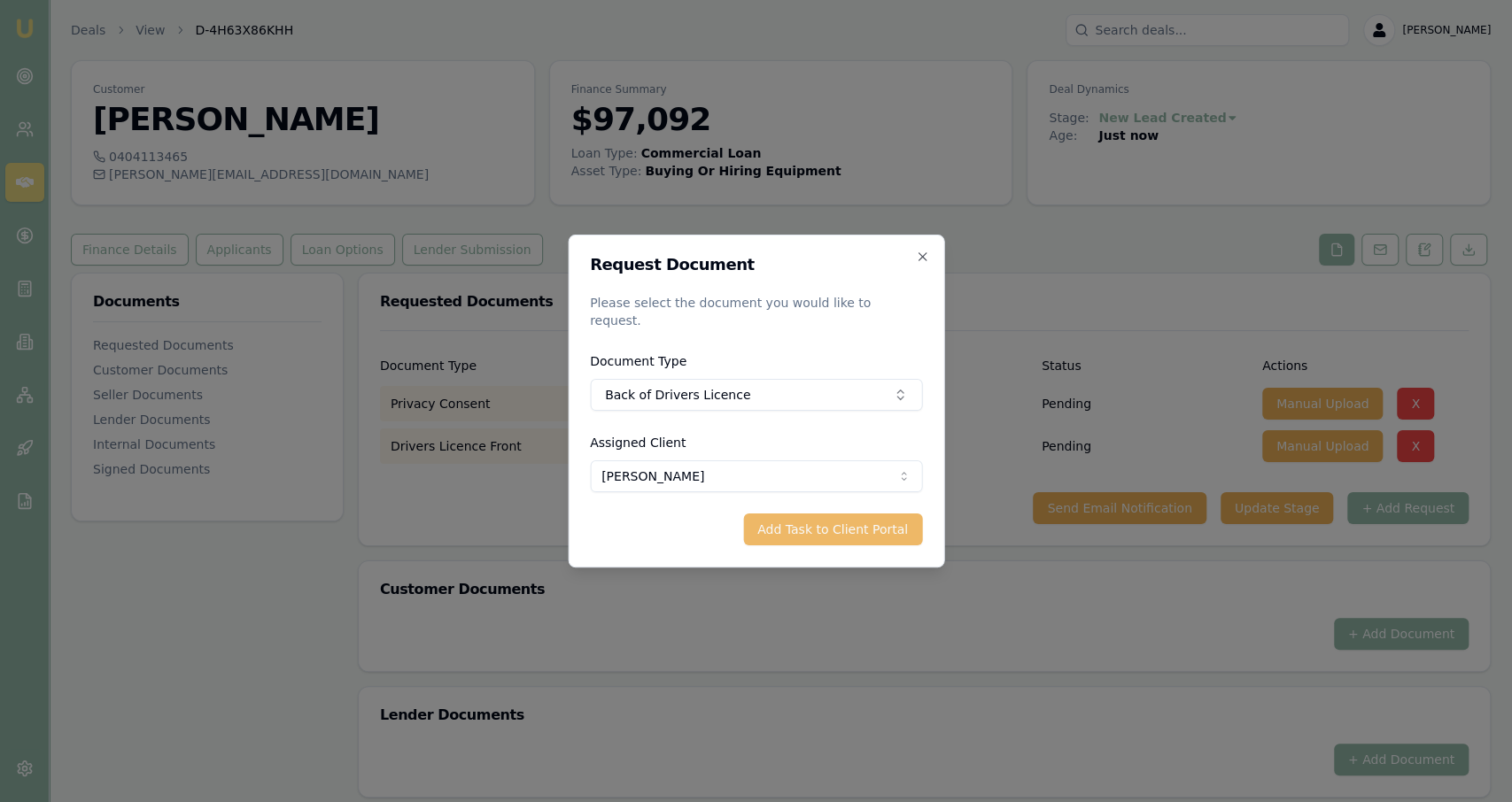
click at [816, 518] on button "Add Task to Client Portal" at bounding box center [832, 529] width 179 height 32
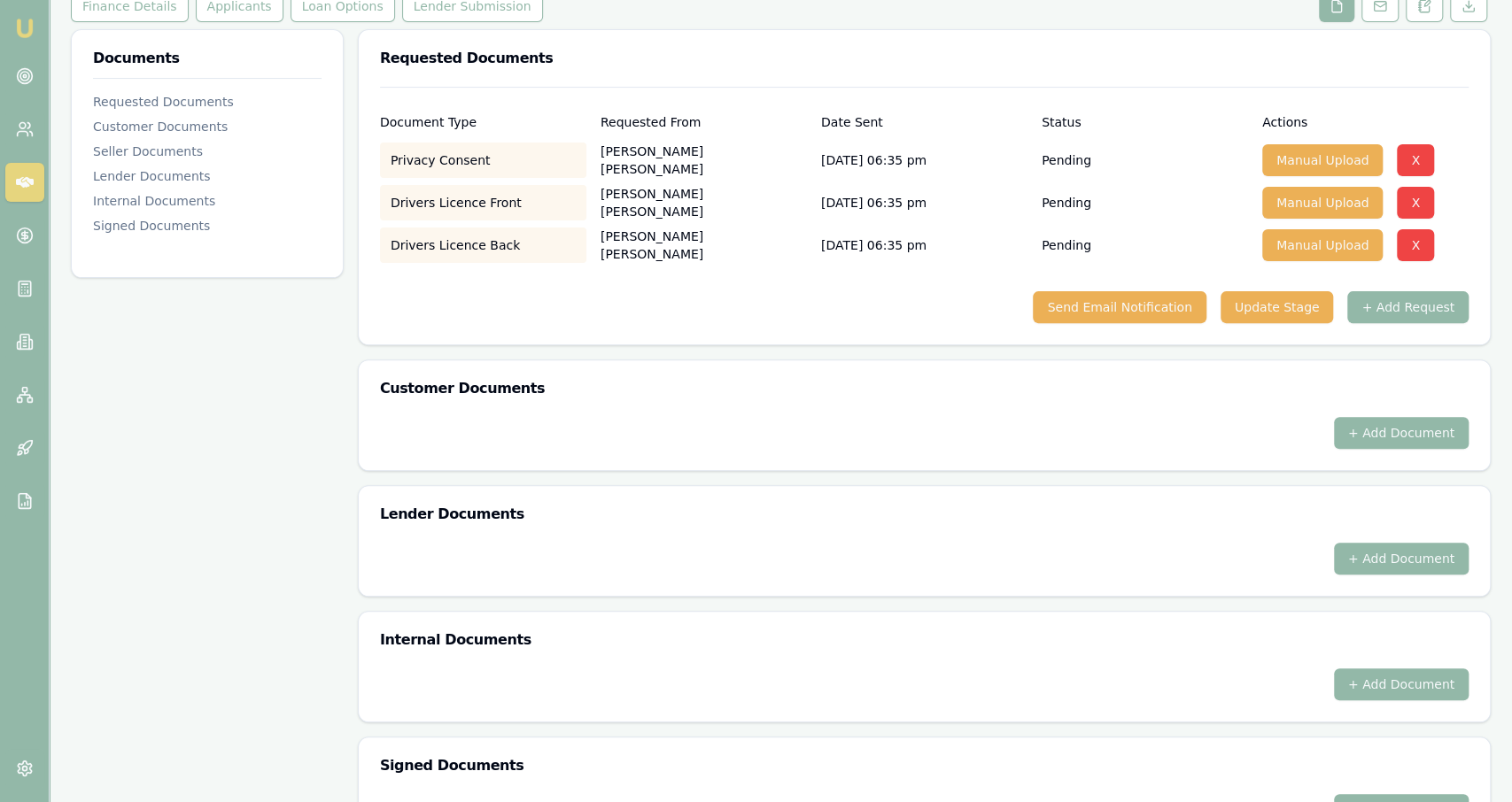
scroll to position [64, 0]
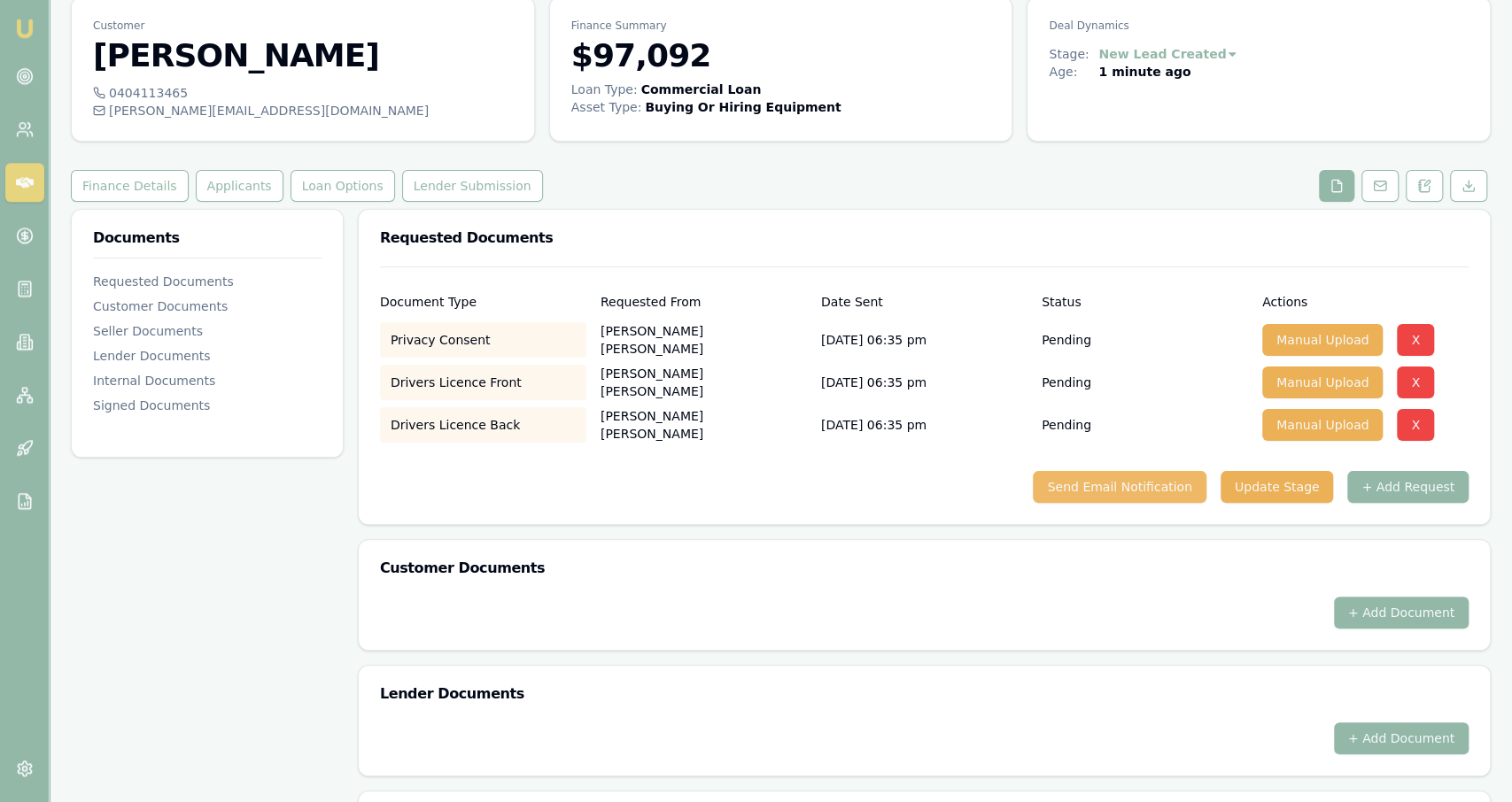
click at [1136, 480] on button "Send Email Notification" at bounding box center [1120, 486] width 173 height 32
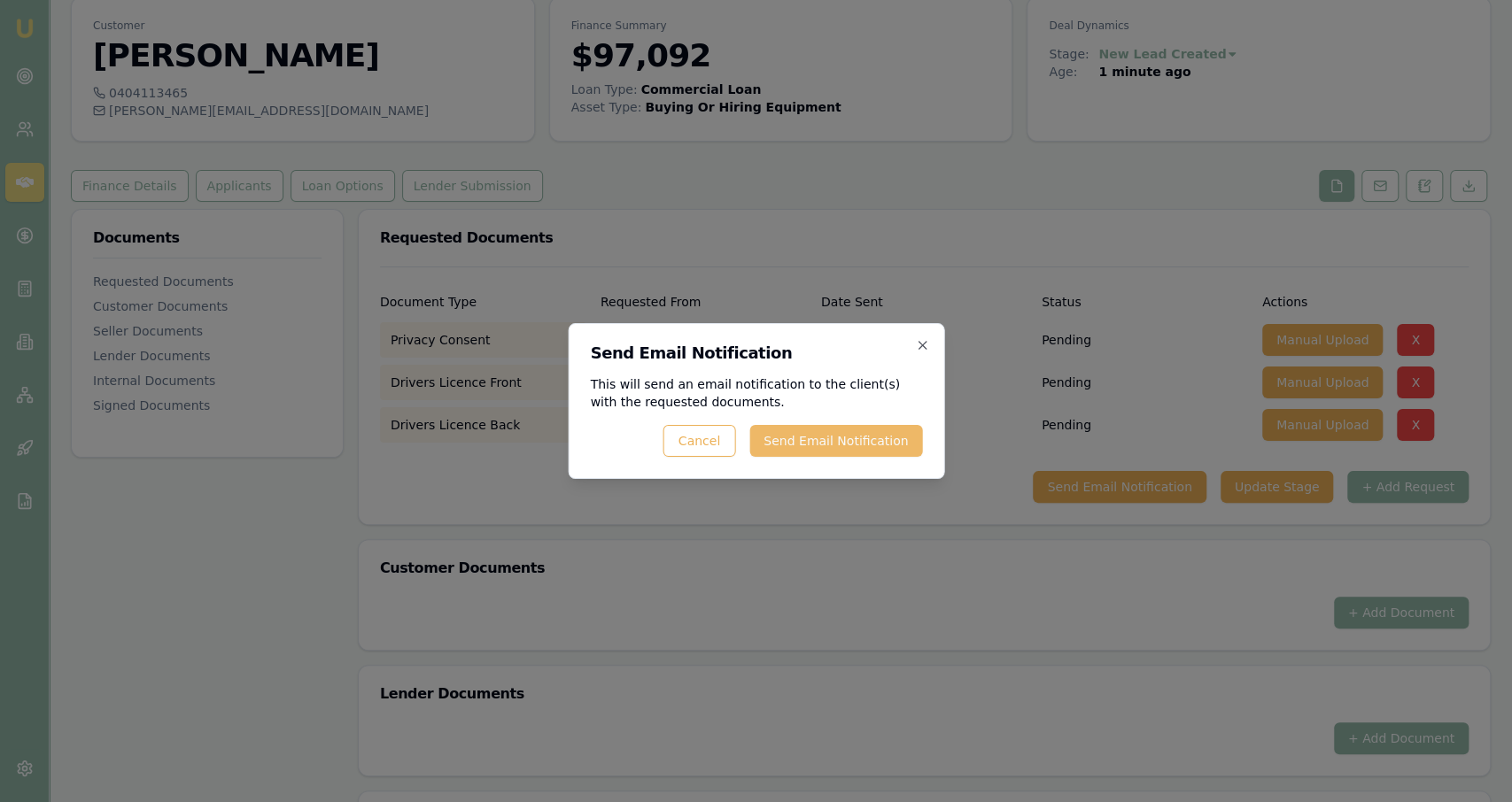
click at [857, 428] on button "Send Email Notification" at bounding box center [836, 441] width 173 height 32
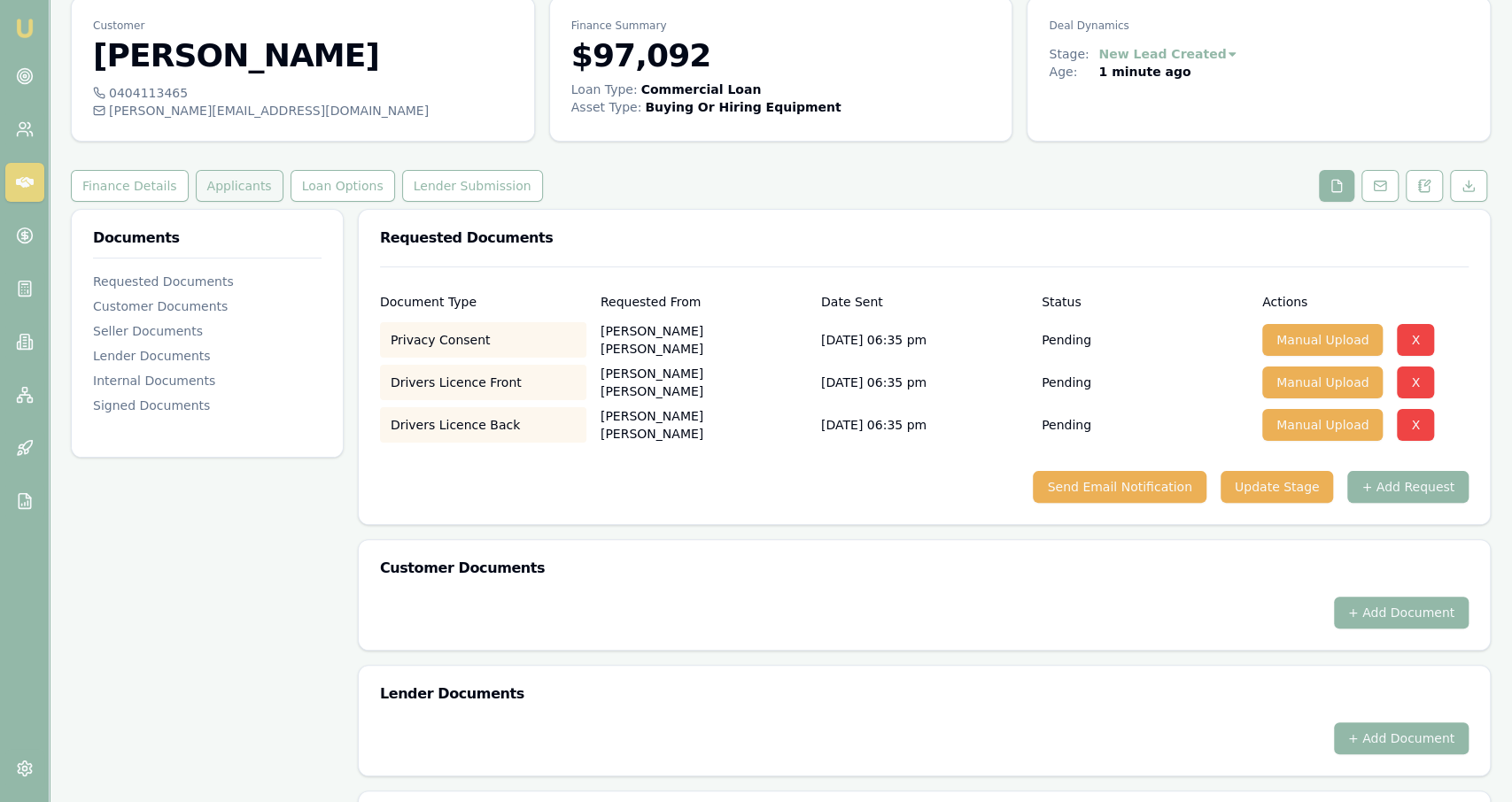
click at [241, 198] on button "Applicants" at bounding box center [240, 185] width 87 height 32
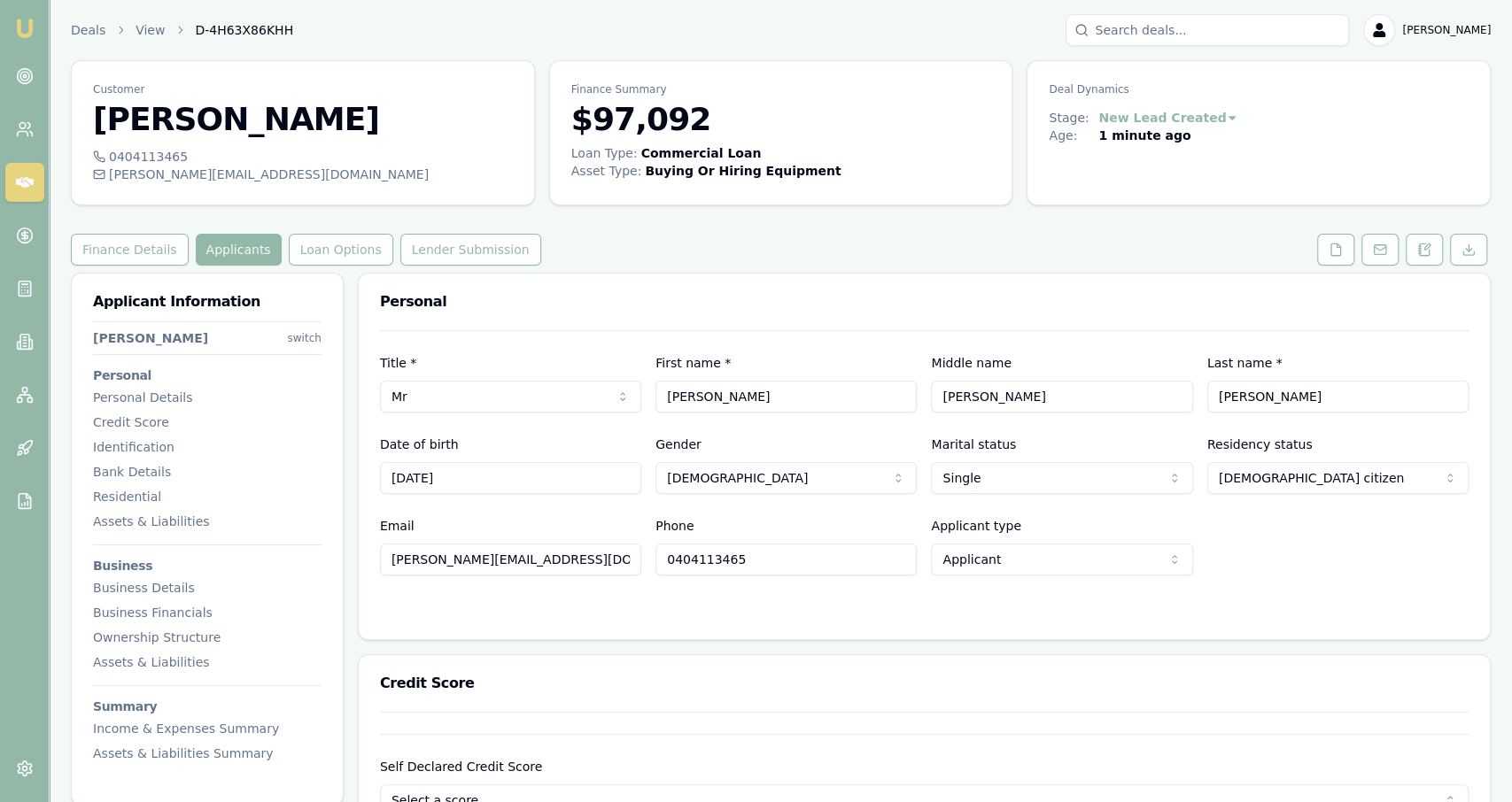
click at [1357, 244] on link at bounding box center [1336, 250] width 45 height 32
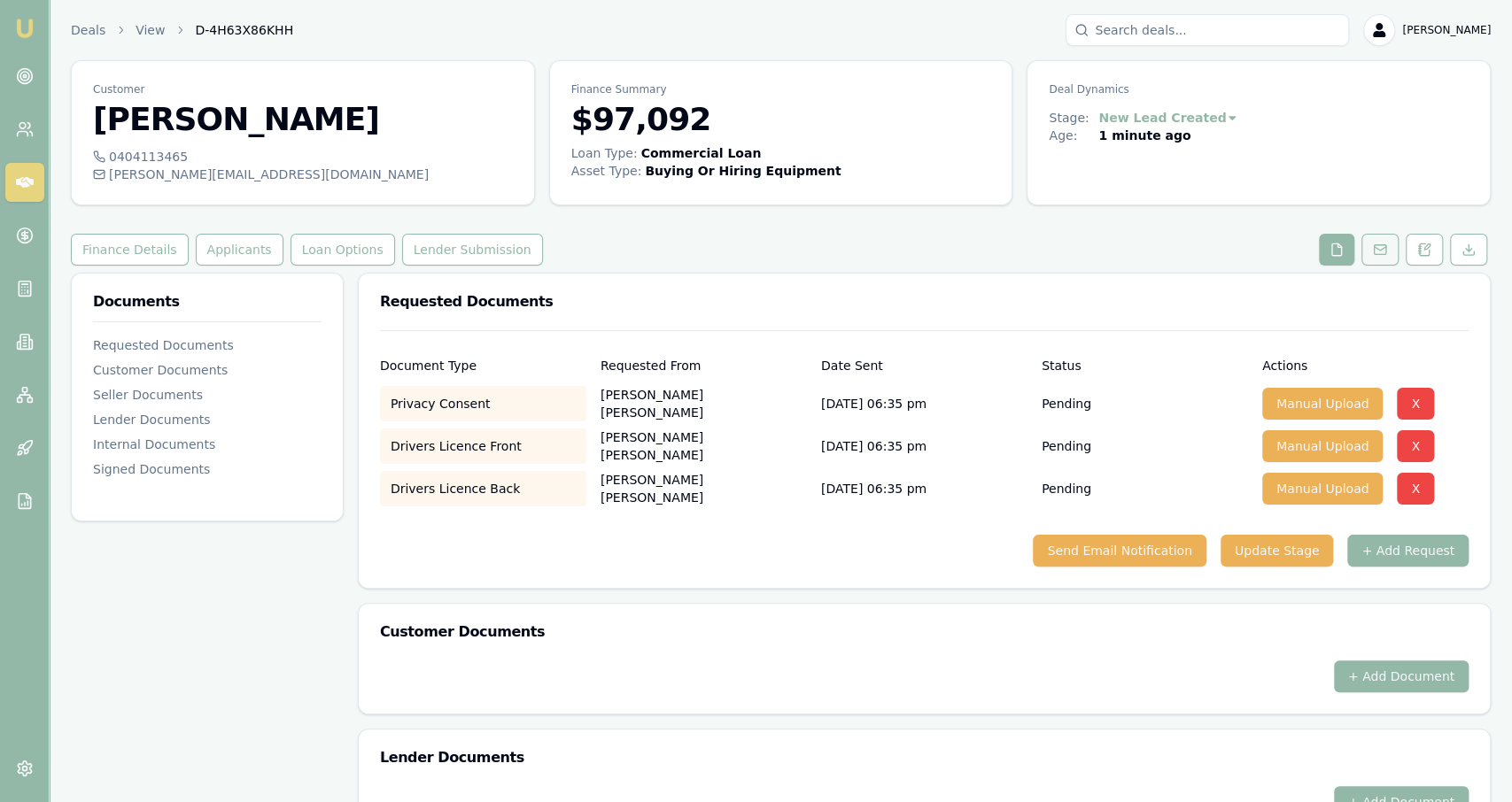
click at [1375, 253] on icon at bounding box center [1380, 250] width 15 height 15
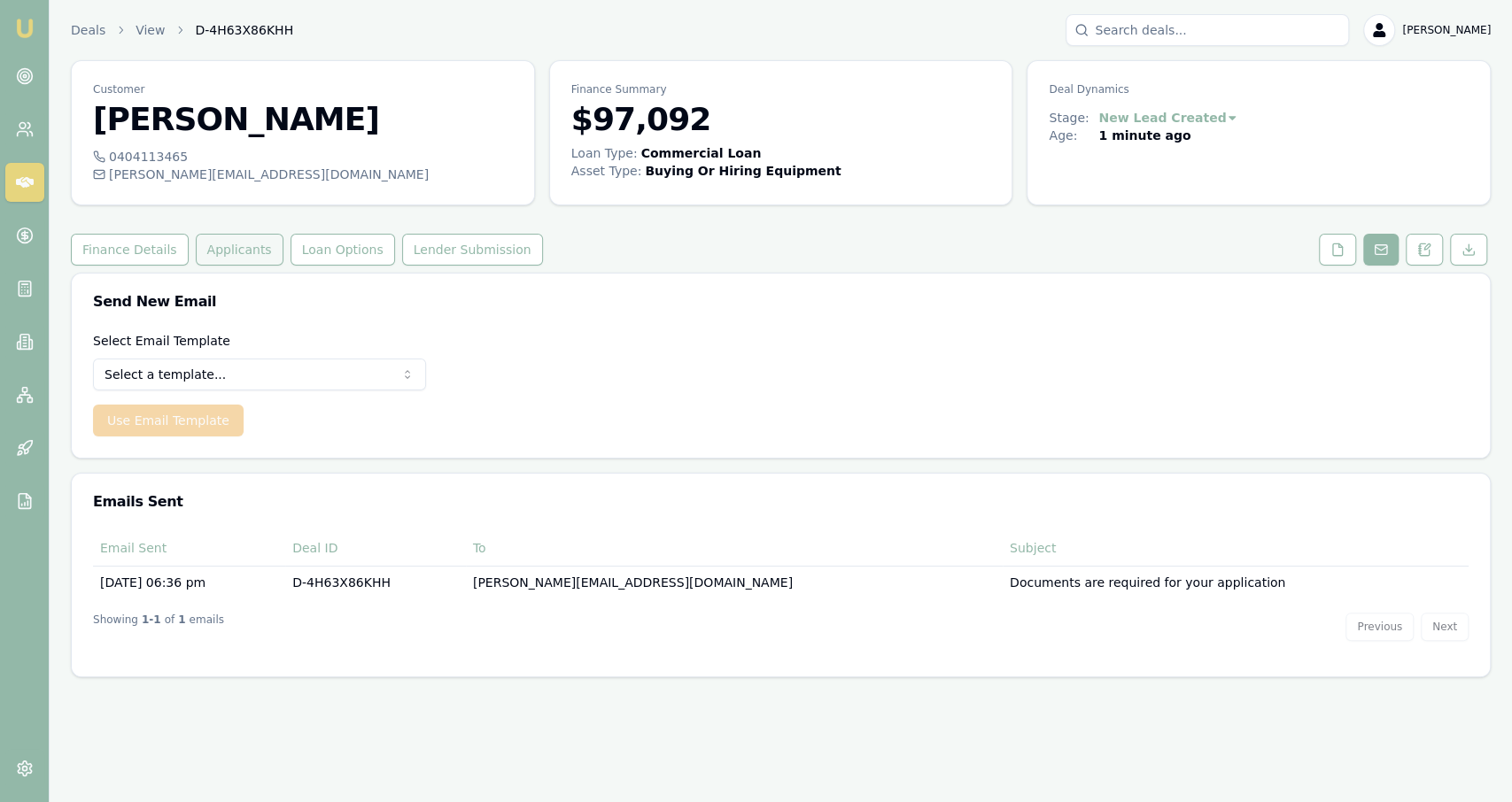
click at [243, 249] on button "Applicants" at bounding box center [240, 250] width 87 height 32
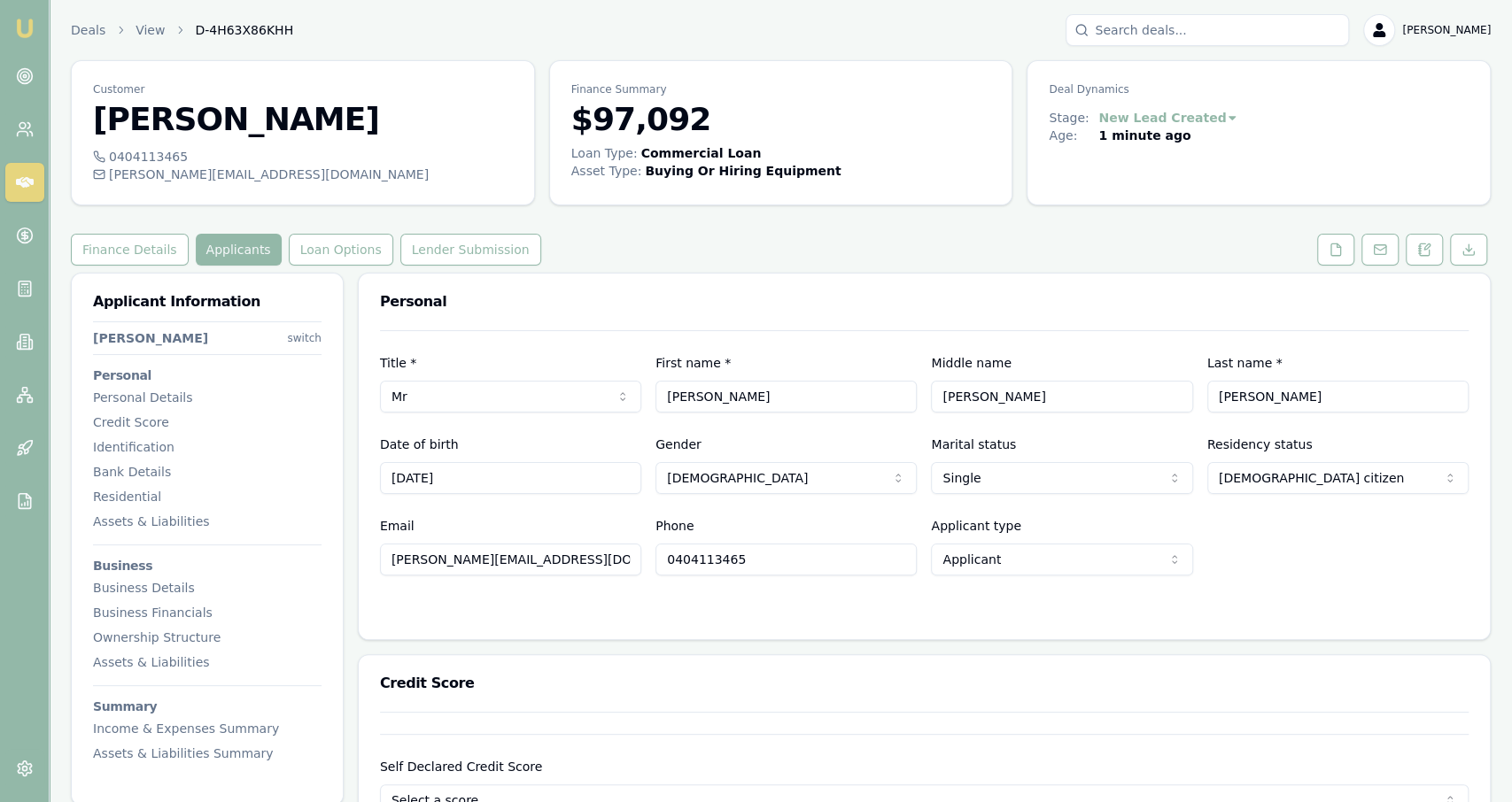
scroll to position [277, 0]
